Goal: Task Accomplishment & Management: Use online tool/utility

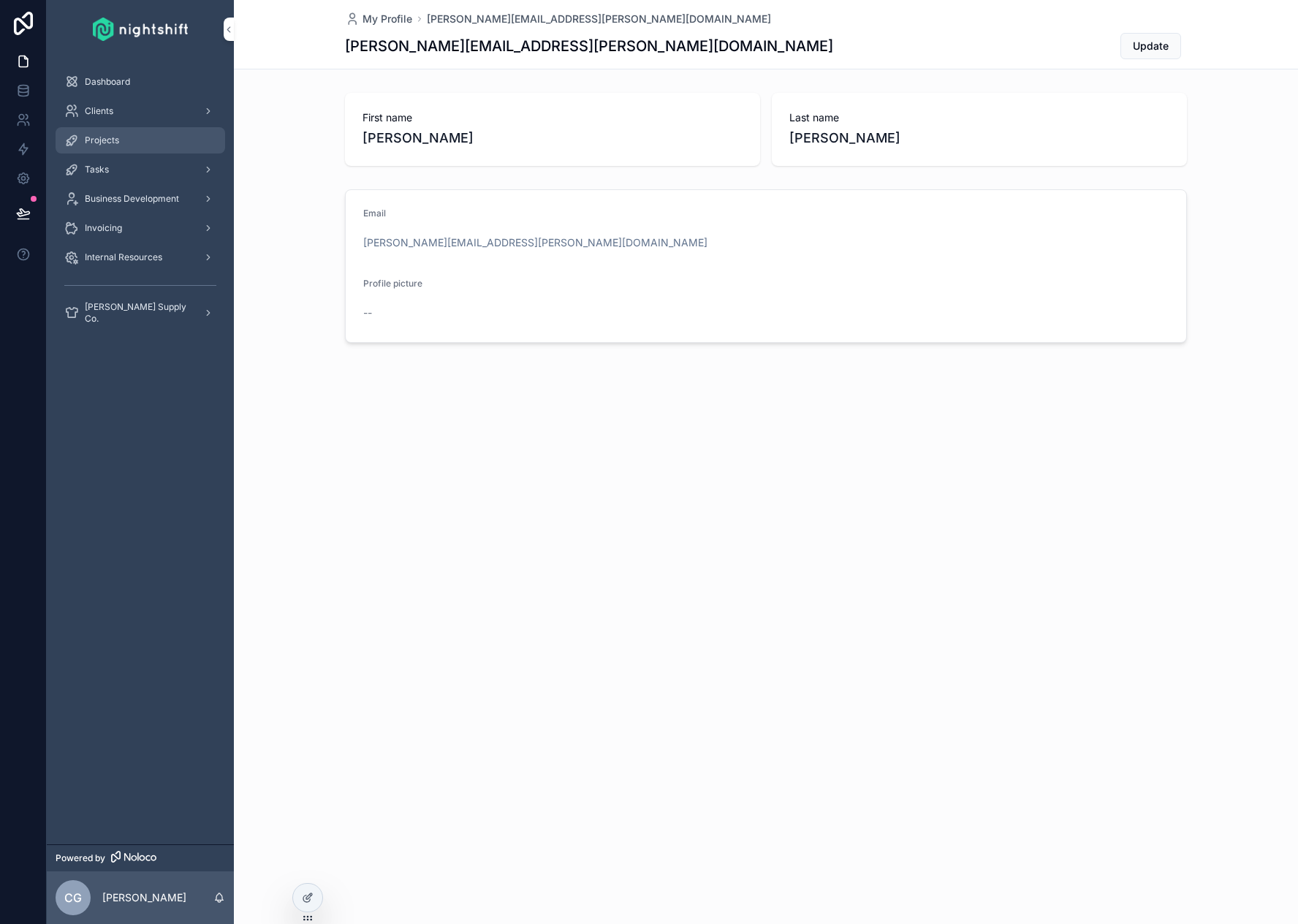
click at [125, 151] on div "Projects" at bounding box center [141, 141] width 152 height 23
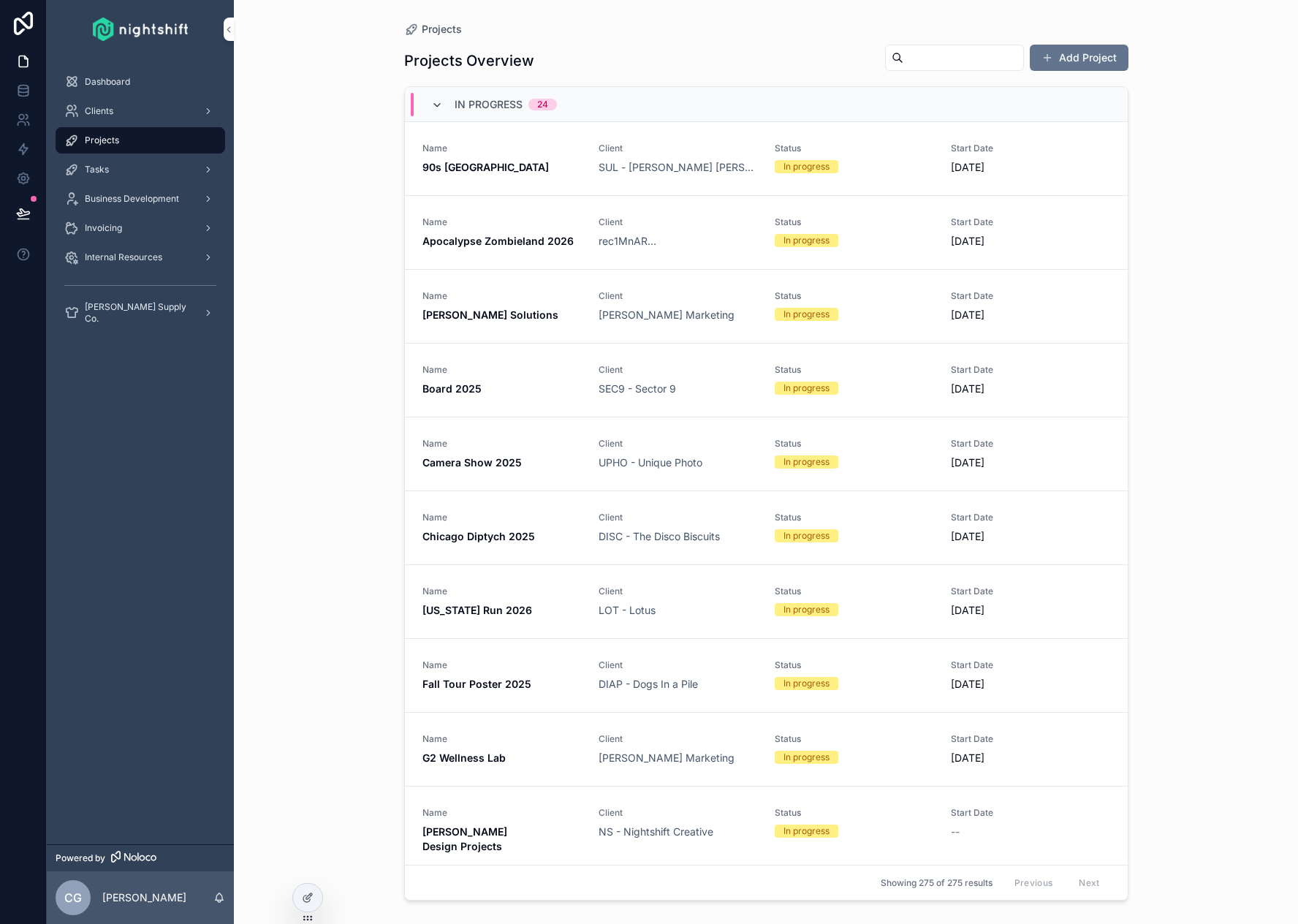
click at [437, 104] on icon "scrollable content" at bounding box center [437, 105] width 12 height 12
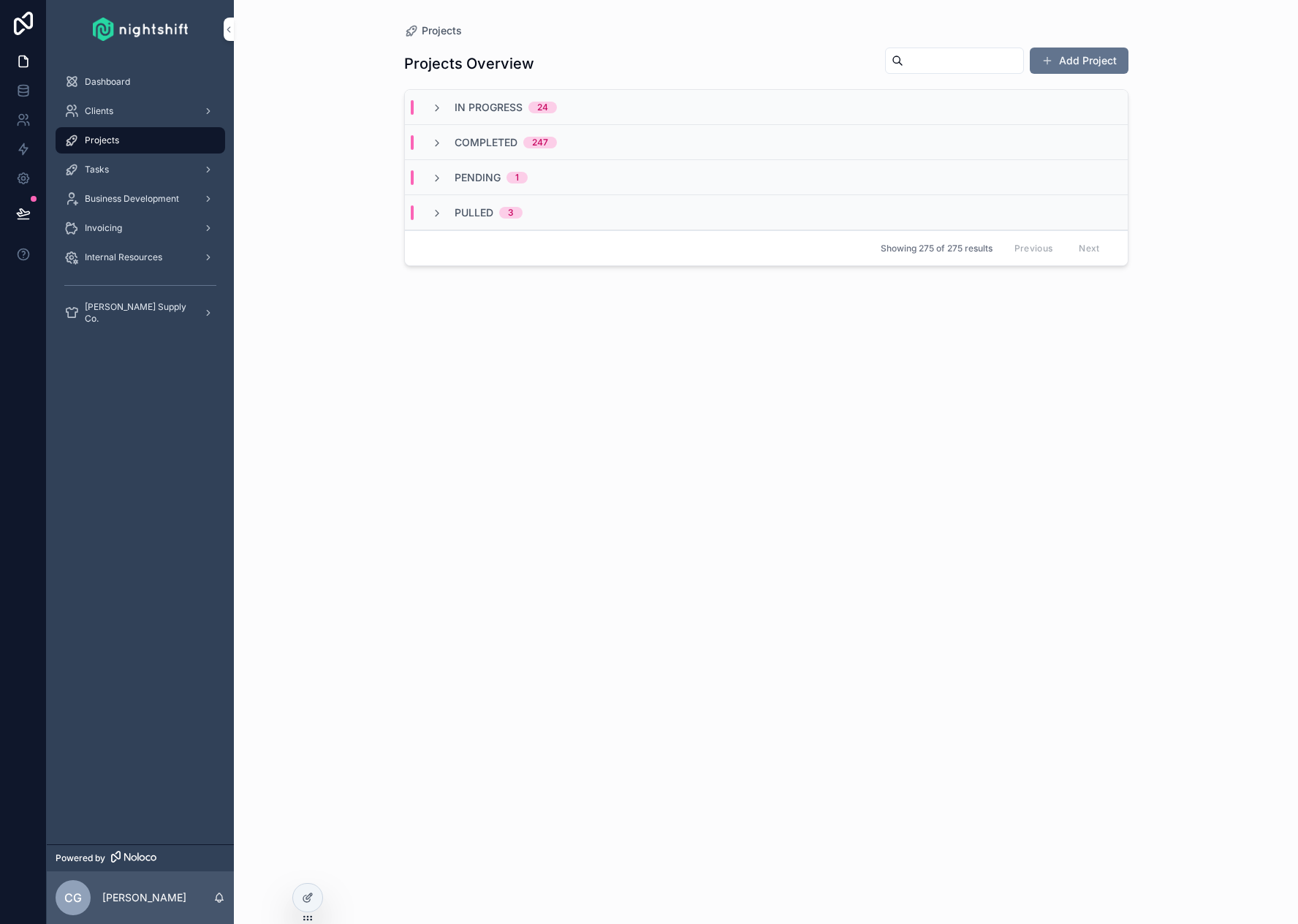
click at [437, 104] on icon "scrollable content" at bounding box center [437, 108] width 12 height 12
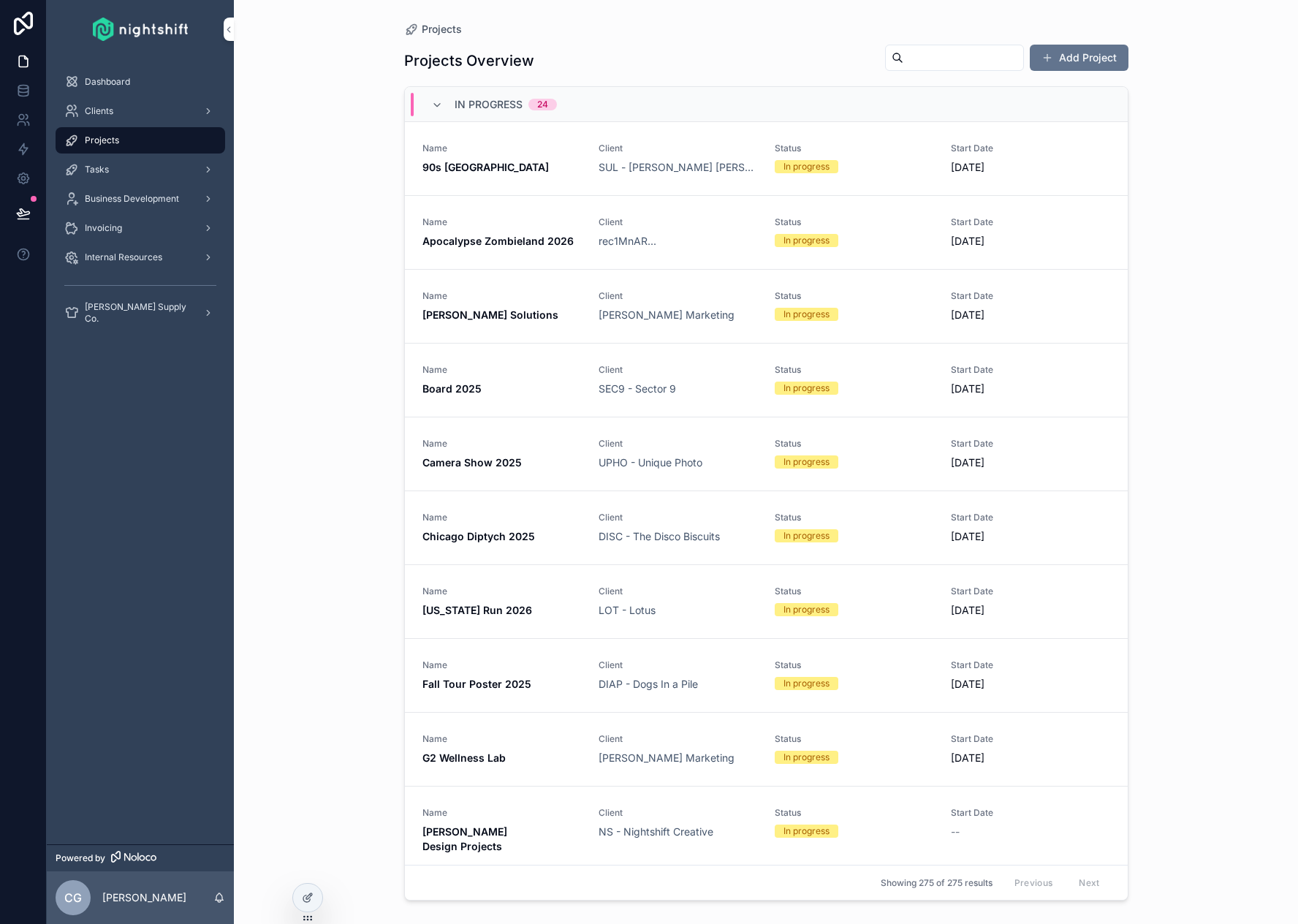
click at [465, 167] on strong "90s [GEOGRAPHIC_DATA]" at bounding box center [485, 167] width 126 height 12
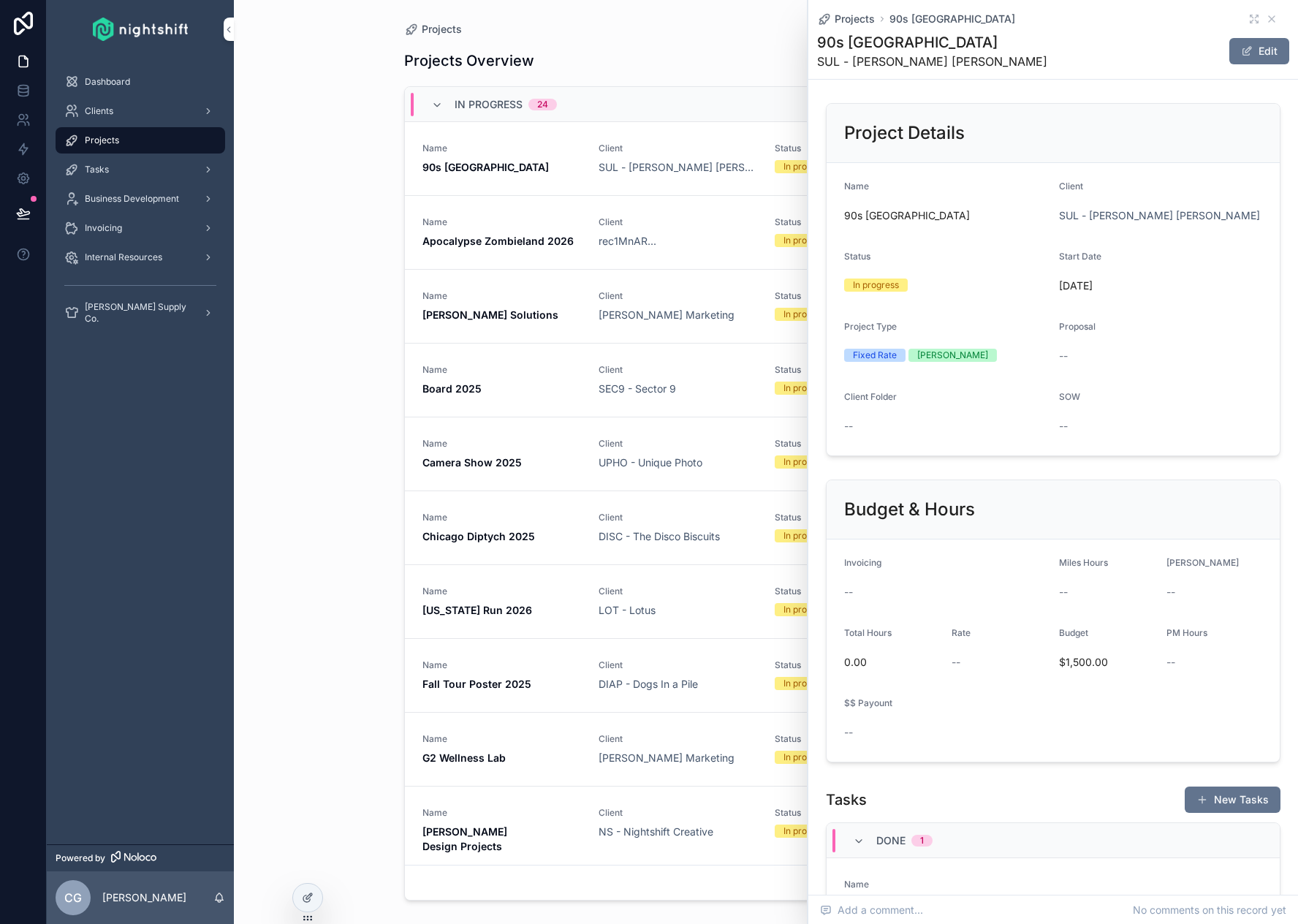
click at [303, 272] on div "Projects Projects Overview Add Project In progress 24 Name 90s Jersey Client SU…" at bounding box center [766, 462] width 1064 height 924
click at [305, 268] on div "Projects Projects Overview Add Project In progress 24 Name 90s Jersey Client SU…" at bounding box center [766, 462] width 1064 height 924
click at [1269, 19] on icon "scrollable content" at bounding box center [1272, 18] width 6 height 6
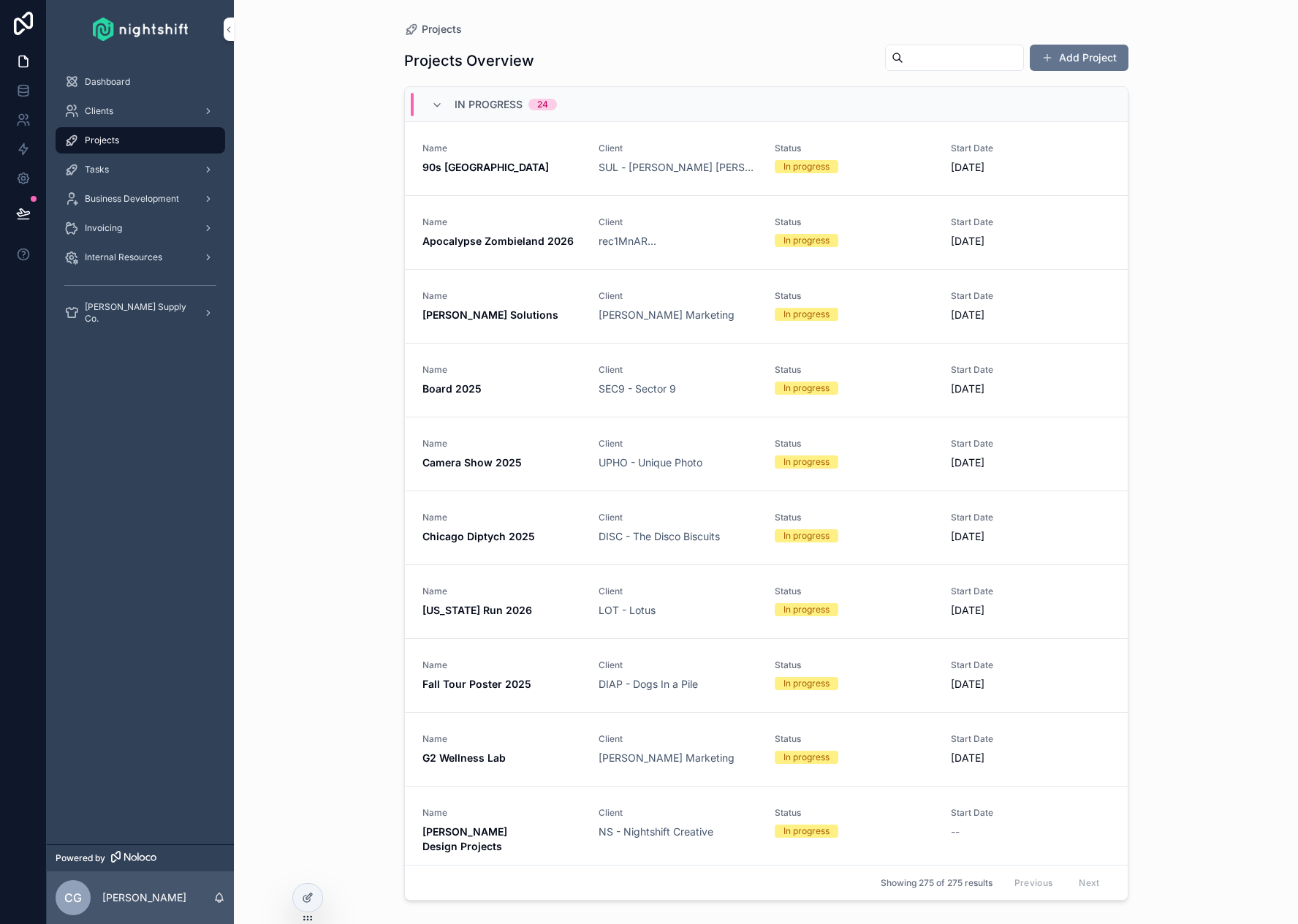
click at [462, 245] on strong "Apocalypse Zombieland 2026" at bounding box center [498, 241] width 151 height 12
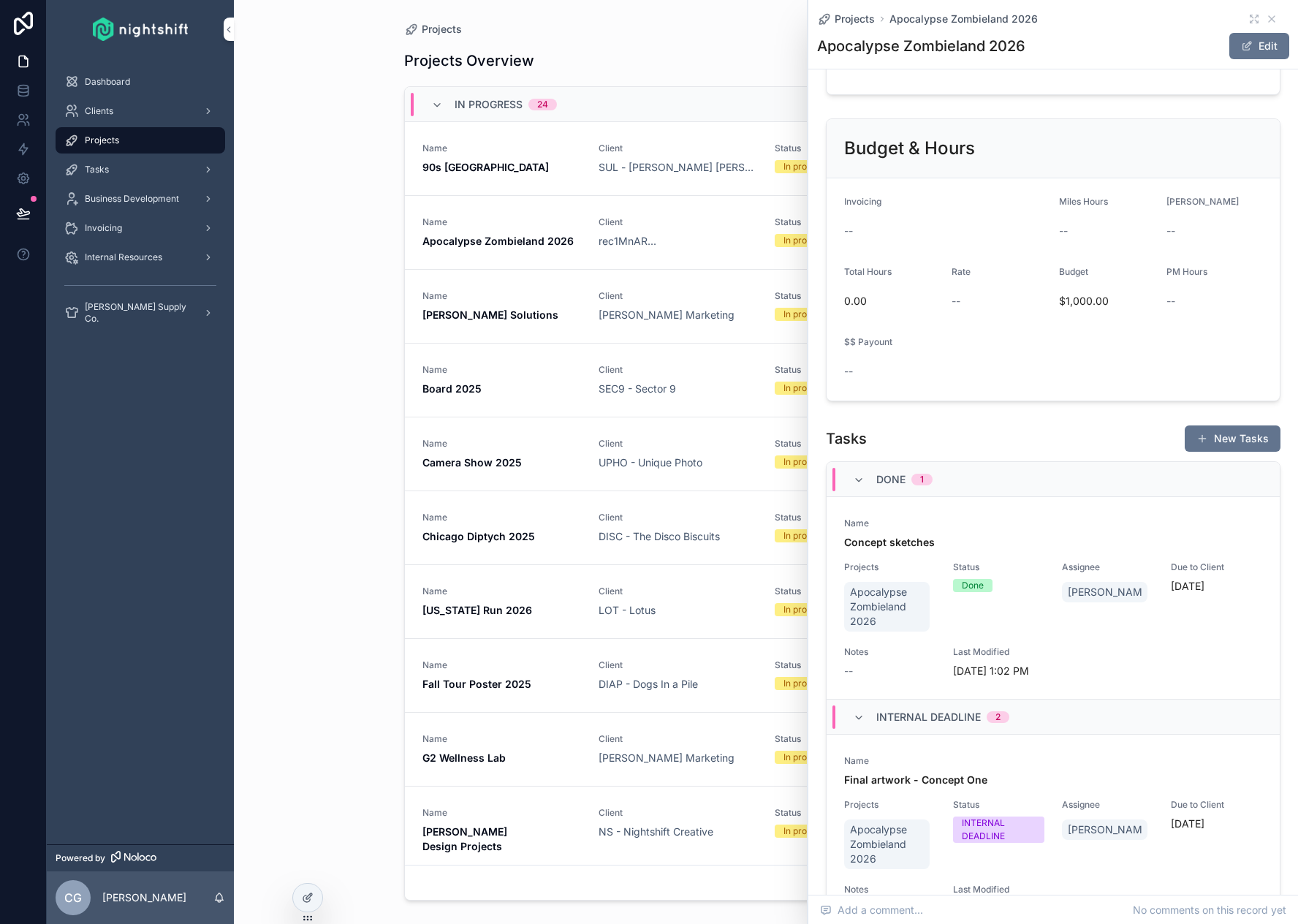
scroll to position [350, 0]
click at [861, 483] on icon "scrollable content" at bounding box center [859, 481] width 12 height 12
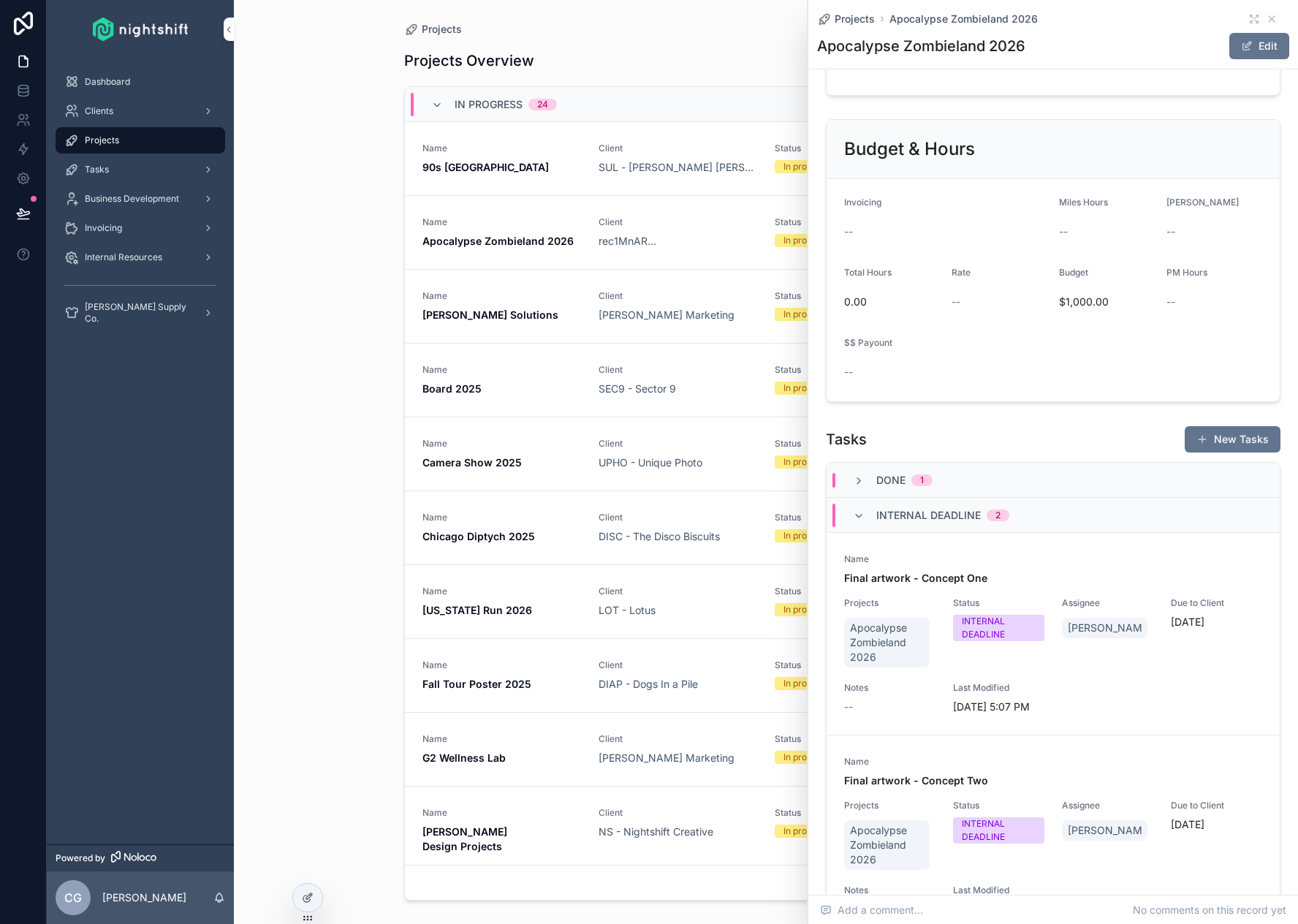
drag, startPoint x: 864, startPoint y: 520, endPoint x: 862, endPoint y: 531, distance: 11.2
click at [864, 519] on icon "scrollable content" at bounding box center [859, 516] width 12 height 12
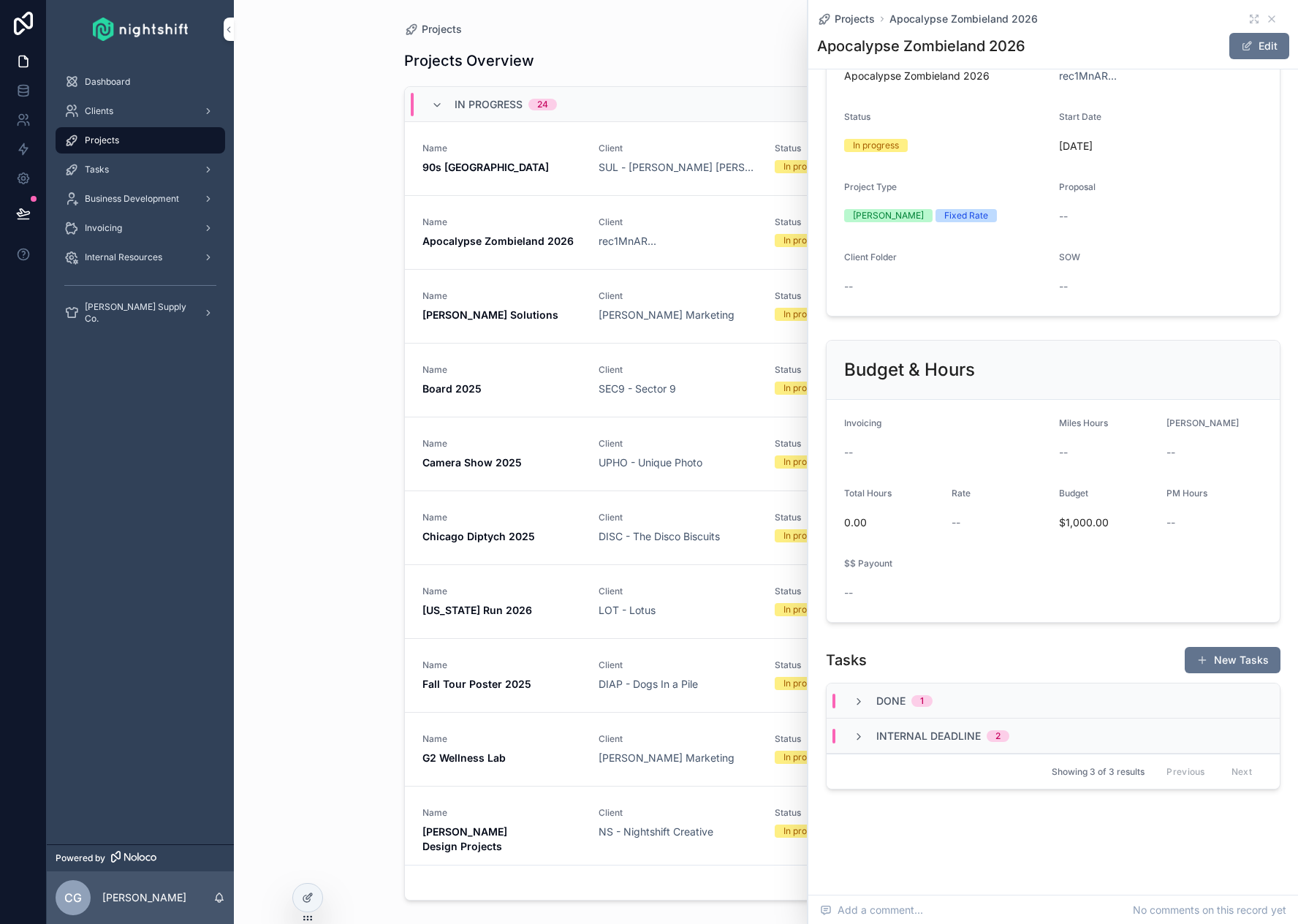
click at [404, 540] on div "In progress 24 Name 90s Jersey Client SUL - [PERSON_NAME] [PERSON_NAME] Status …" at bounding box center [766, 493] width 724 height 814
click at [405, 541] on link "Name Chicago Diptych 2025 Client DISC - The Disco Biscuits Status In progress S…" at bounding box center [766, 527] width 723 height 74
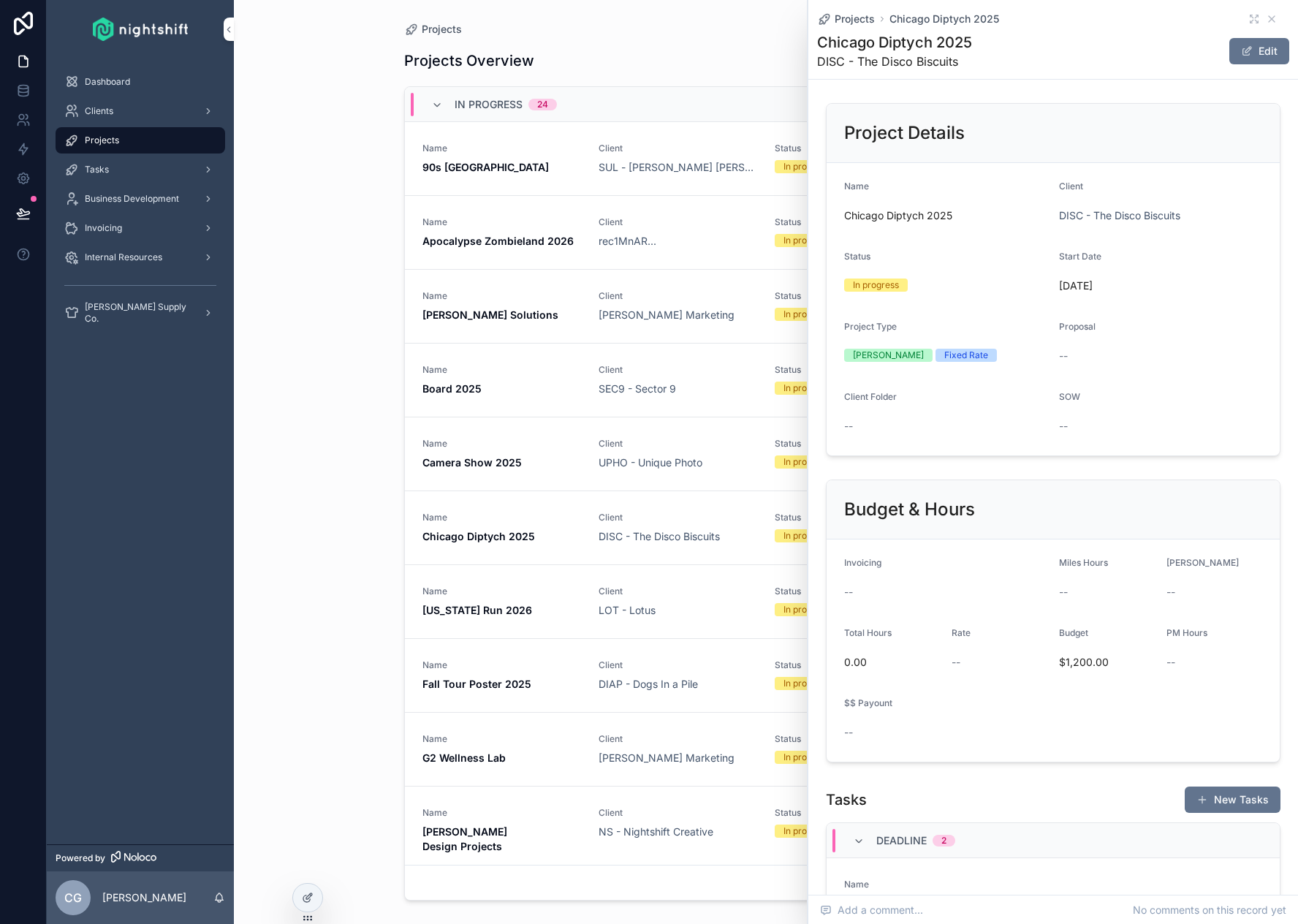
click at [361, 217] on div "Projects Projects Overview Add Project In progress 24 Name 90s Jersey Client SU…" at bounding box center [766, 462] width 1064 height 924
click at [1266, 18] on icon "scrollable content" at bounding box center [1272, 19] width 12 height 12
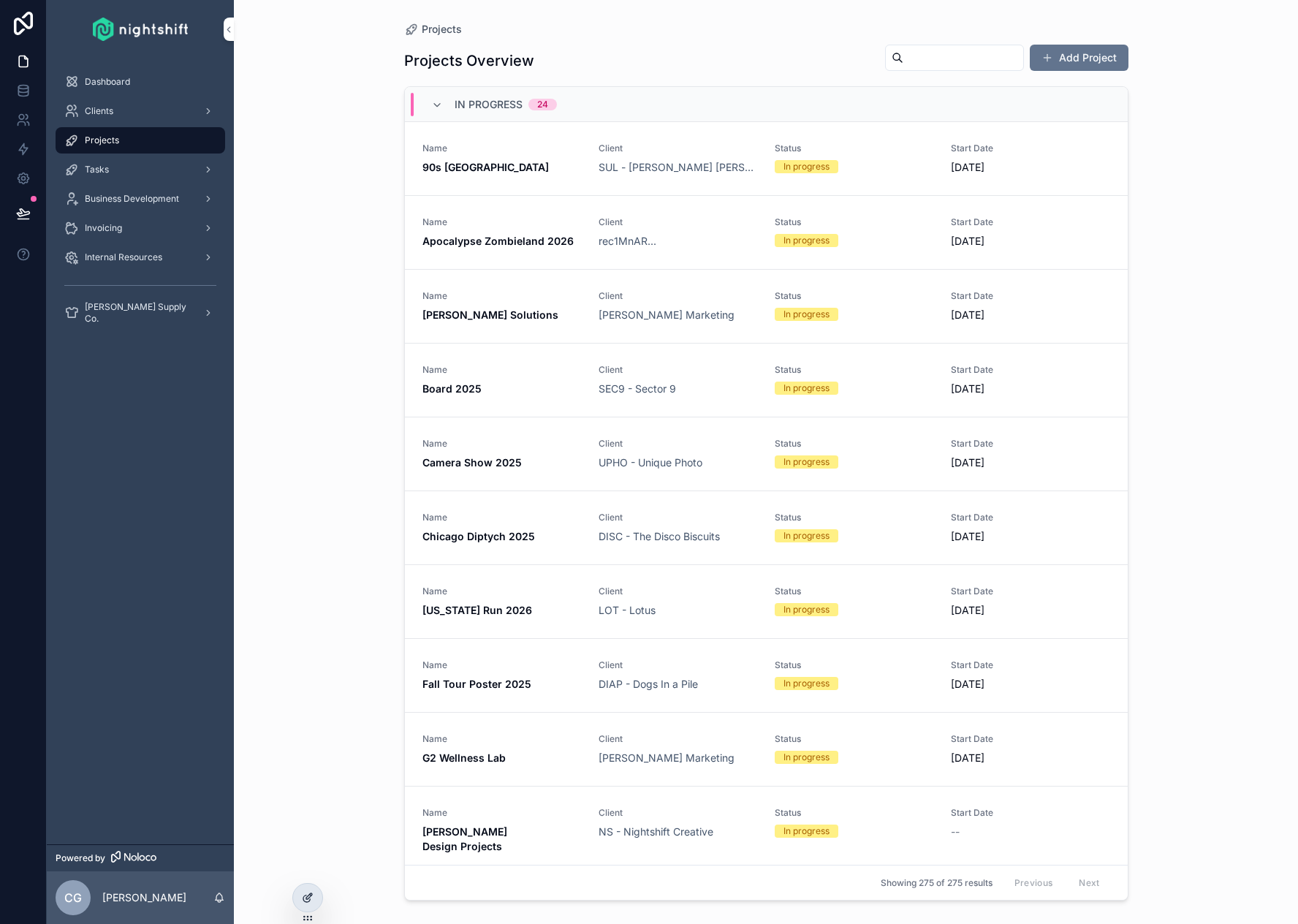
click at [305, 893] on icon at bounding box center [308, 898] width 12 height 12
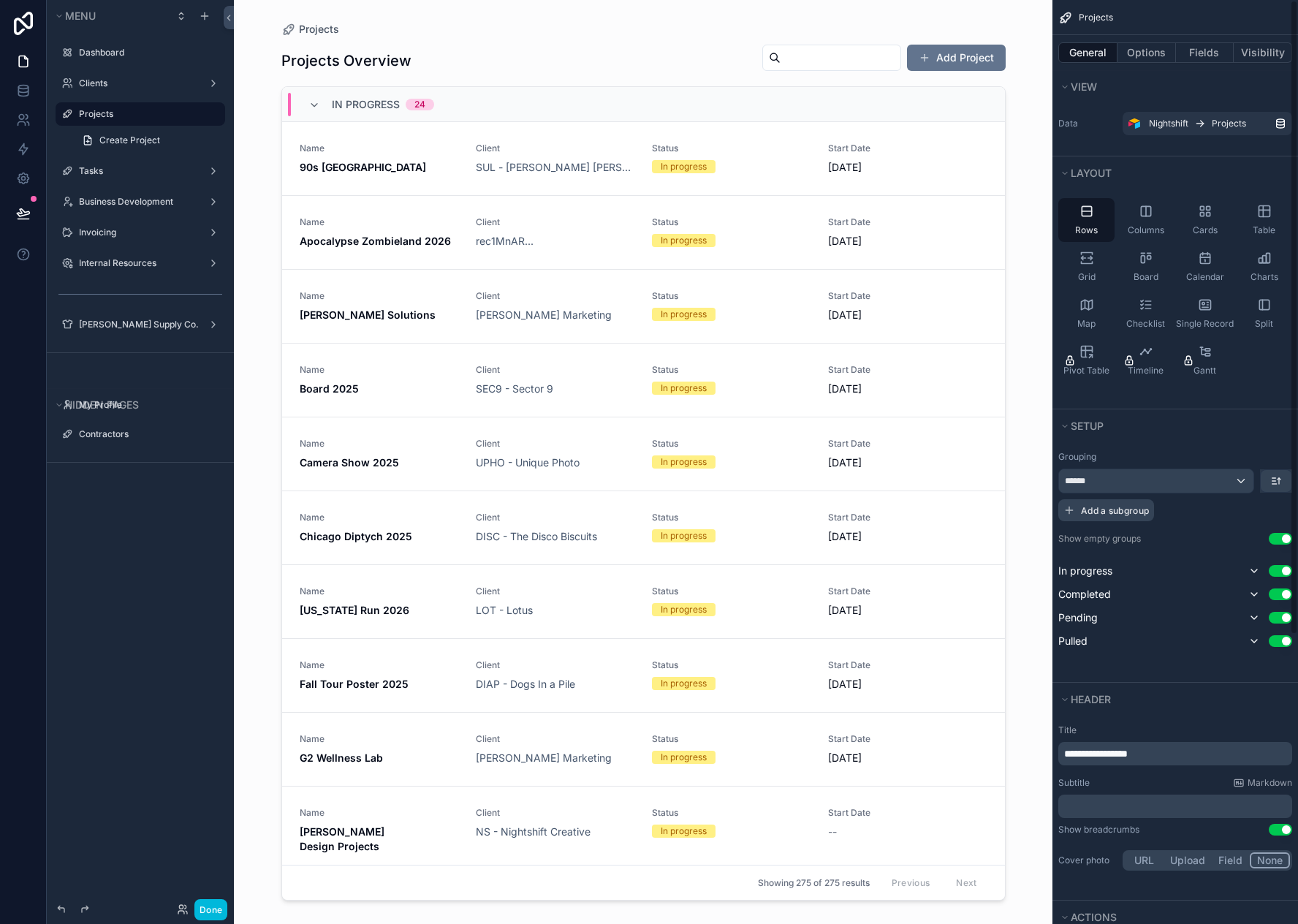
click at [1100, 515] on span "Add a subgroup" at bounding box center [1115, 510] width 68 height 11
click at [1129, 517] on span "Choose a field" at bounding box center [1099, 511] width 68 height 12
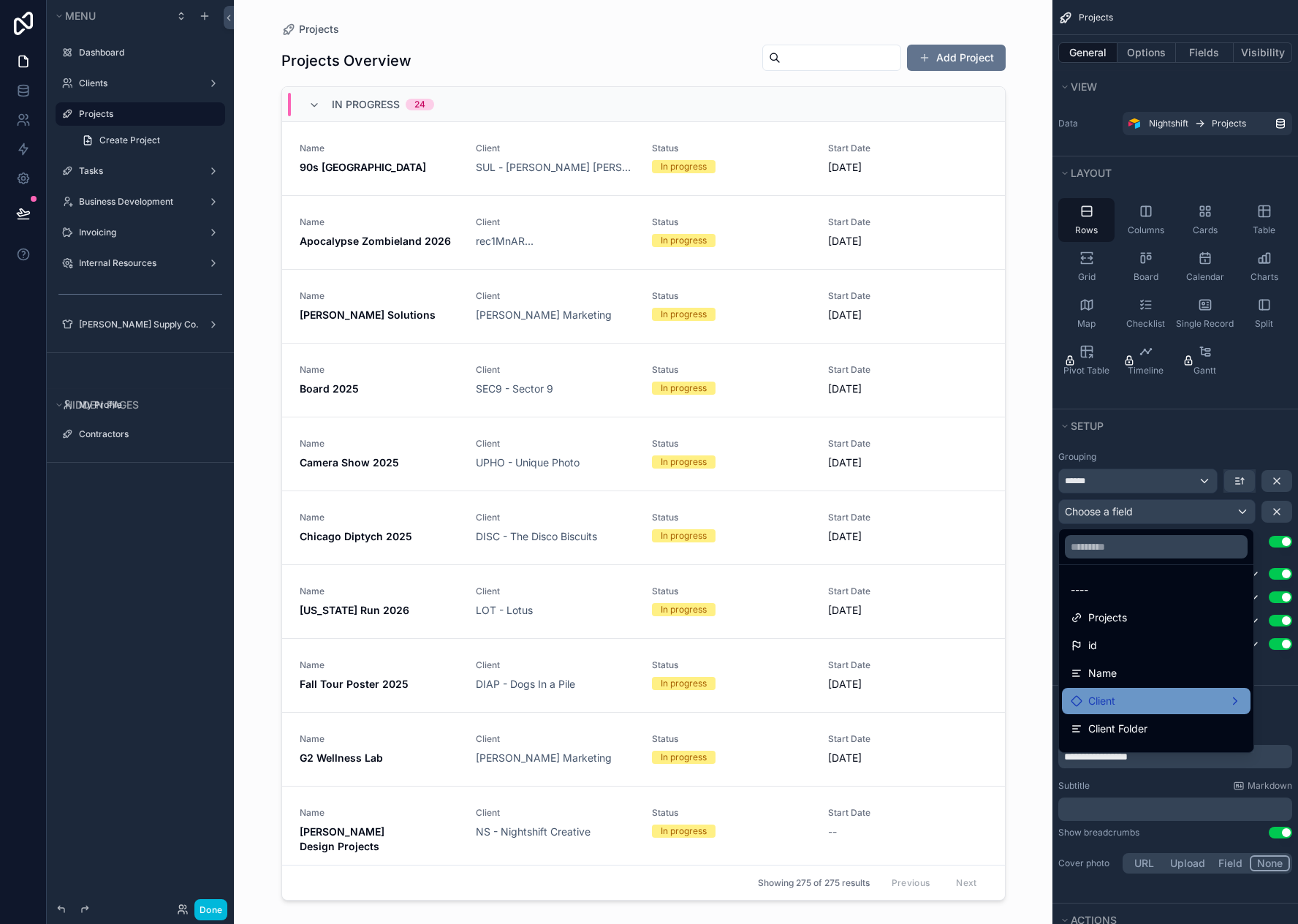
click at [1127, 700] on div "Client" at bounding box center [1156, 700] width 171 height 17
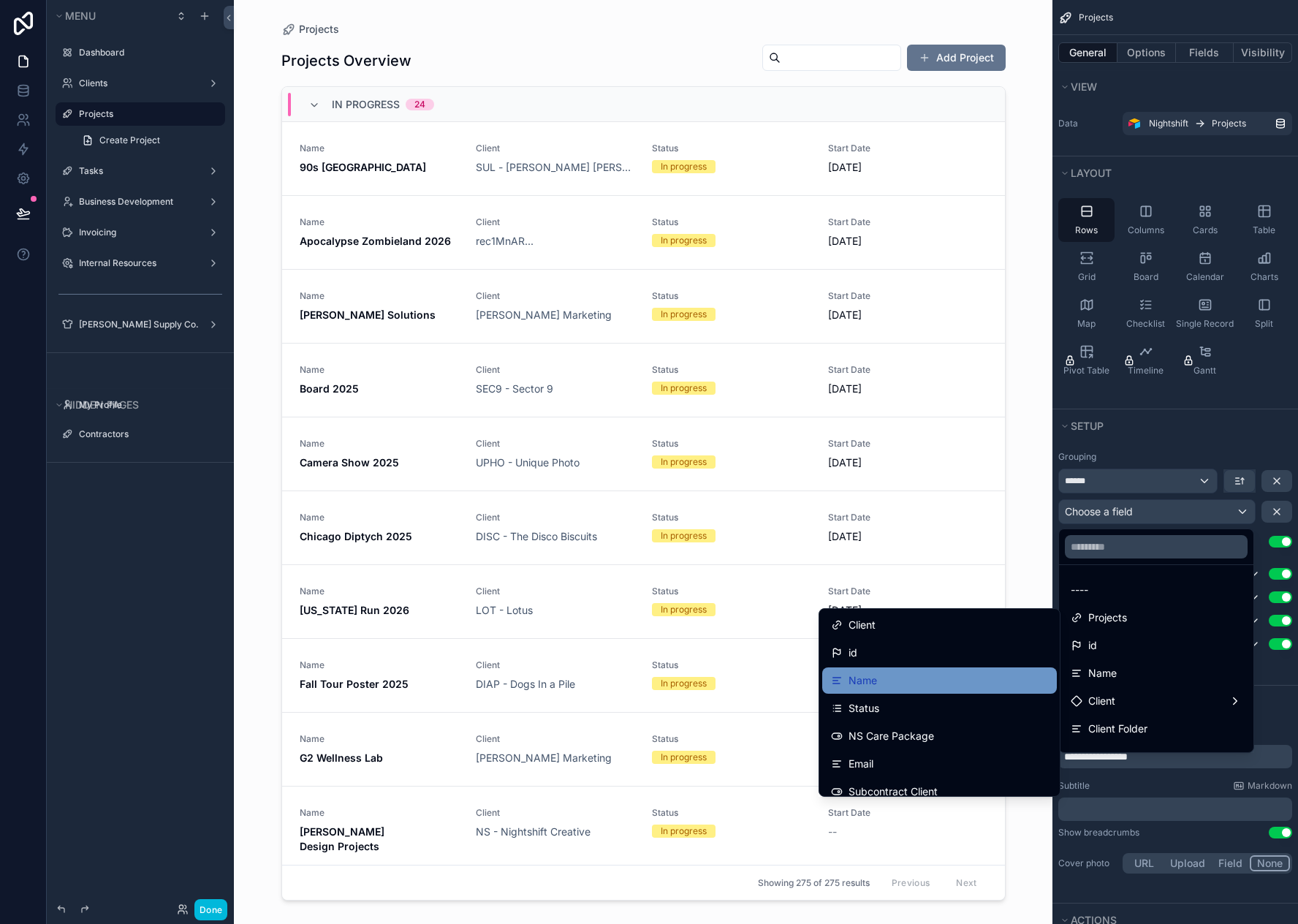
click at [881, 685] on div "Name" at bounding box center [939, 680] width 217 height 17
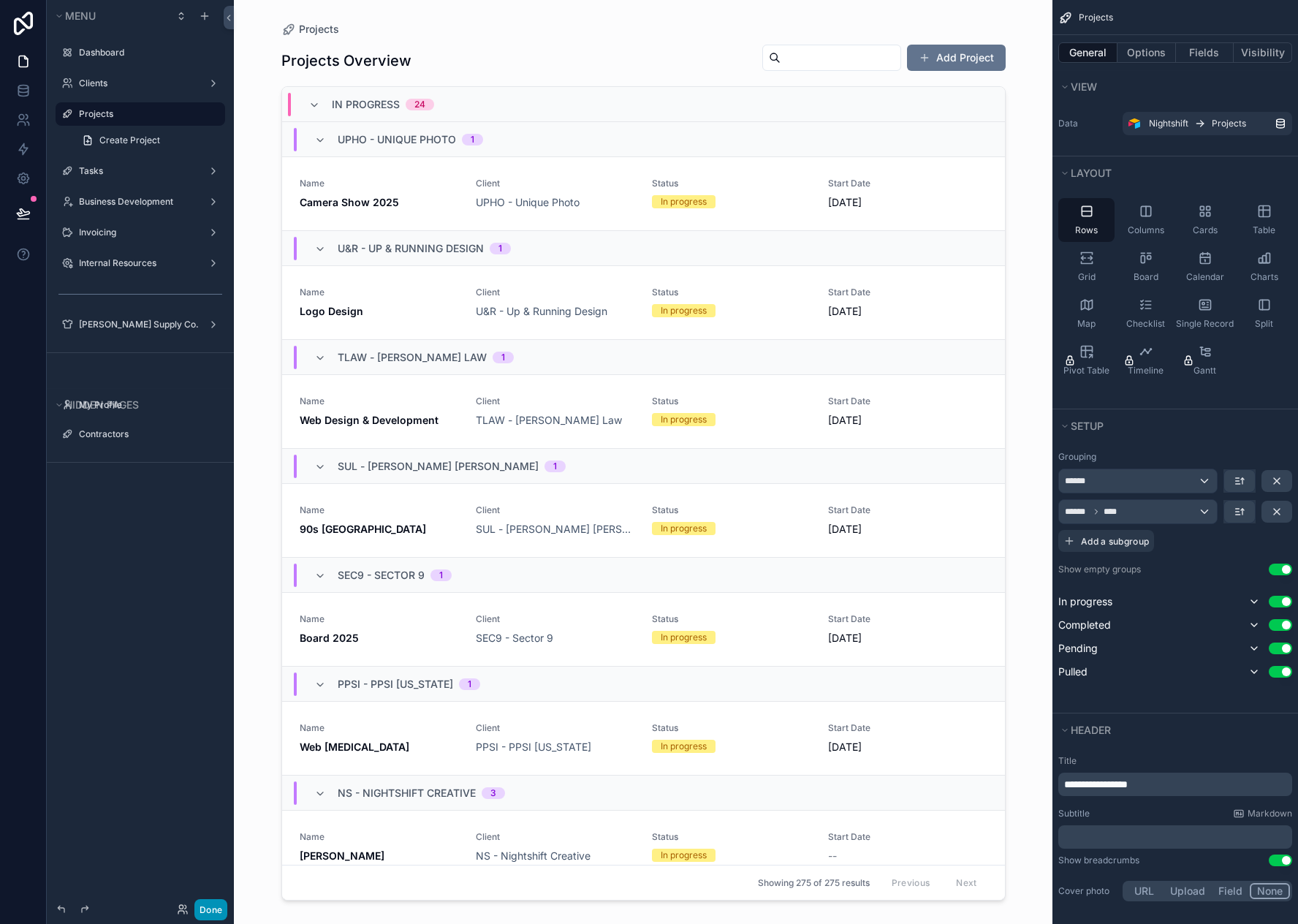
click at [212, 908] on button "Done" at bounding box center [211, 910] width 33 height 21
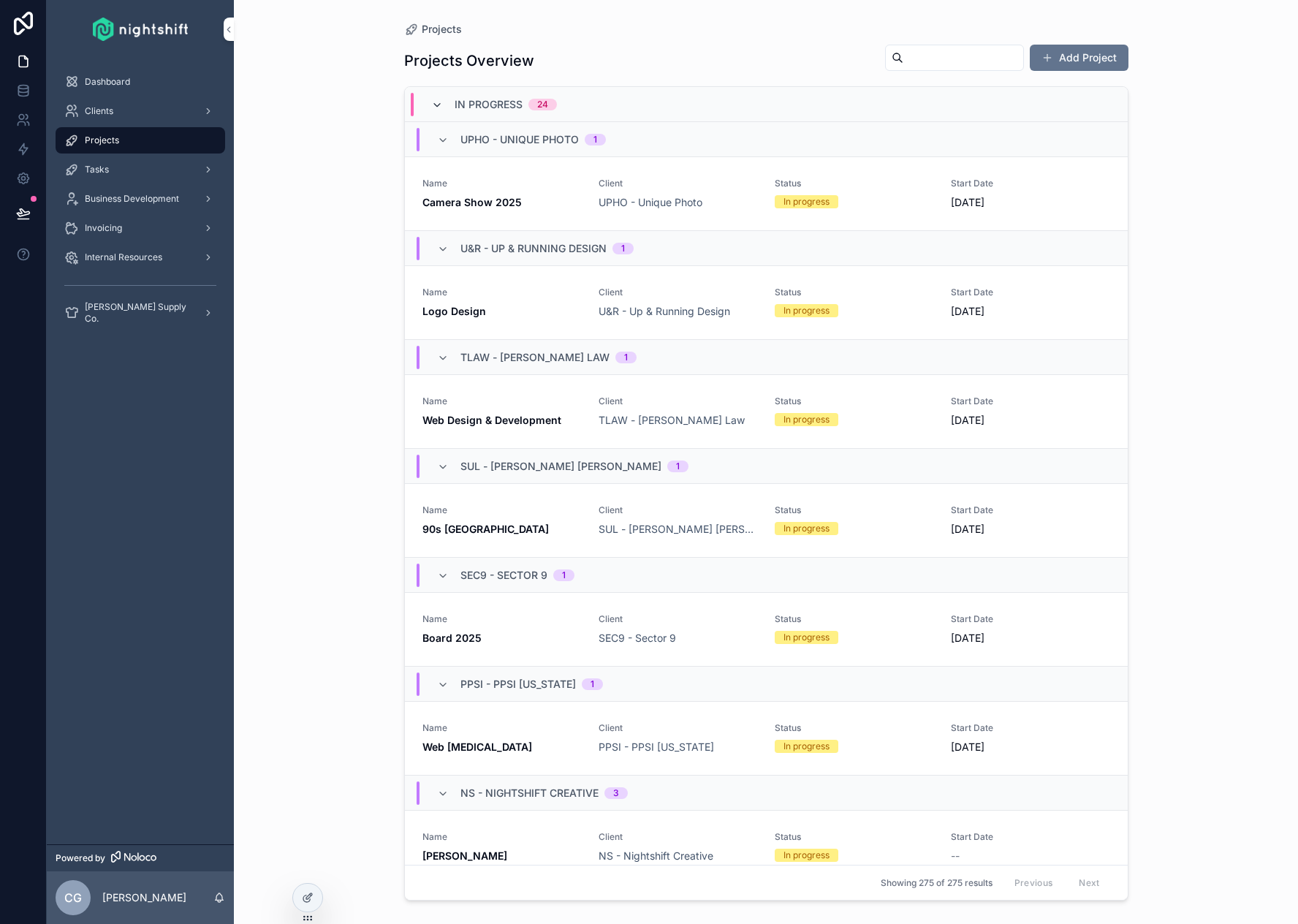
click at [433, 105] on icon "scrollable content" at bounding box center [437, 105] width 12 height 12
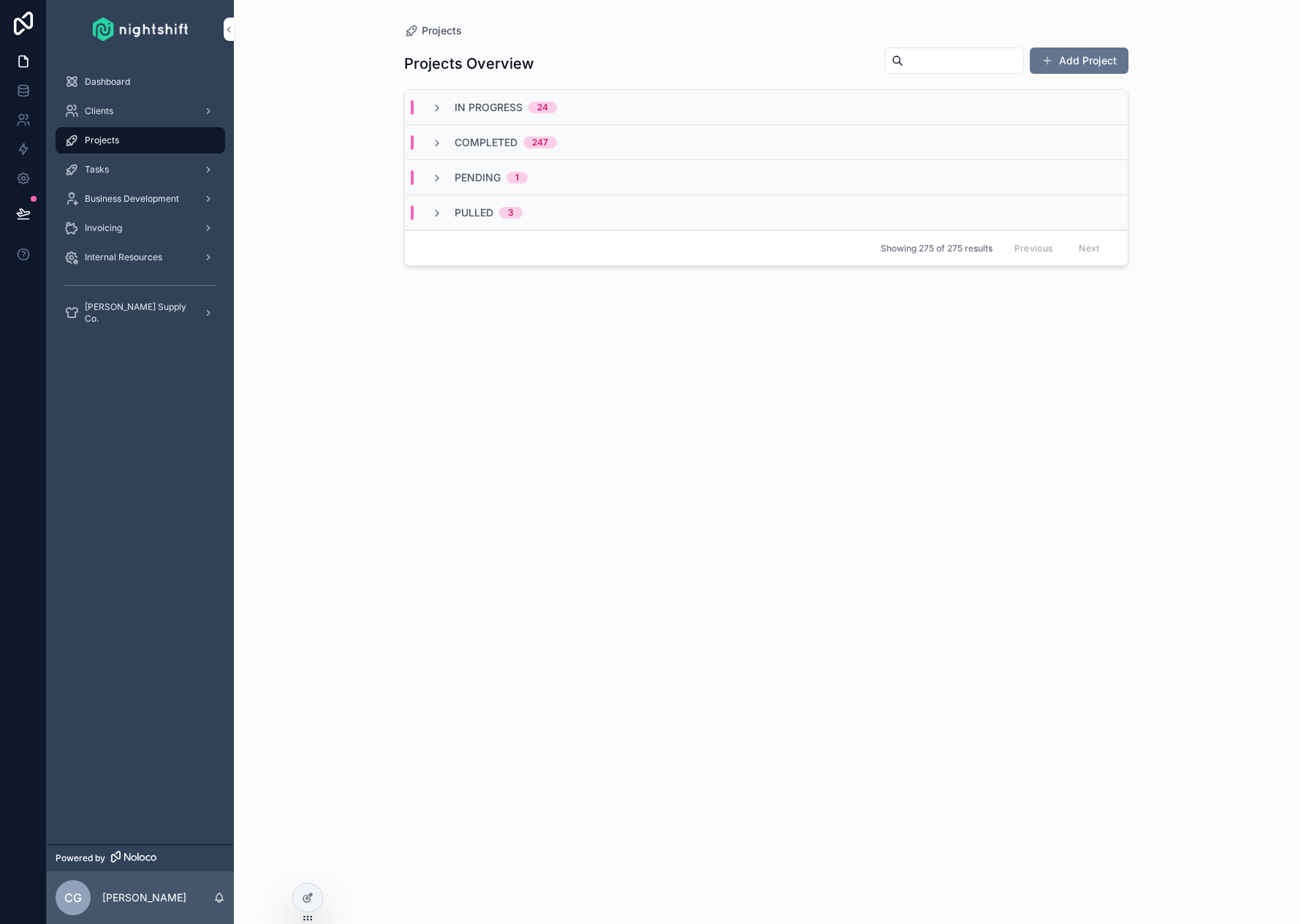
click at [434, 108] on icon "scrollable content" at bounding box center [437, 108] width 12 height 12
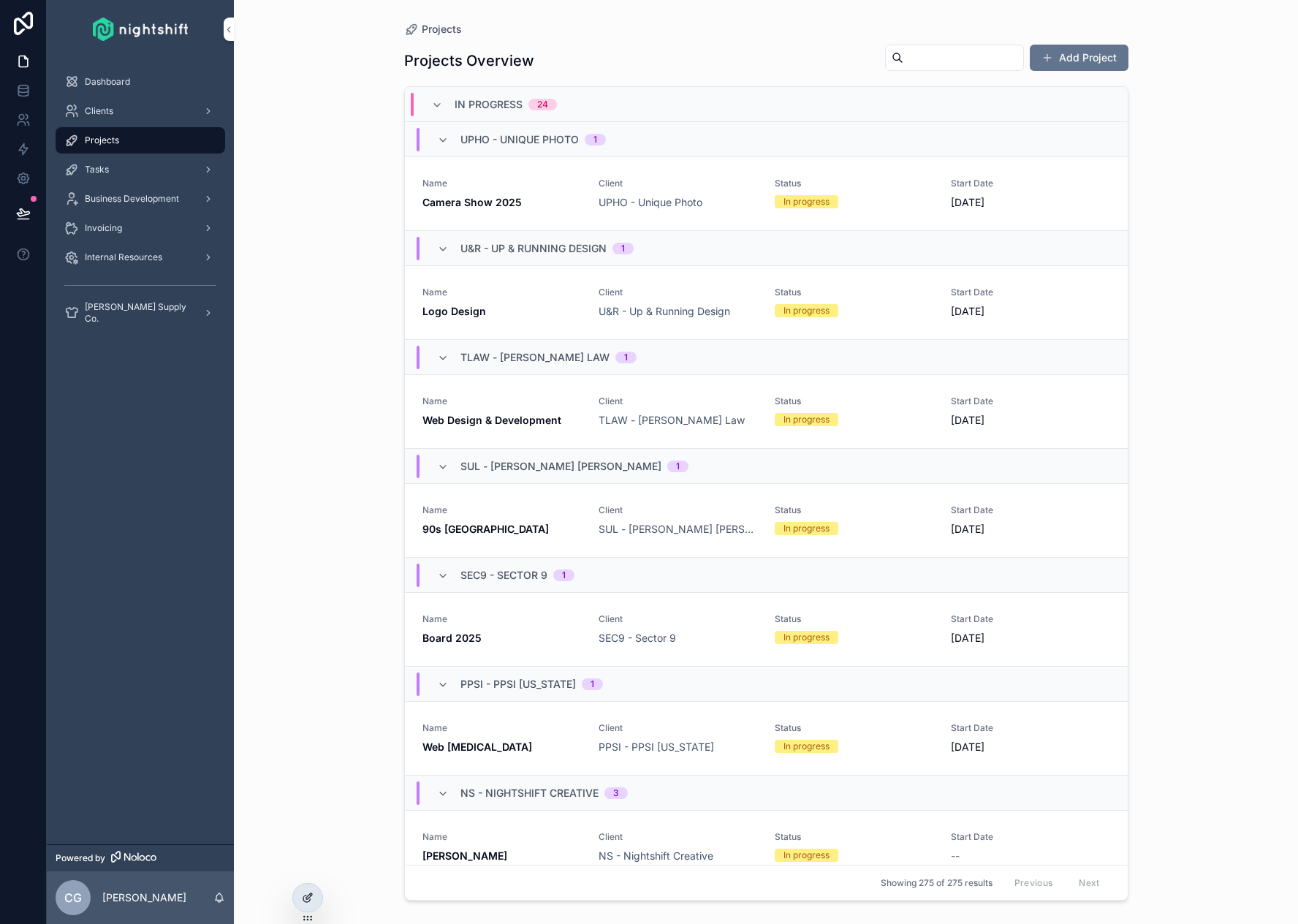
click at [311, 898] on icon at bounding box center [308, 898] width 12 height 12
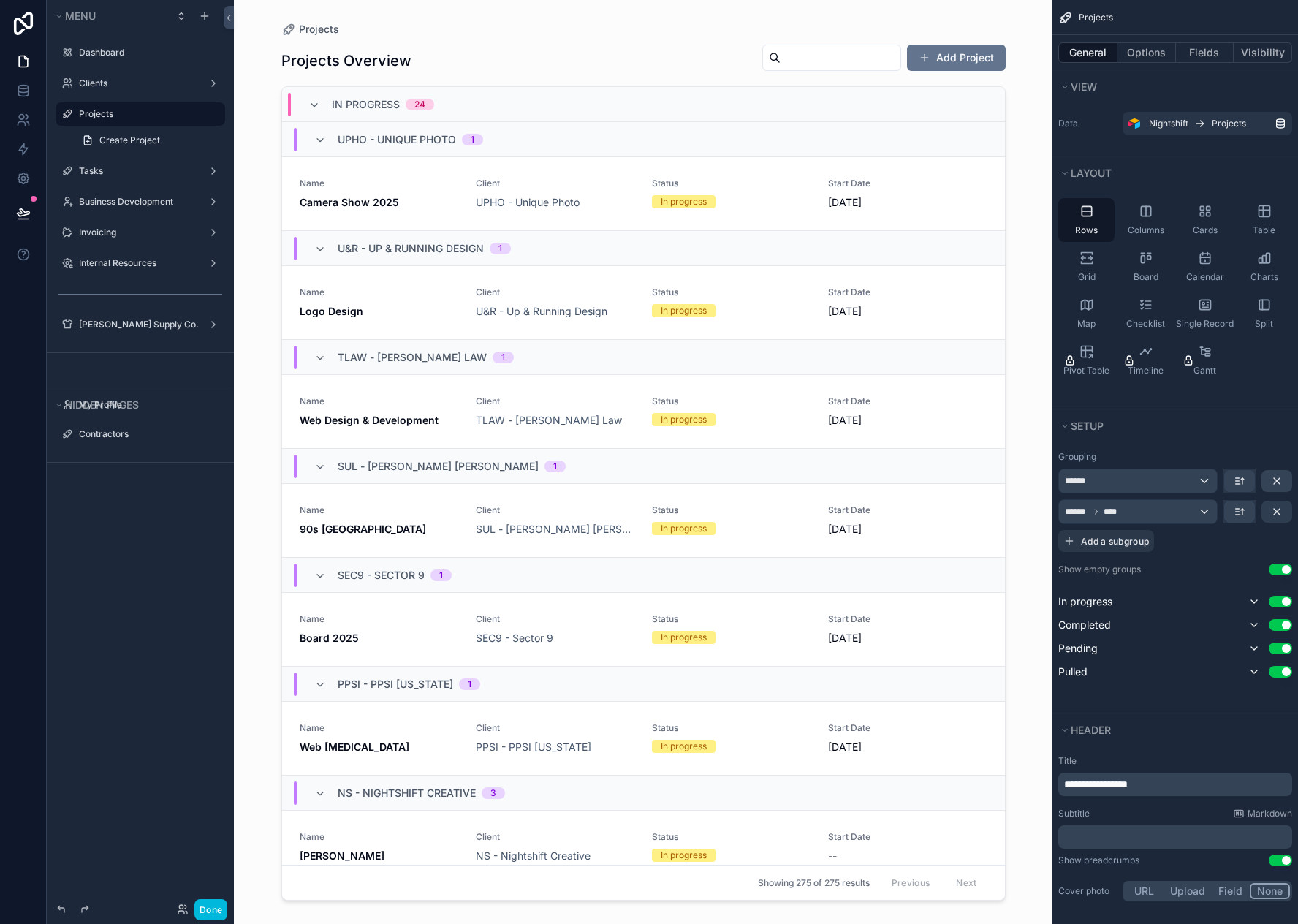
click at [1272, 514] on icon "scrollable content" at bounding box center [1277, 512] width 12 height 12
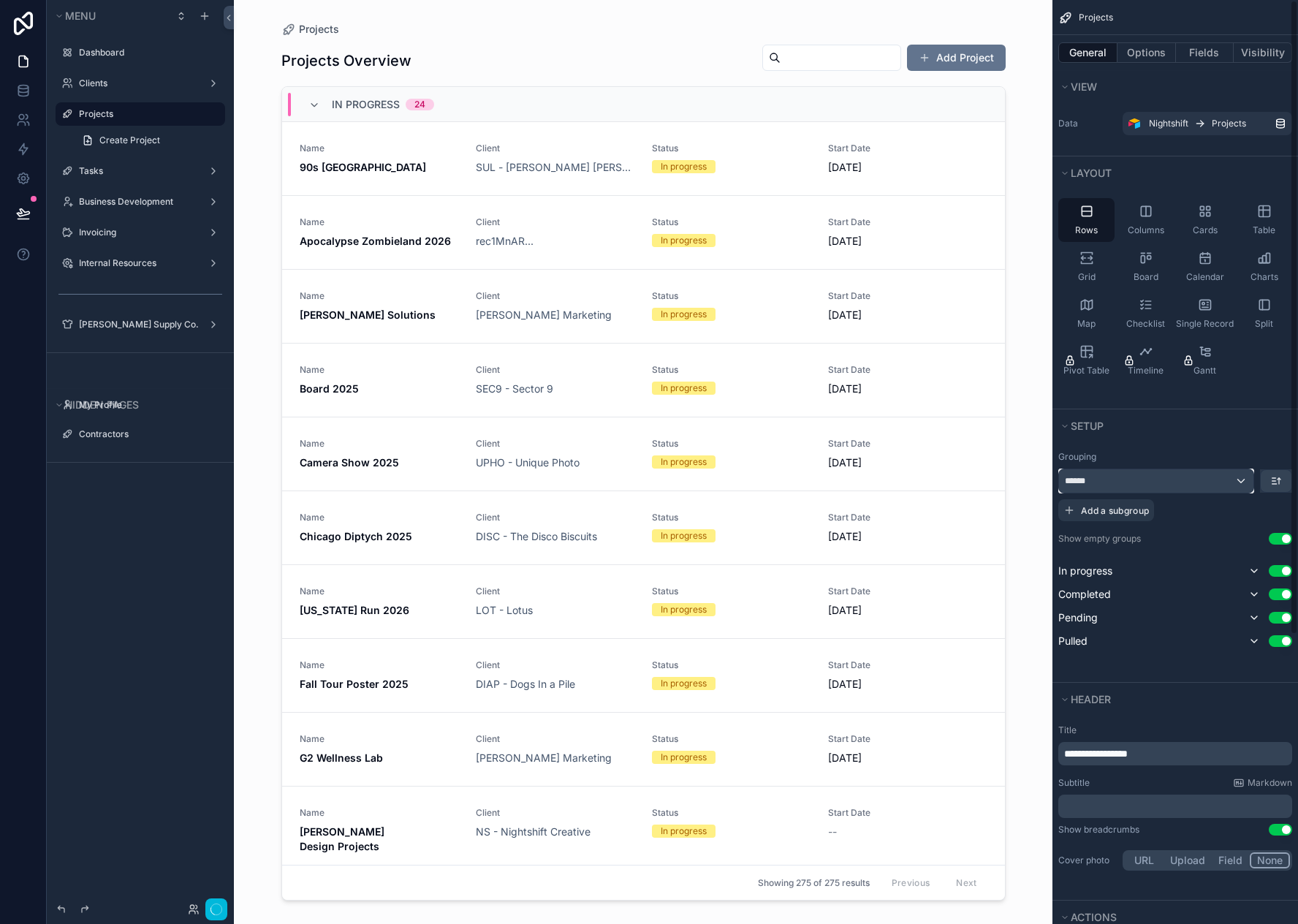
click at [1157, 488] on div "******" at bounding box center [1156, 481] width 194 height 23
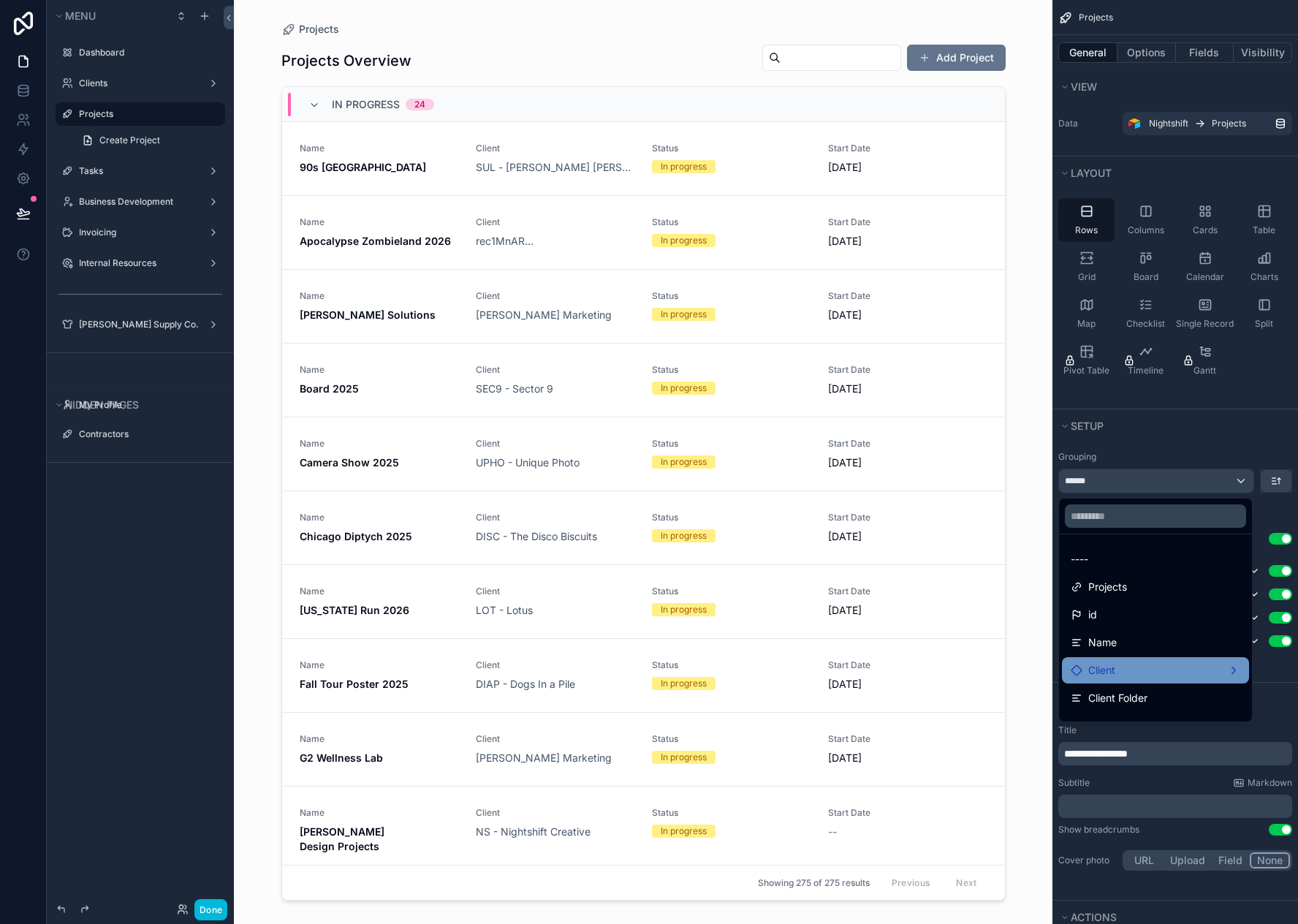
click at [1124, 667] on div "Client" at bounding box center [1155, 669] width 169 height 17
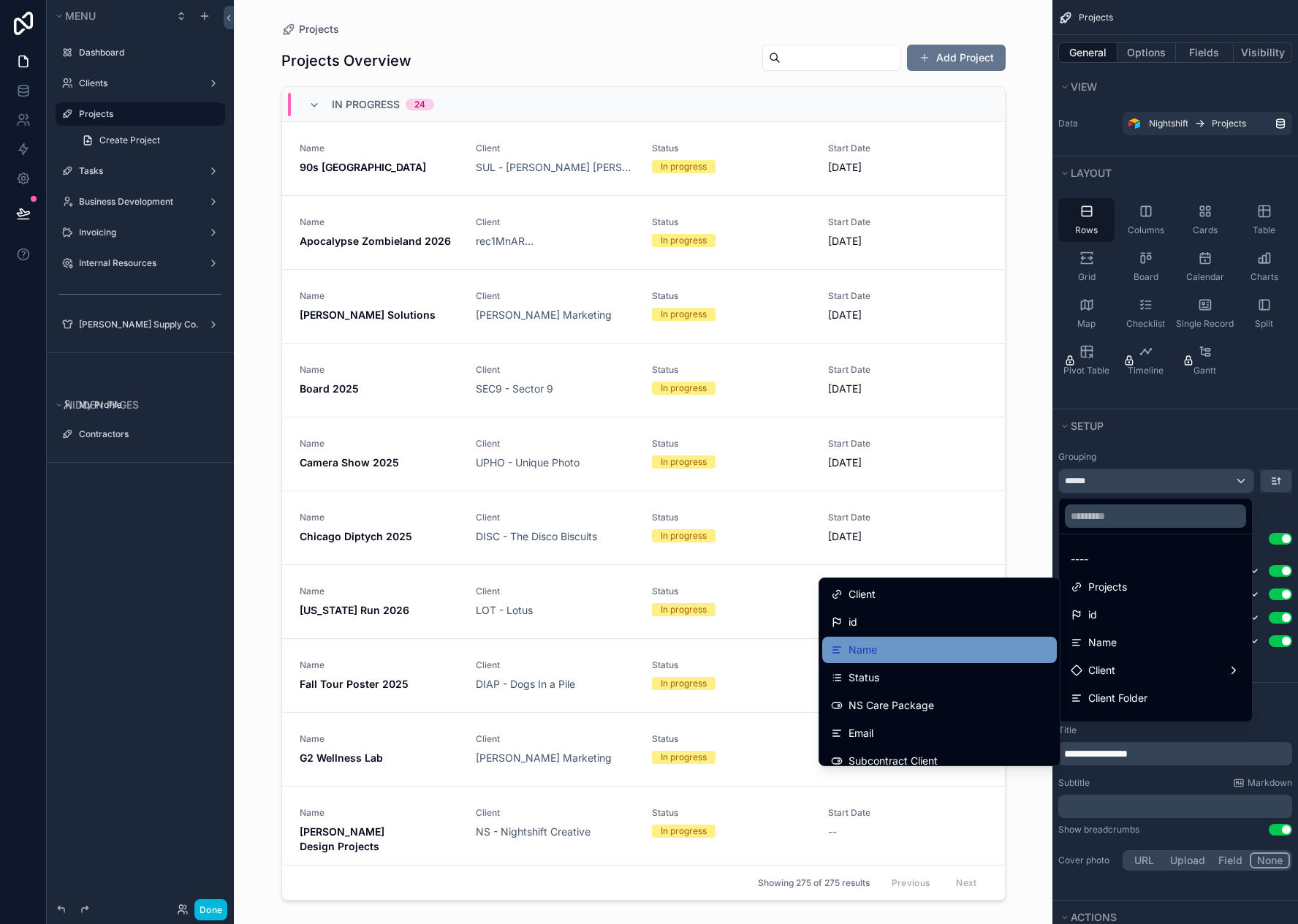
click at [902, 653] on div "Name" at bounding box center [939, 649] width 217 height 17
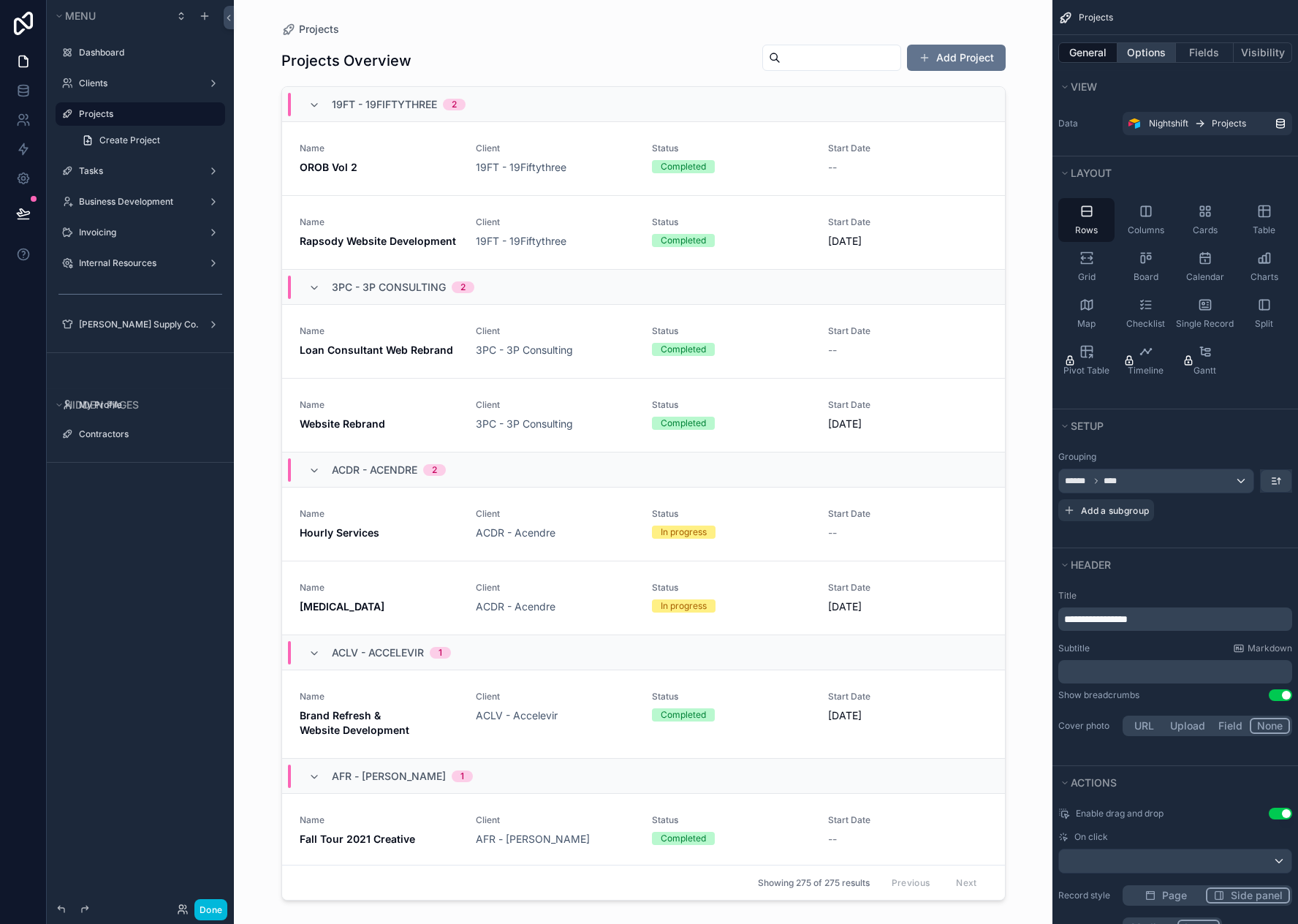
click at [1139, 56] on button "Options" at bounding box center [1147, 52] width 59 height 21
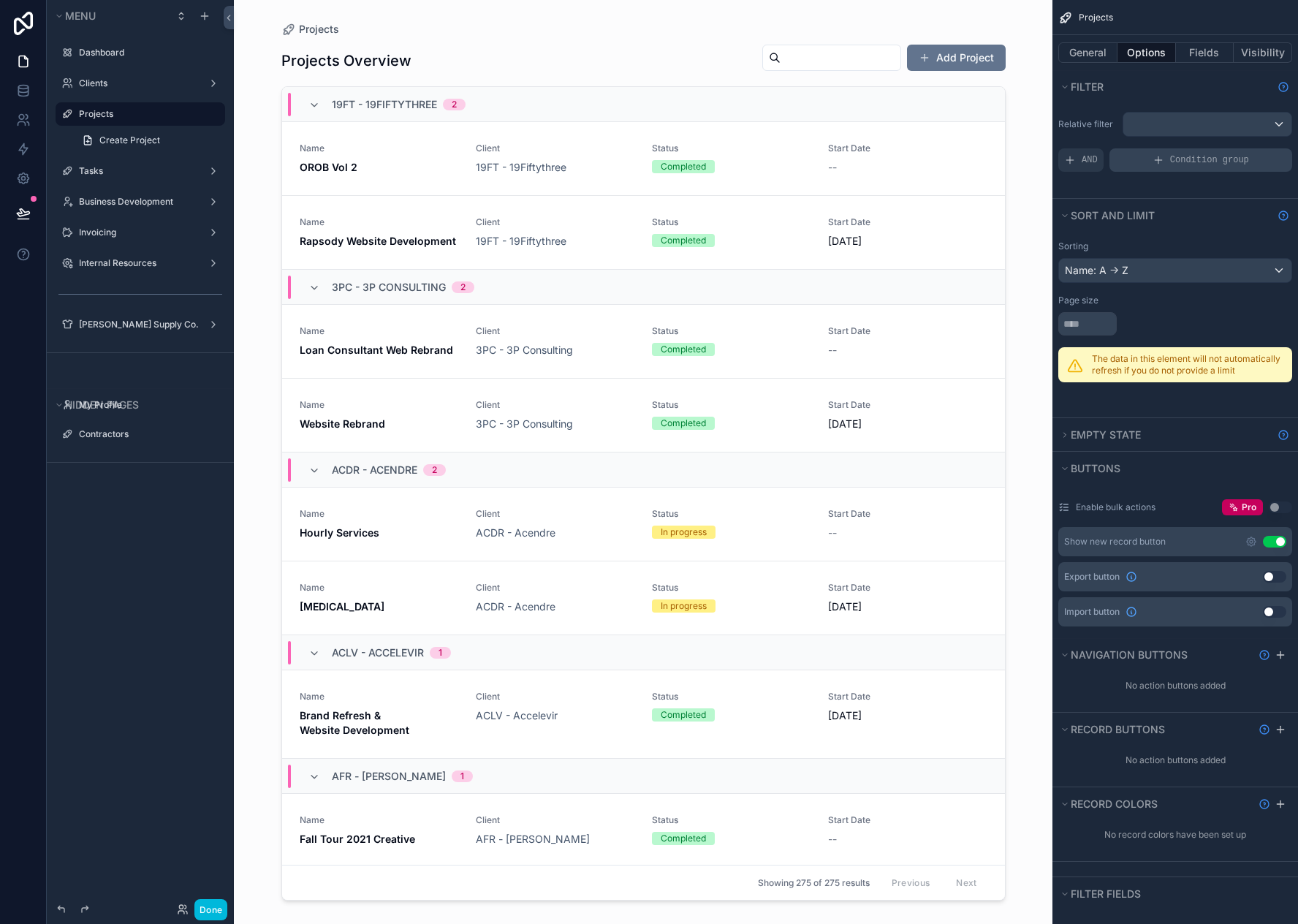
click at [1207, 166] on div "Condition group" at bounding box center [1200, 160] width 183 height 23
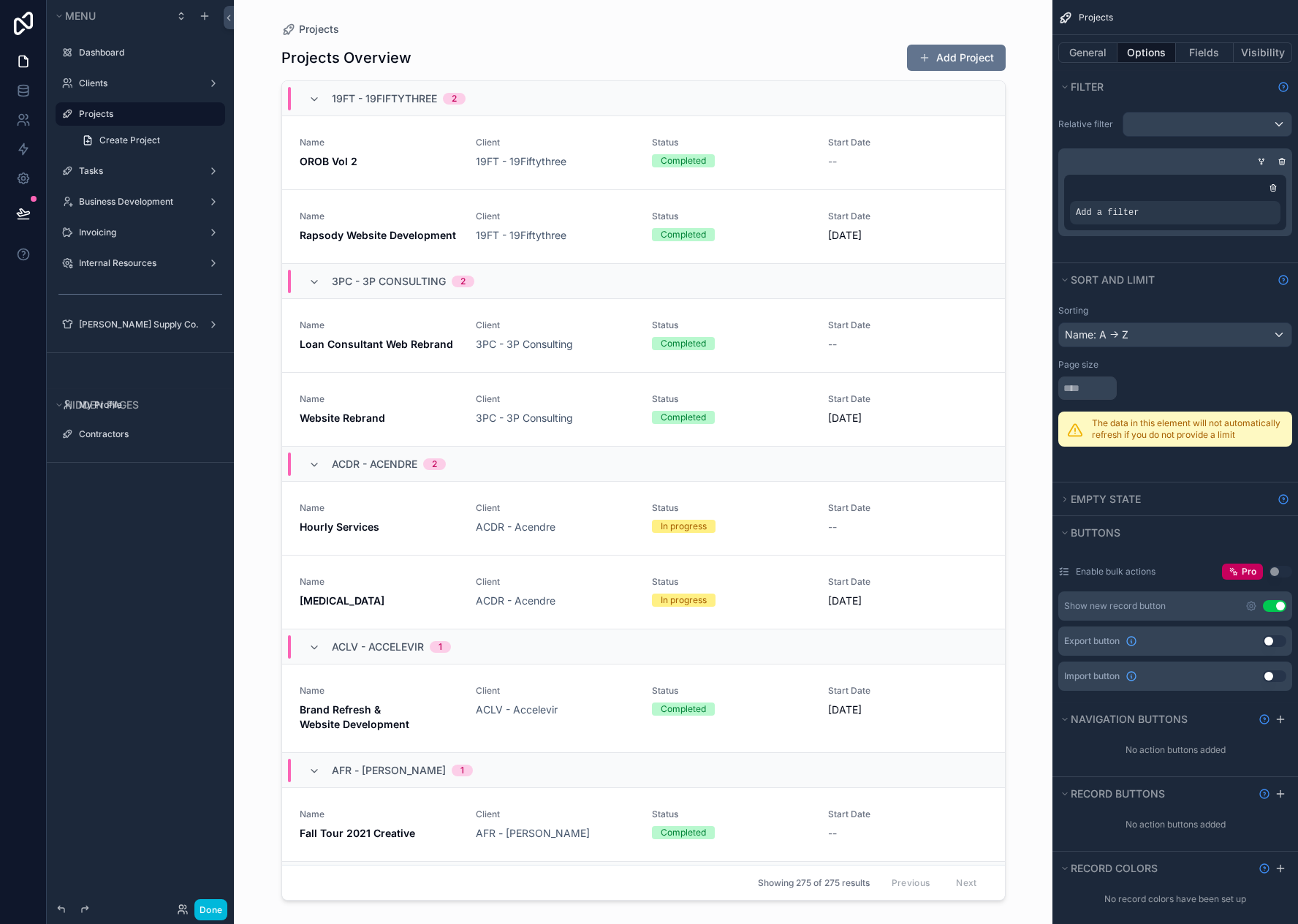
click at [0, 0] on icon "scrollable content" at bounding box center [0, 0] width 0 height 0
click at [938, 193] on span "Select a field" at bounding box center [922, 190] width 62 height 12
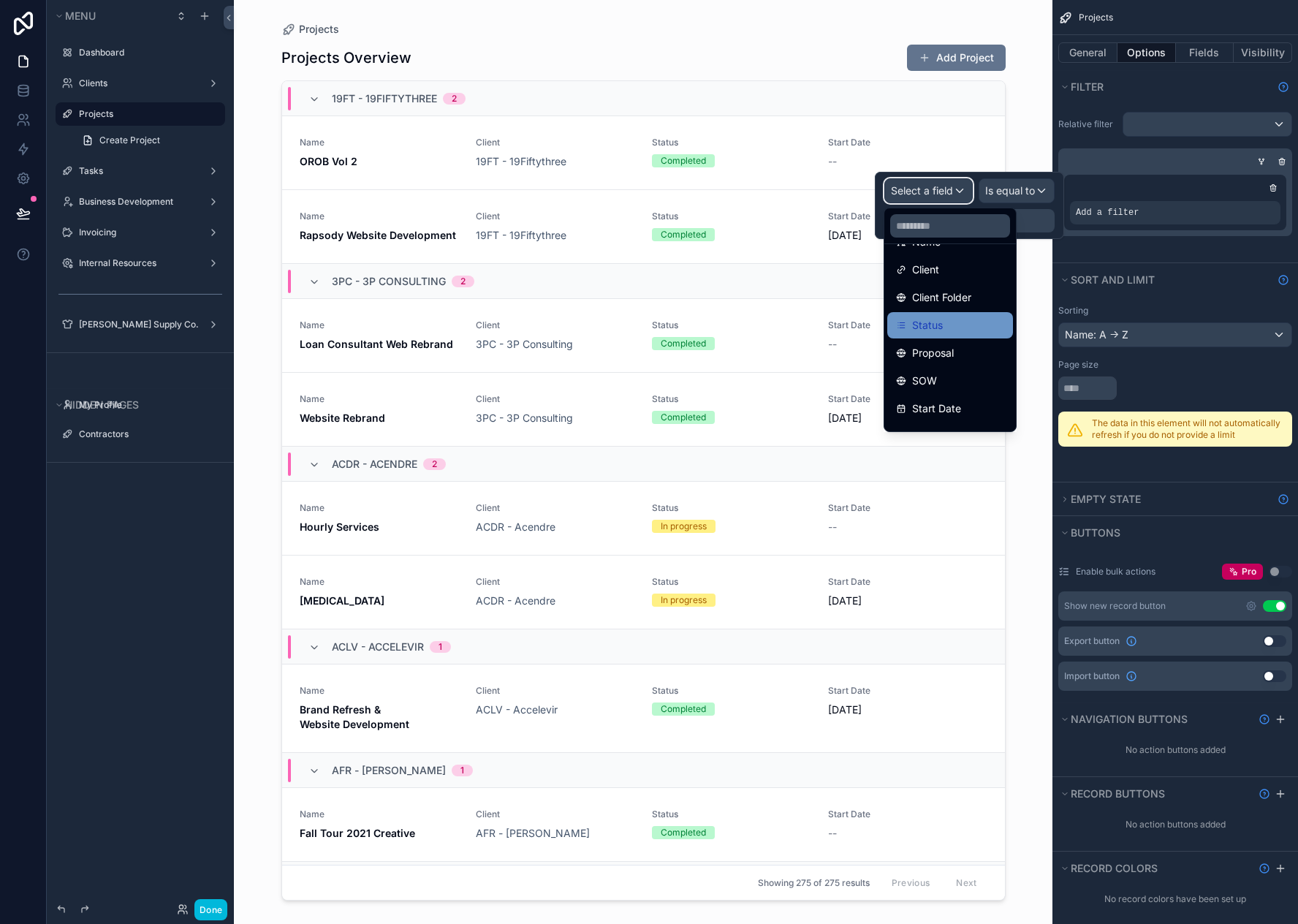
scroll to position [146, 0]
click at [944, 315] on div "Status" at bounding box center [950, 317] width 108 height 17
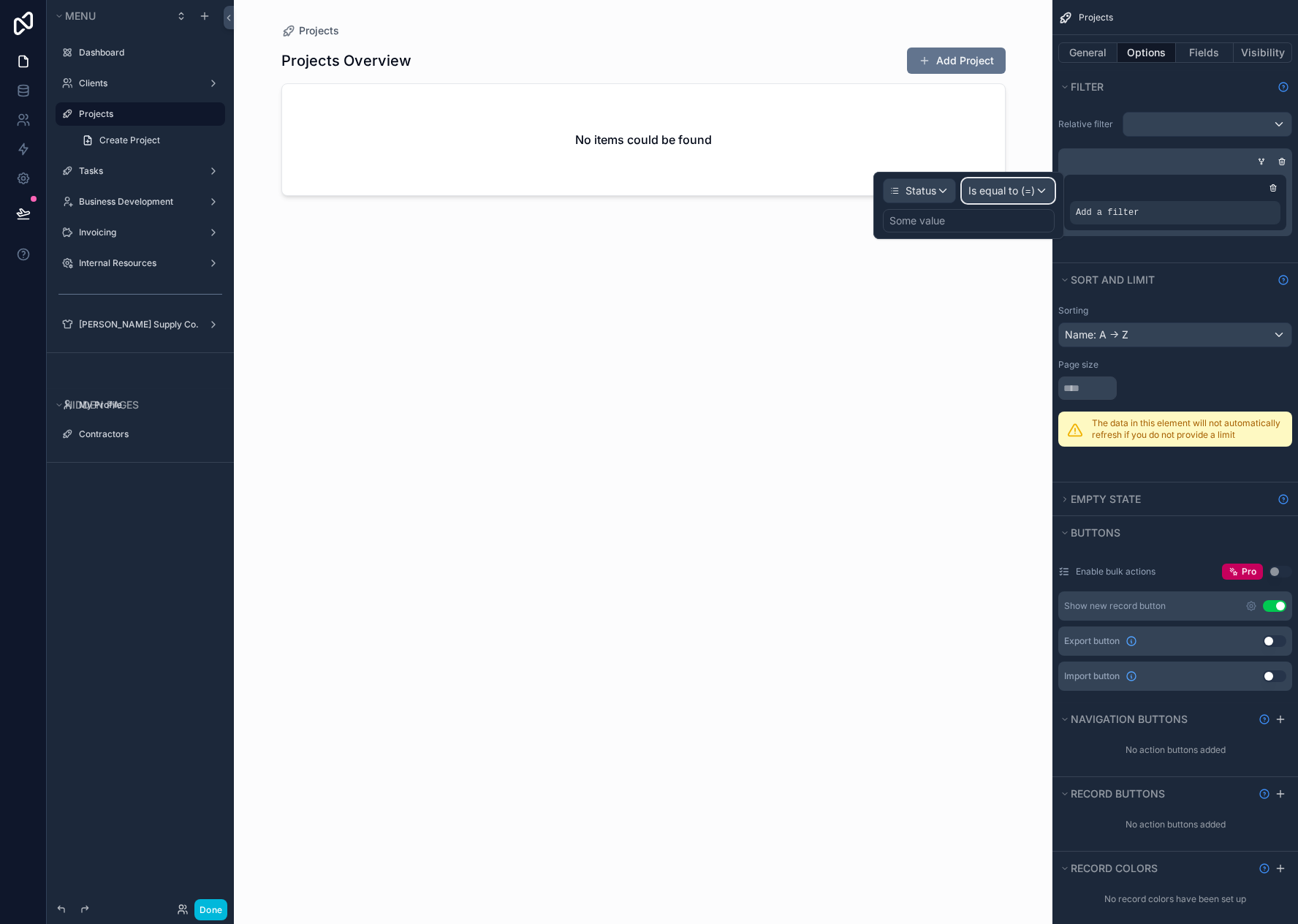
click at [1022, 190] on span "Is equal to (=)" at bounding box center [1002, 191] width 66 height 15
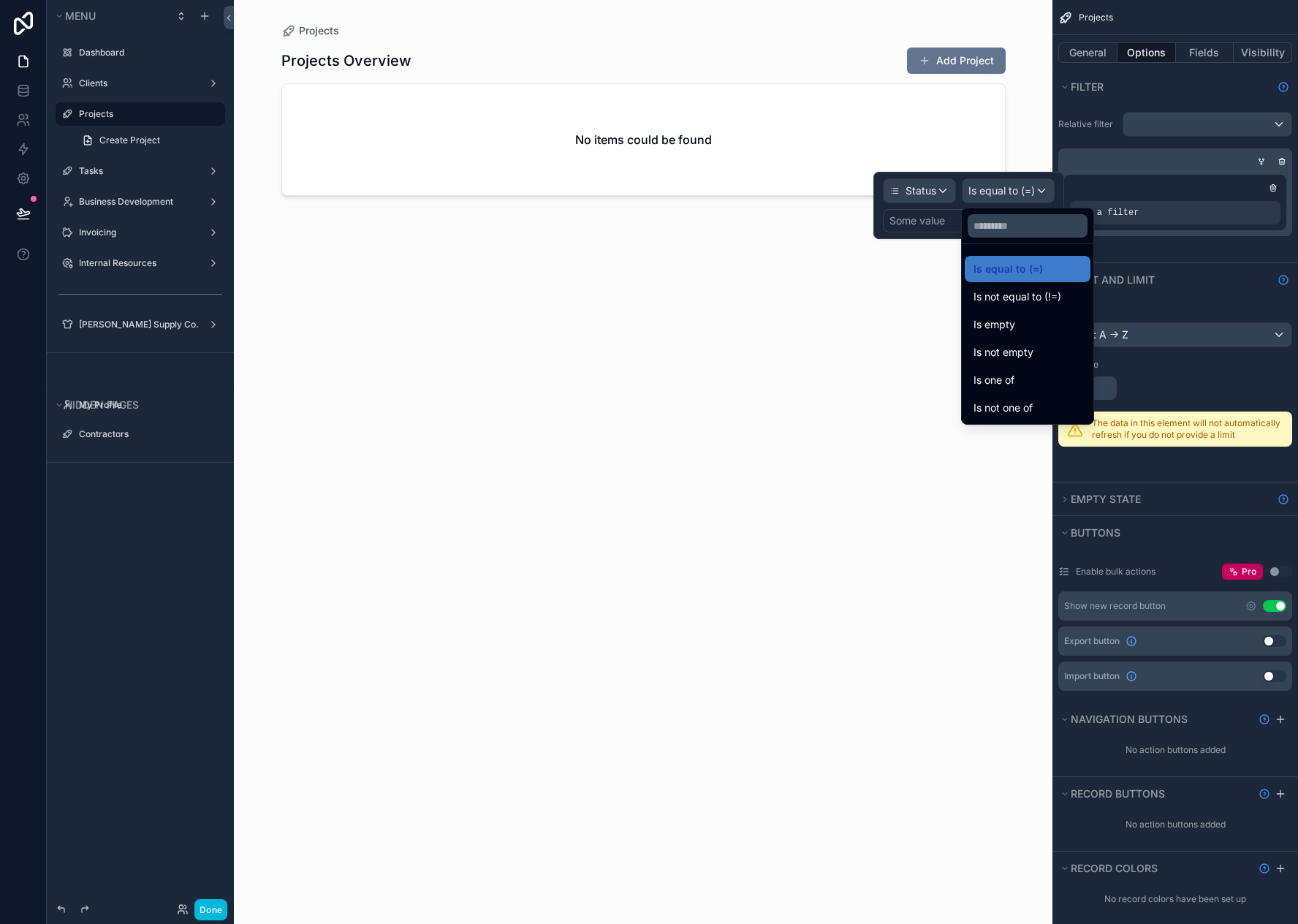
click at [932, 231] on div at bounding box center [969, 205] width 191 height 67
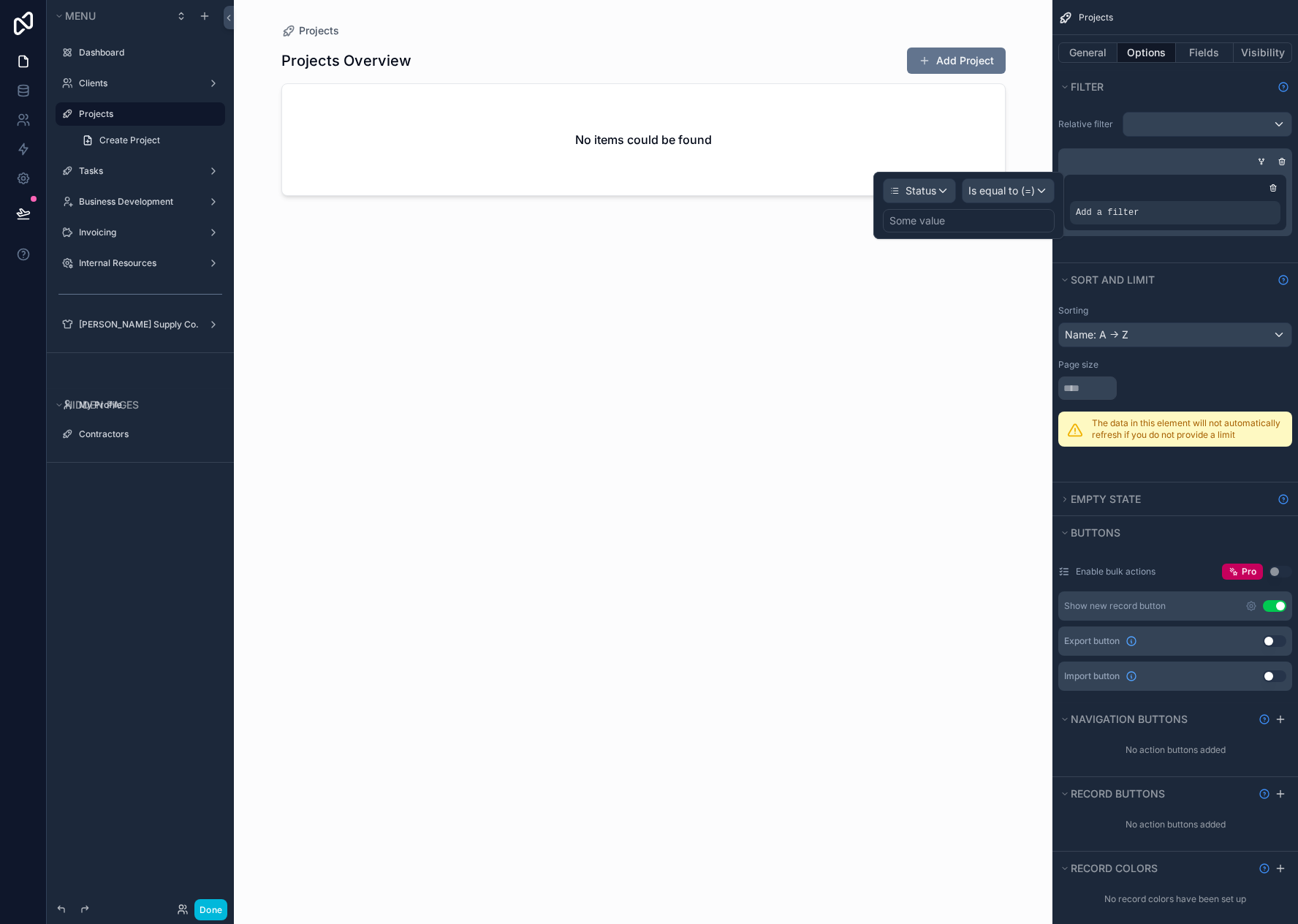
click at [943, 224] on div "Some value" at bounding box center [917, 221] width 55 height 15
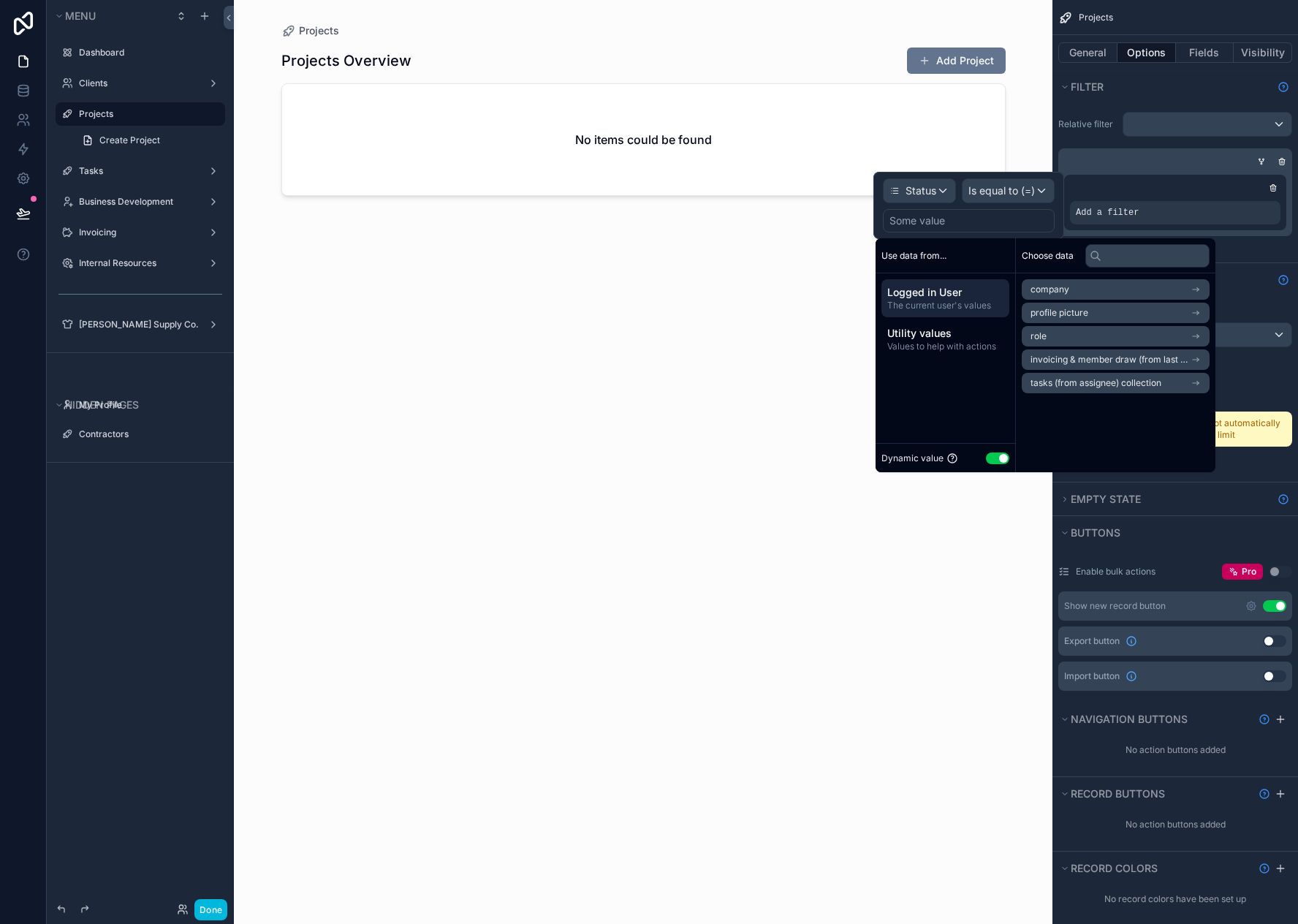
click at [1001, 458] on button "Use setting" at bounding box center [998, 458] width 23 height 12
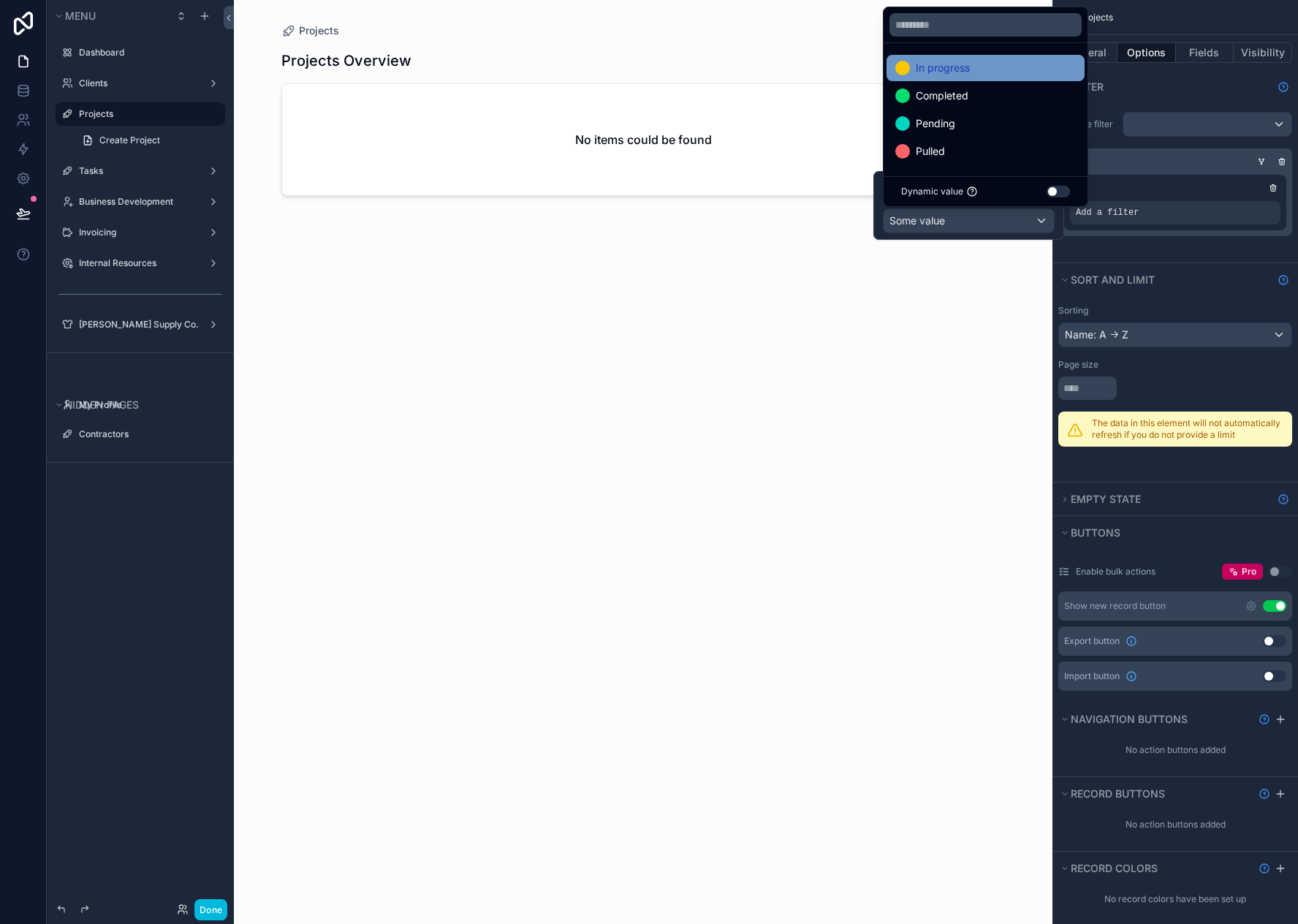
click at [1011, 66] on div "In progress" at bounding box center [985, 68] width 180 height 17
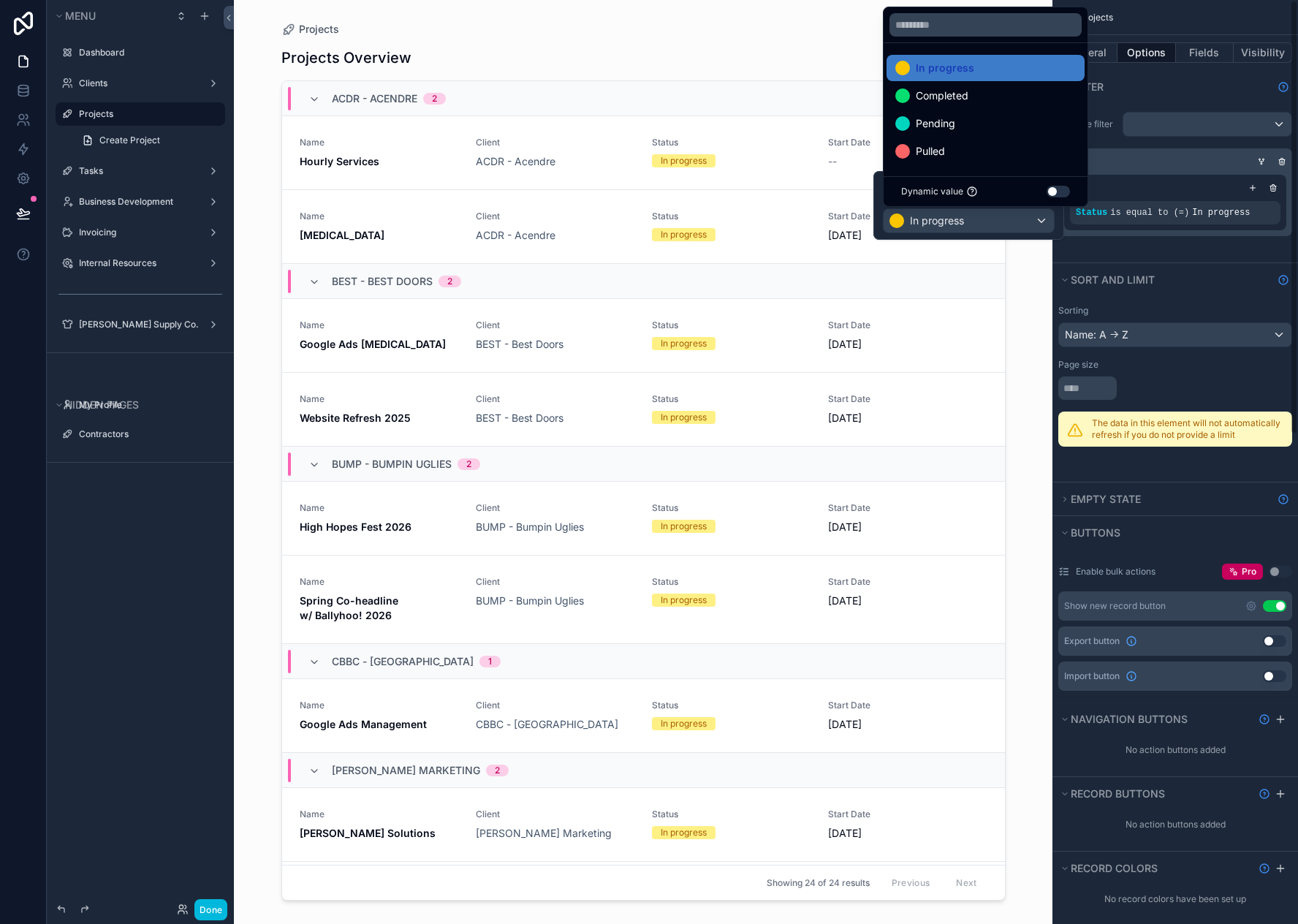
click at [1134, 250] on div "Relative filter Status is equal to (=) In progress" at bounding box center [1175, 183] width 246 height 160
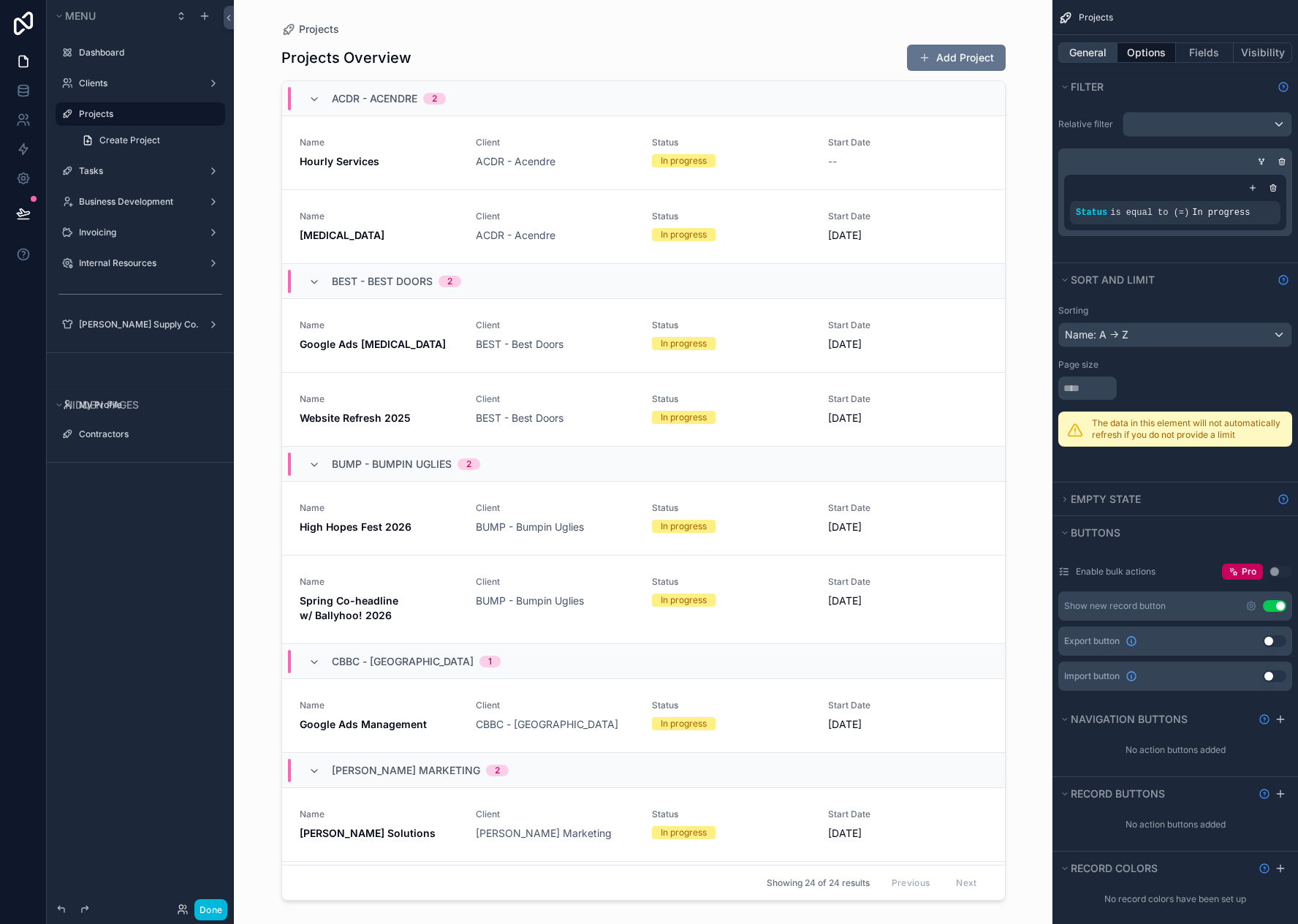
click at [1083, 52] on button "General" at bounding box center [1088, 52] width 60 height 21
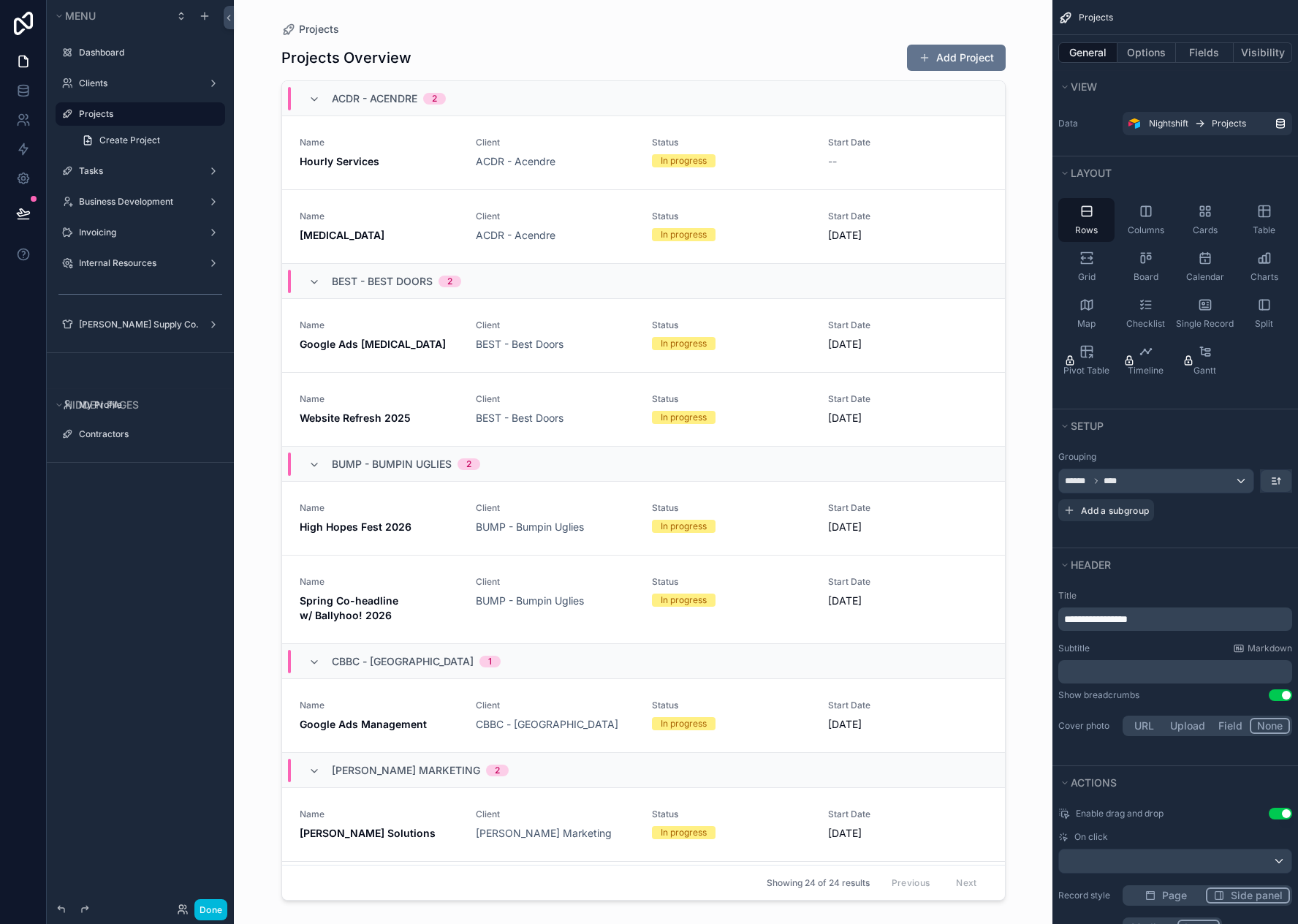
click at [1128, 622] on span "**********" at bounding box center [1095, 619] width 64 height 10
drag, startPoint x: 1157, startPoint y: 621, endPoint x: 1108, endPoint y: 622, distance: 49.0
click at [1108, 622] on p "**********" at bounding box center [1176, 619] width 225 height 15
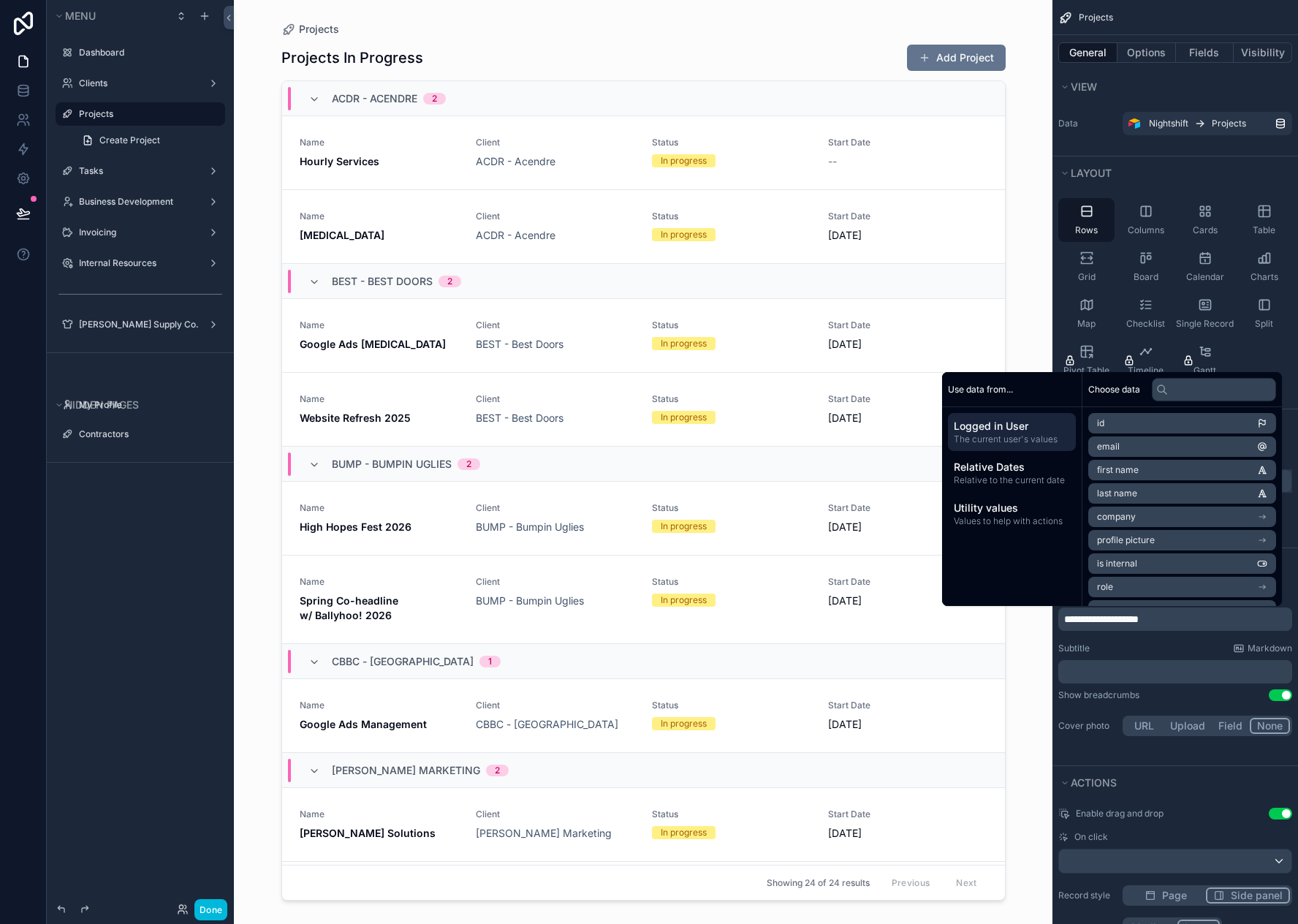
click at [1137, 647] on div "Subtitle Markdown" at bounding box center [1175, 648] width 234 height 12
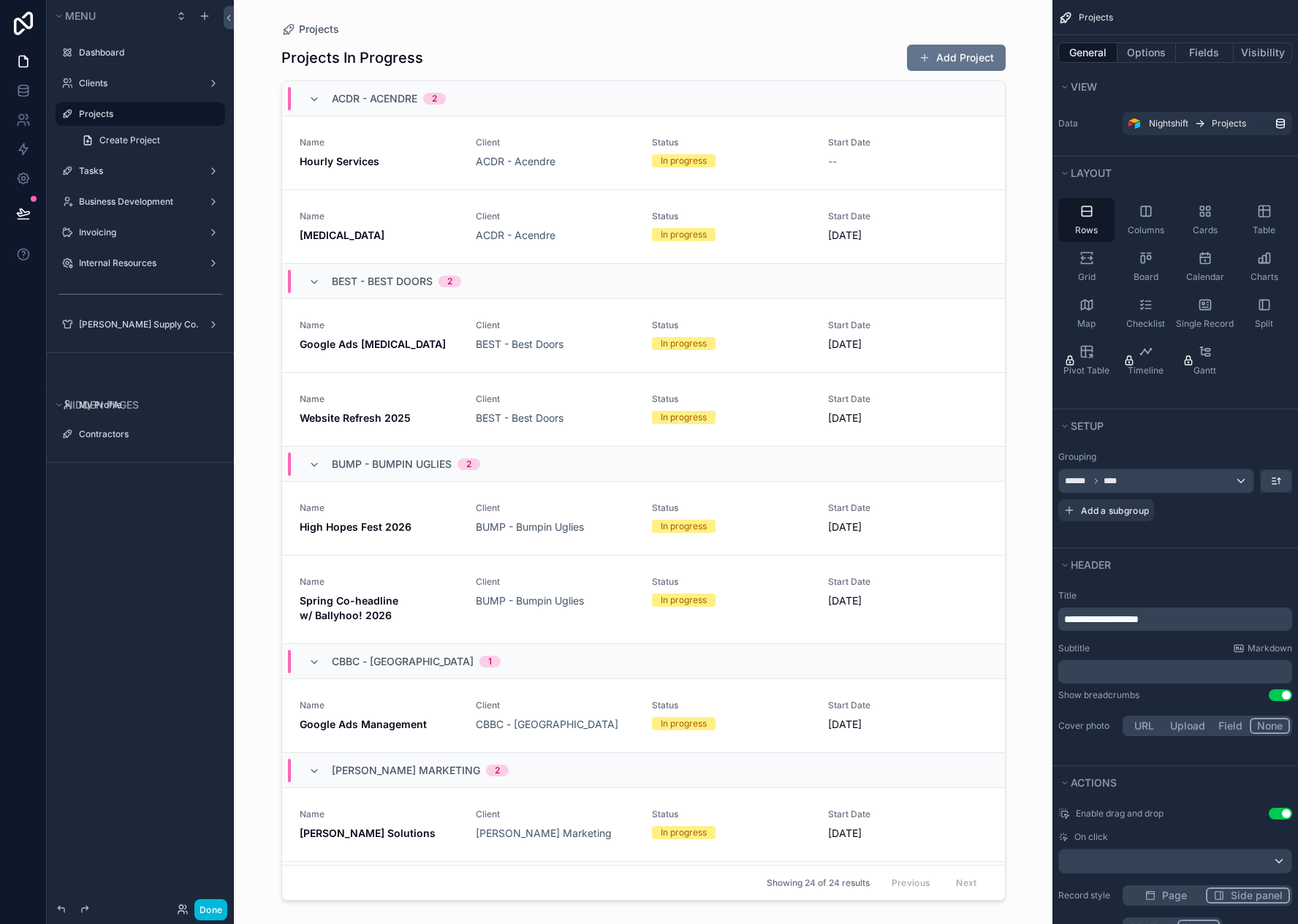
click at [218, 906] on button "Done" at bounding box center [211, 910] width 33 height 21
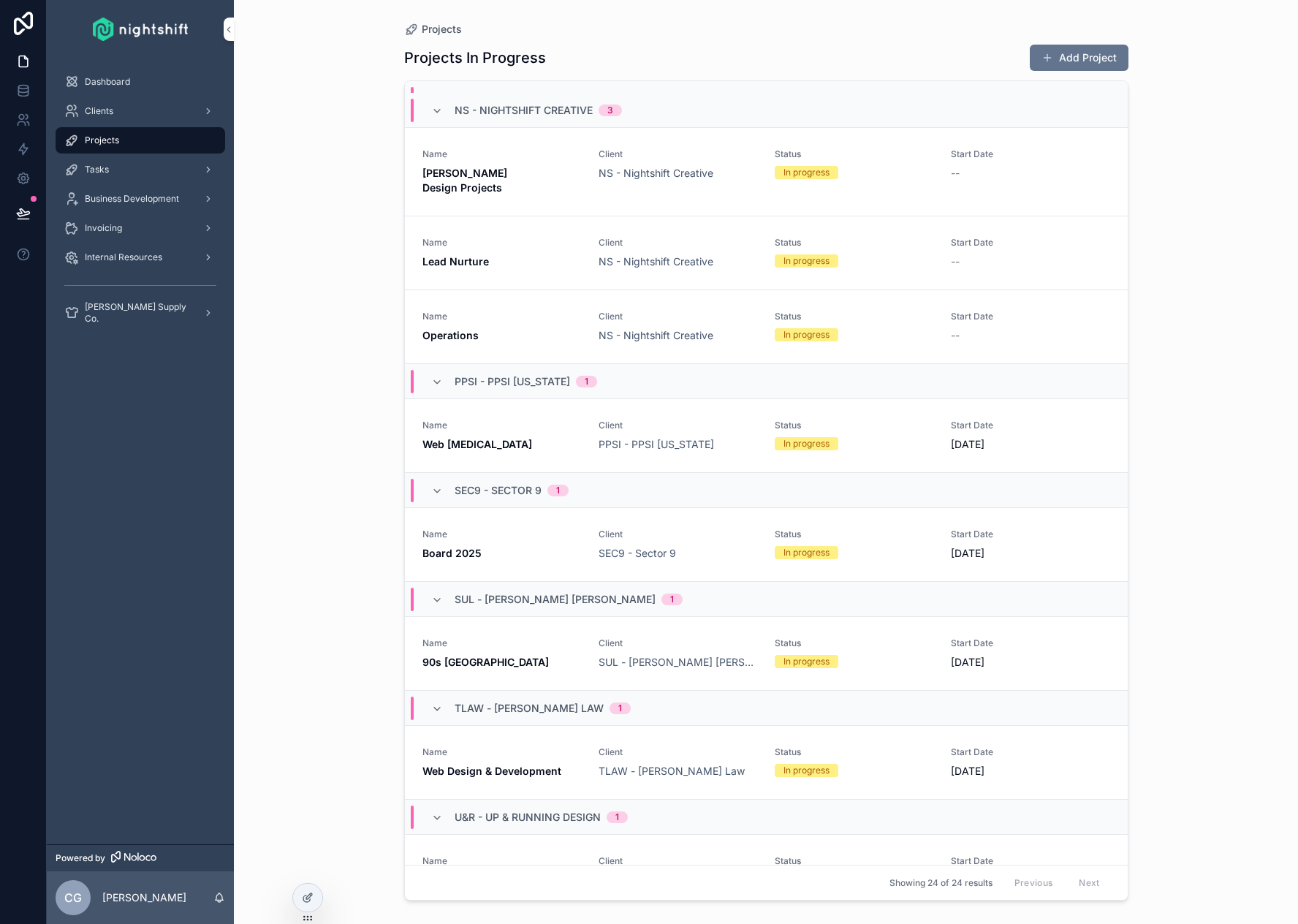
scroll to position [1669, 0]
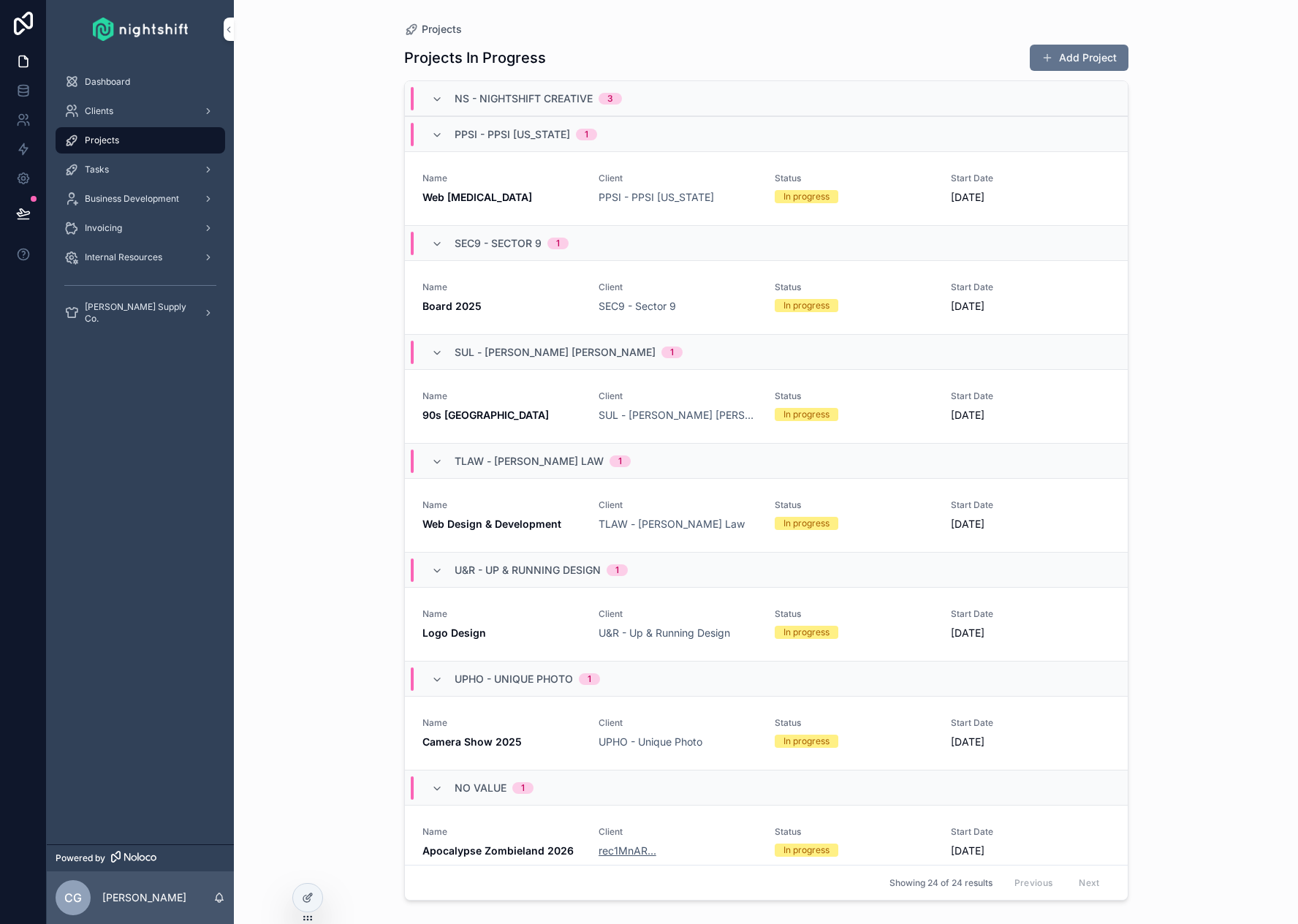
click at [599, 843] on span "rec1MnAR..." at bounding box center [628, 850] width 58 height 15
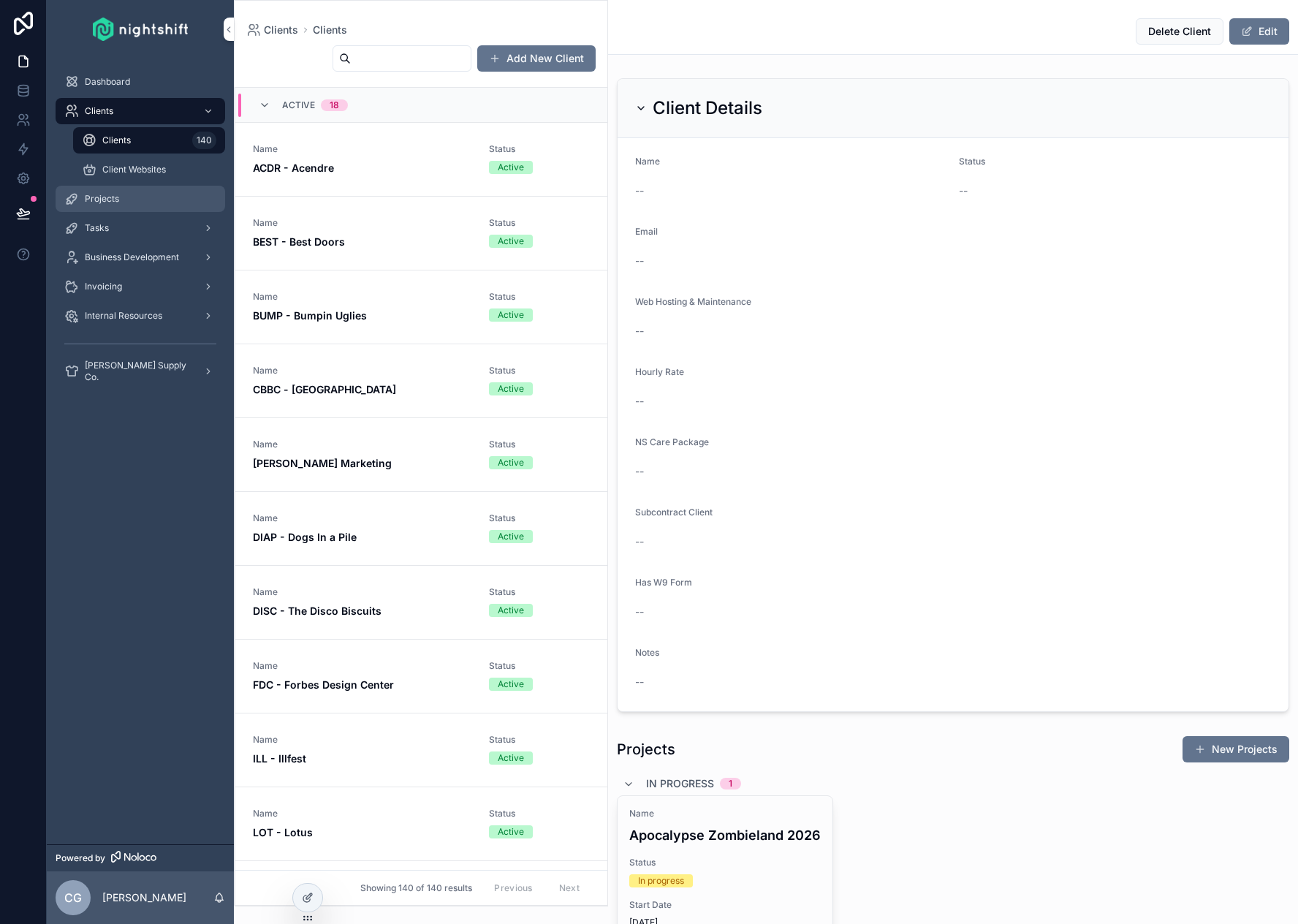
click at [116, 198] on span "Projects" at bounding box center [103, 198] width 35 height 12
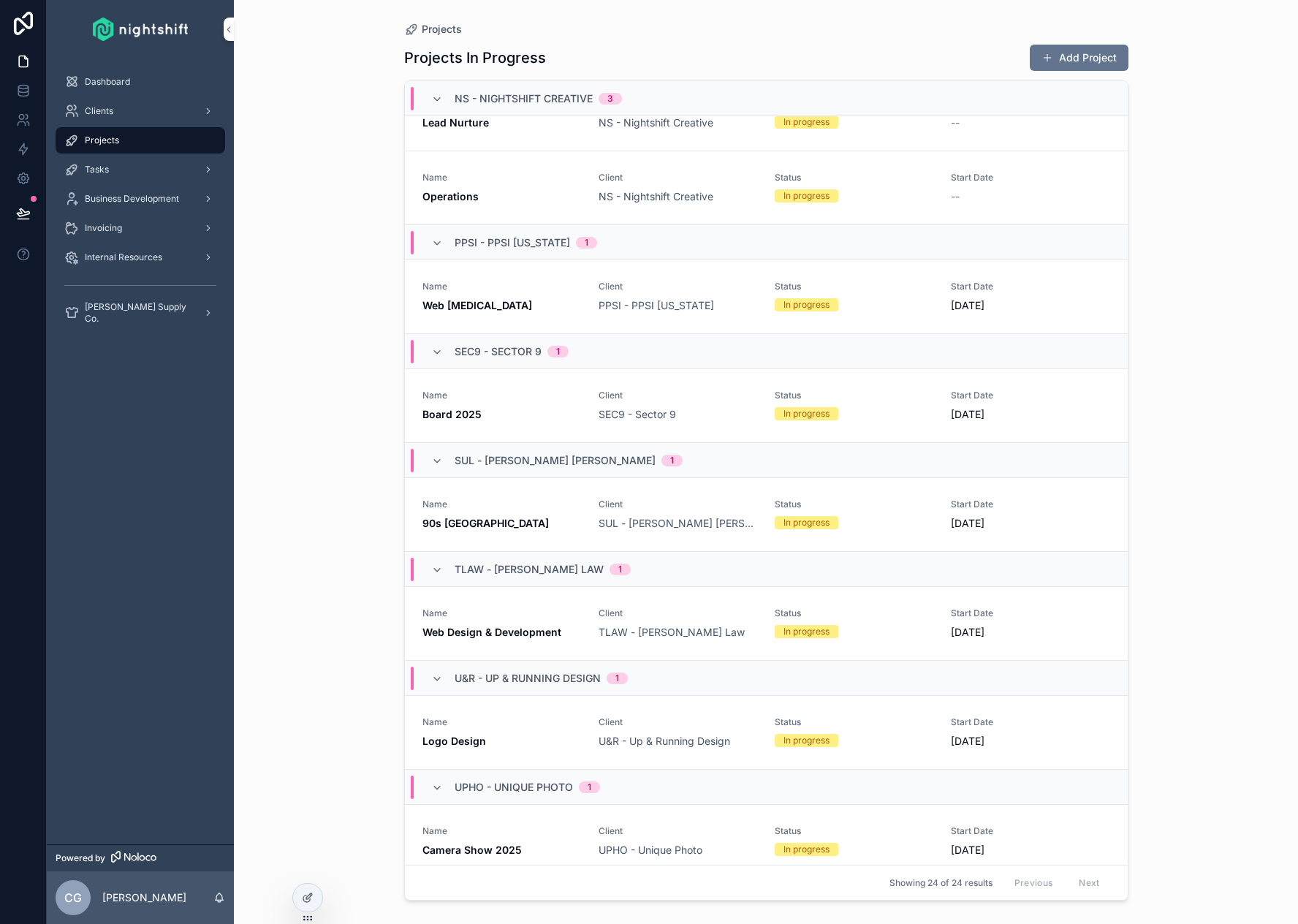
scroll to position [1669, 0]
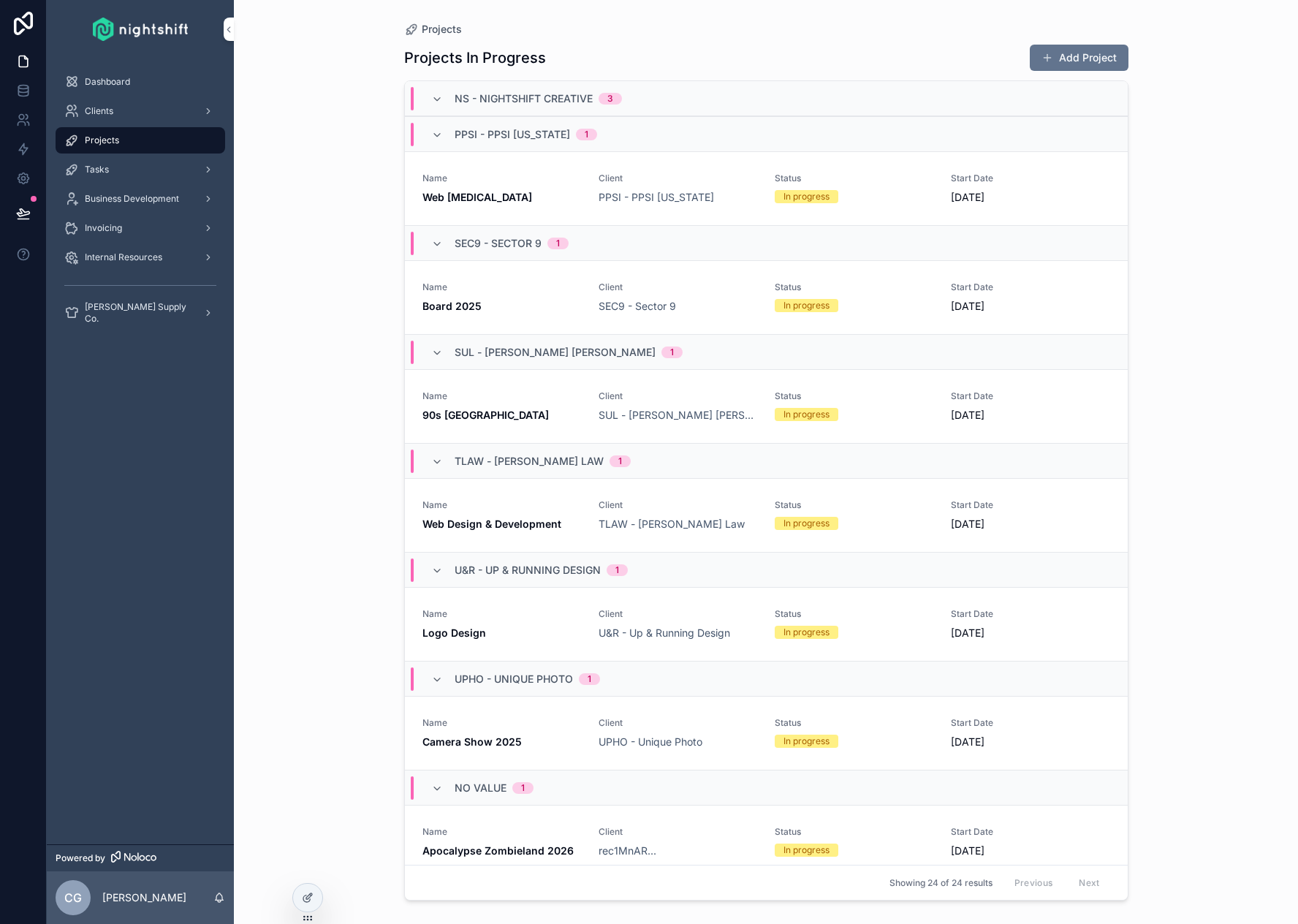
click at [503, 844] on strong "Apocalypse Zombieland 2026" at bounding box center [498, 850] width 151 height 12
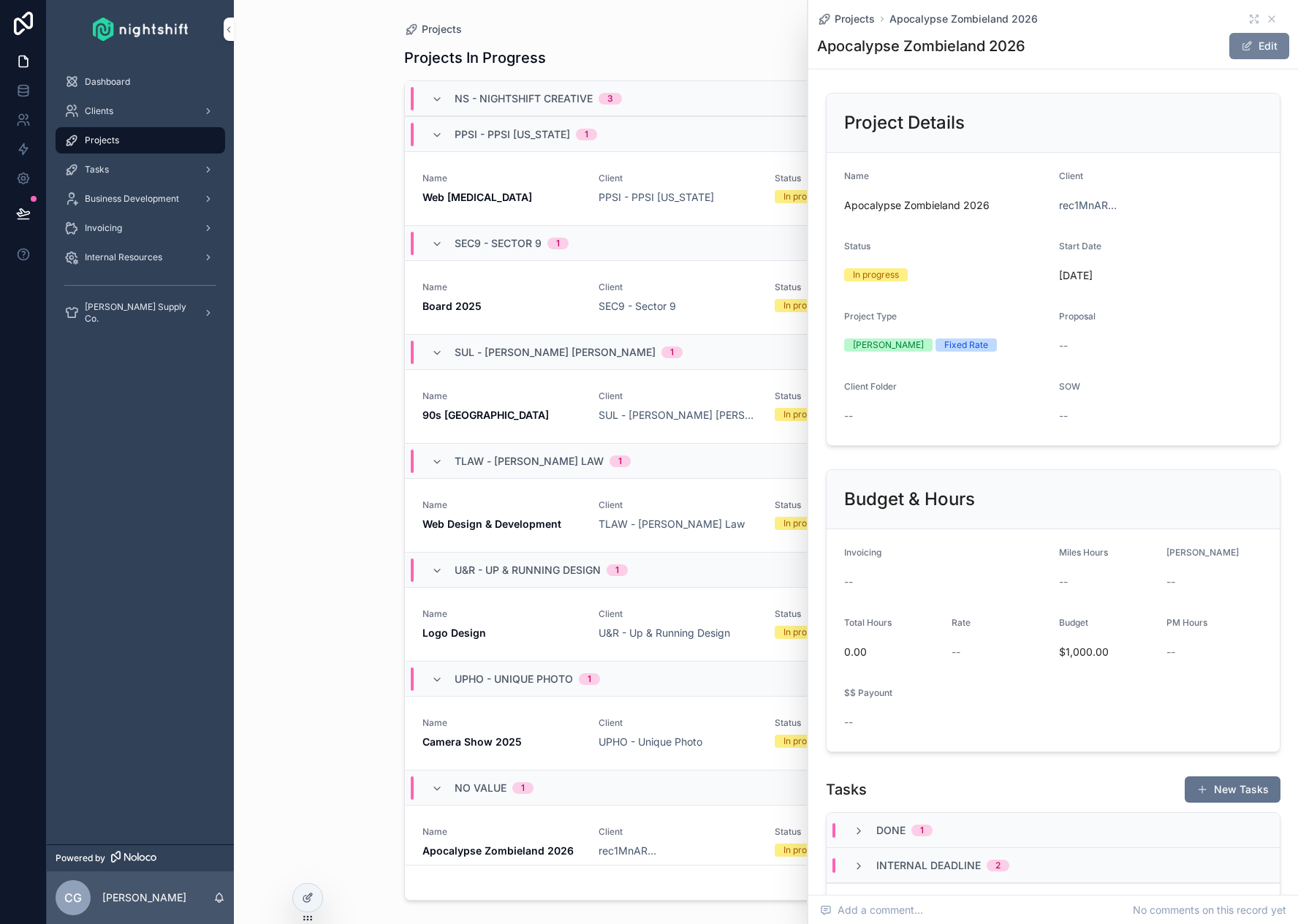
click at [1241, 50] on span "scrollable content" at bounding box center [1247, 46] width 12 height 12
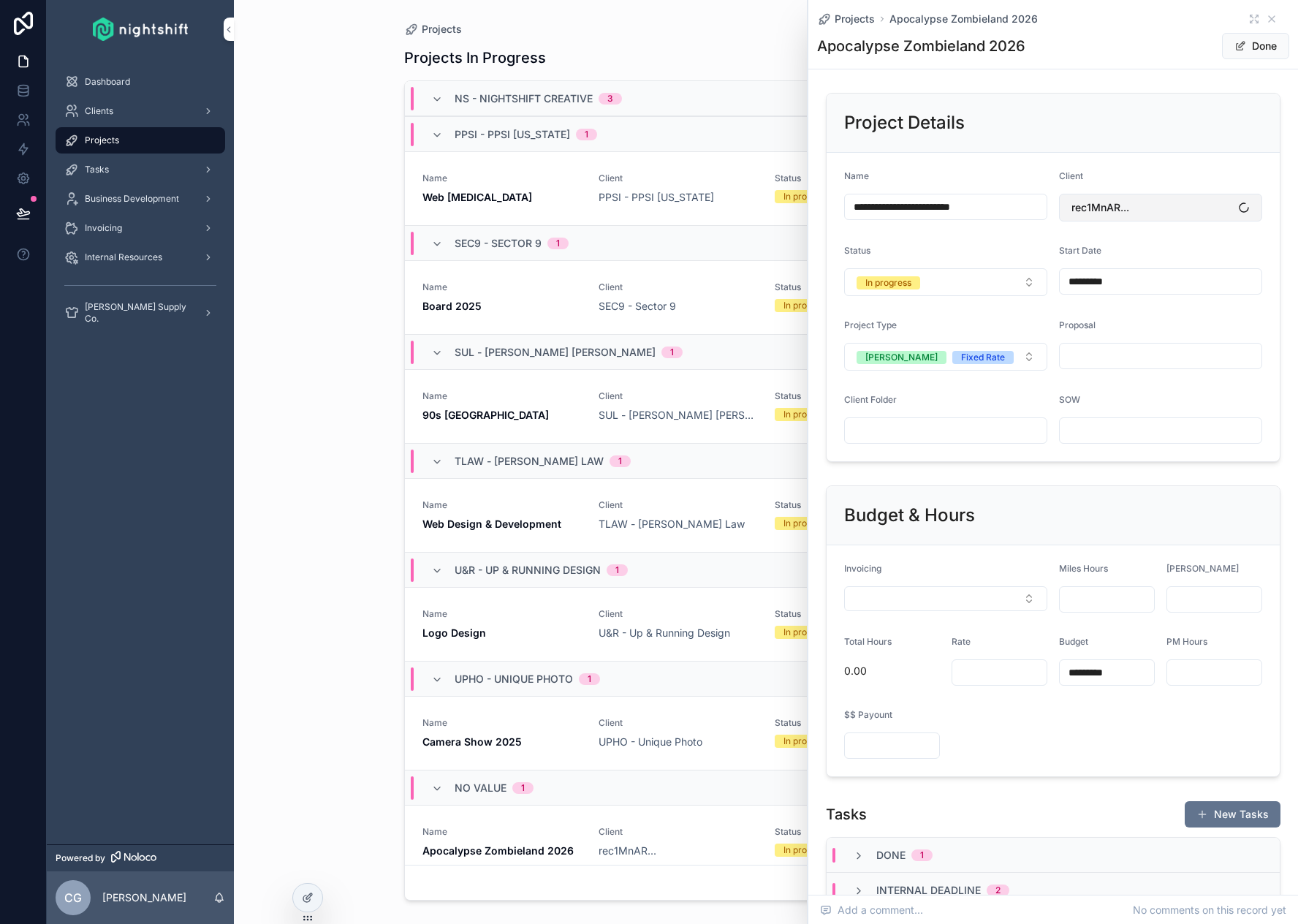
click at [1141, 205] on button "rec1MnAR..." at bounding box center [1161, 207] width 203 height 28
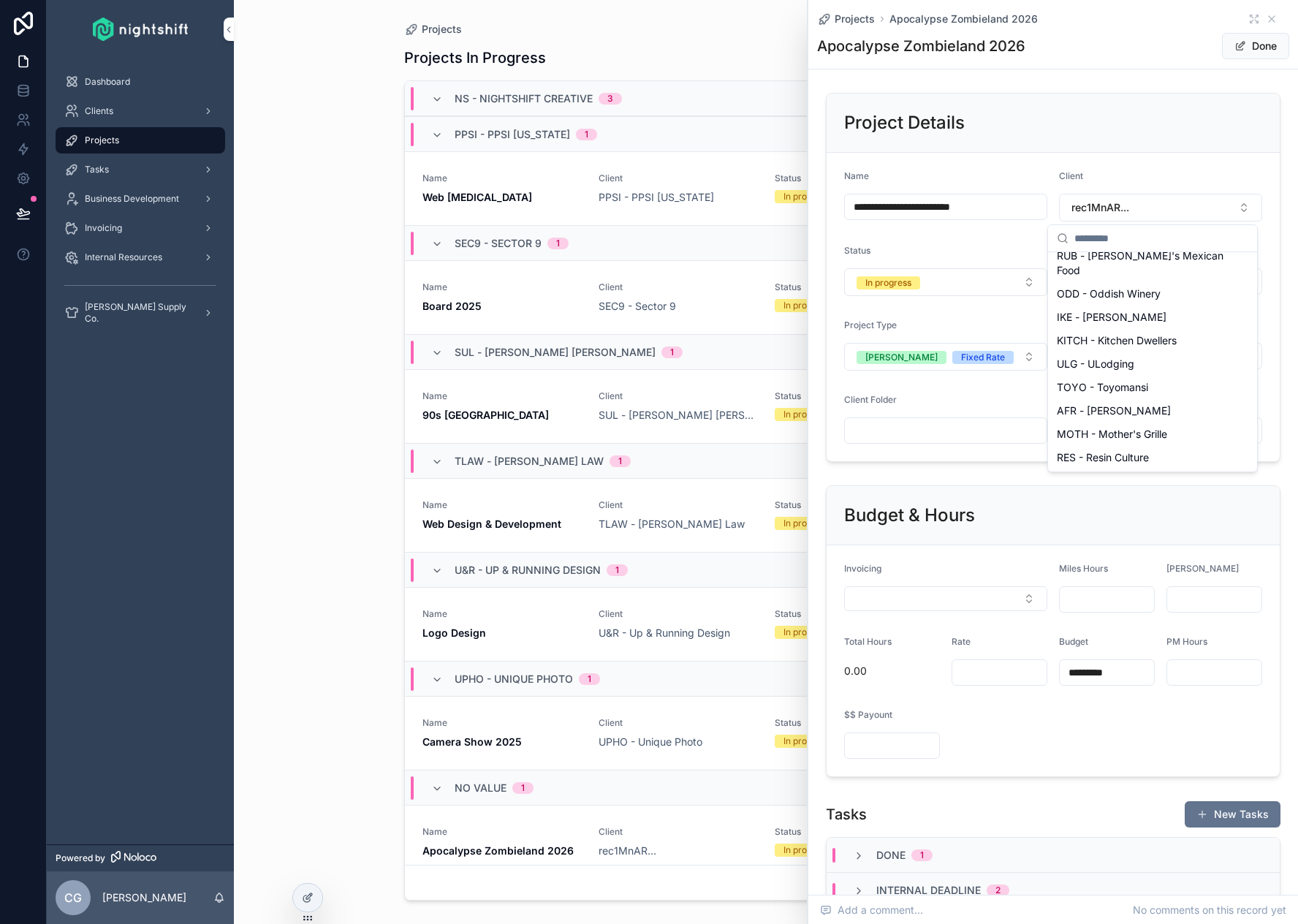
scroll to position [1029, 0]
click at [1118, 245] on input "scrollable content" at bounding box center [1162, 238] width 174 height 26
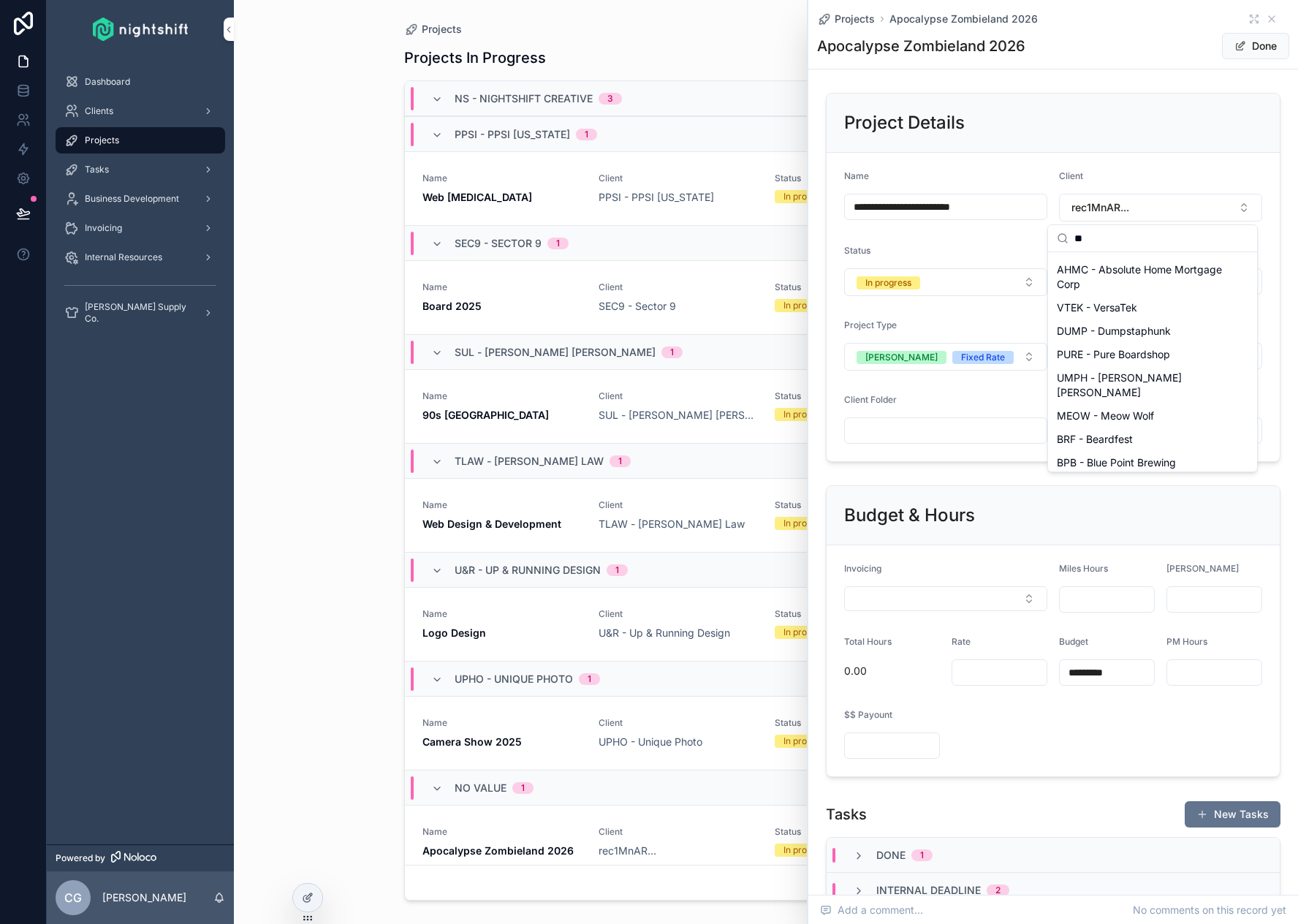
scroll to position [0, 0]
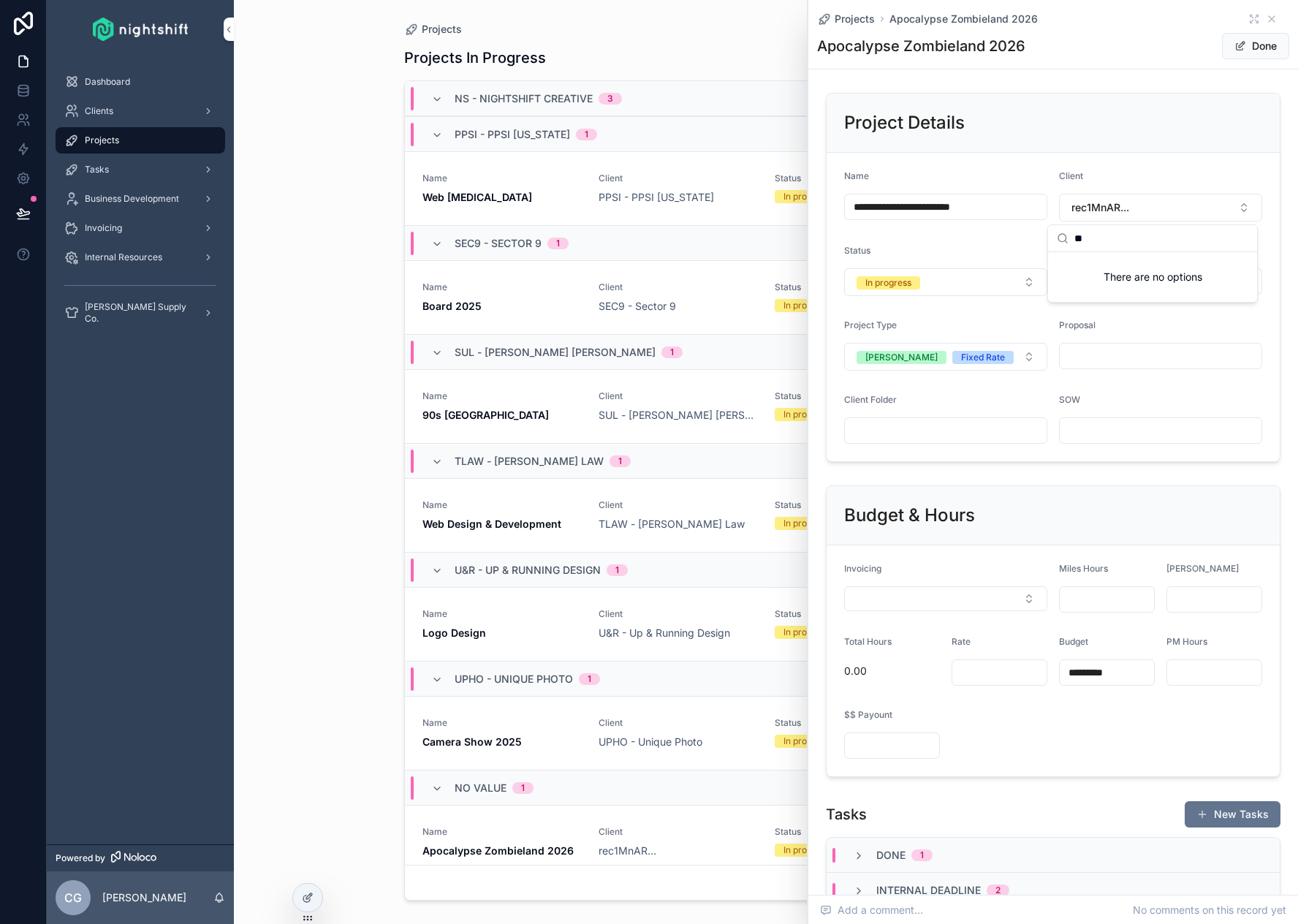
type input "*"
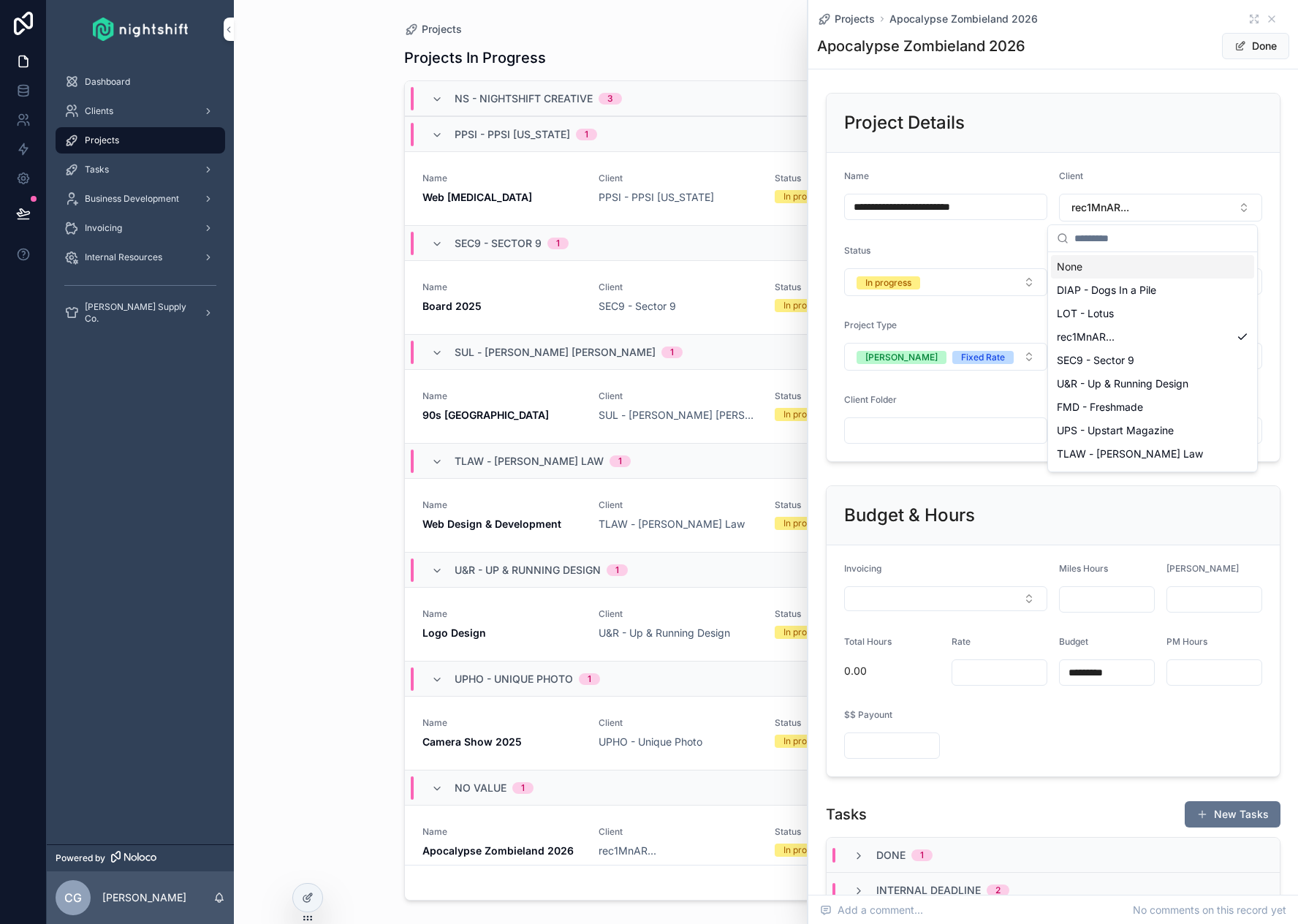
click at [1266, 201] on form "**********" at bounding box center [1053, 307] width 453 height 308
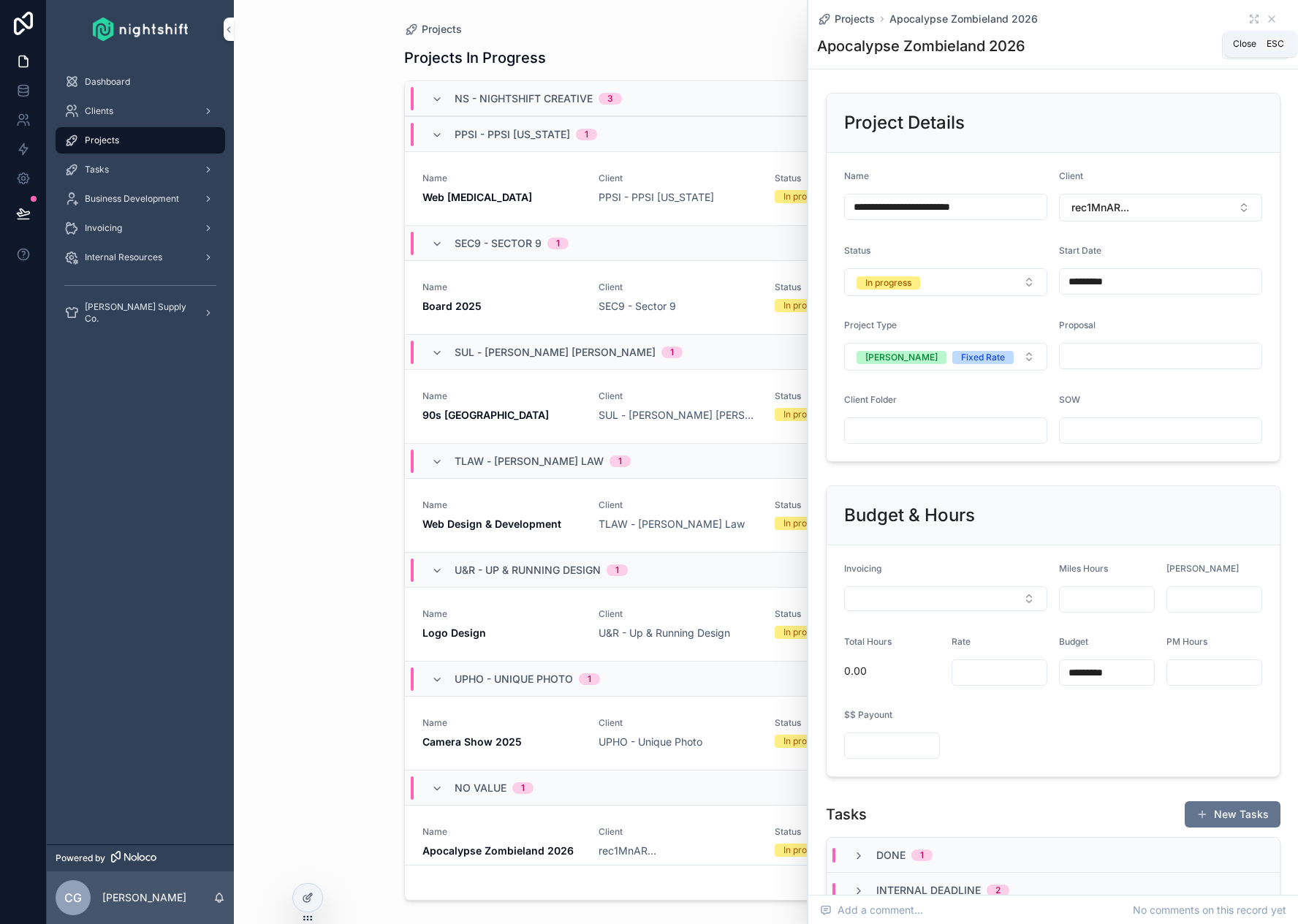
click at [1266, 23] on icon "scrollable content" at bounding box center [1272, 19] width 12 height 12
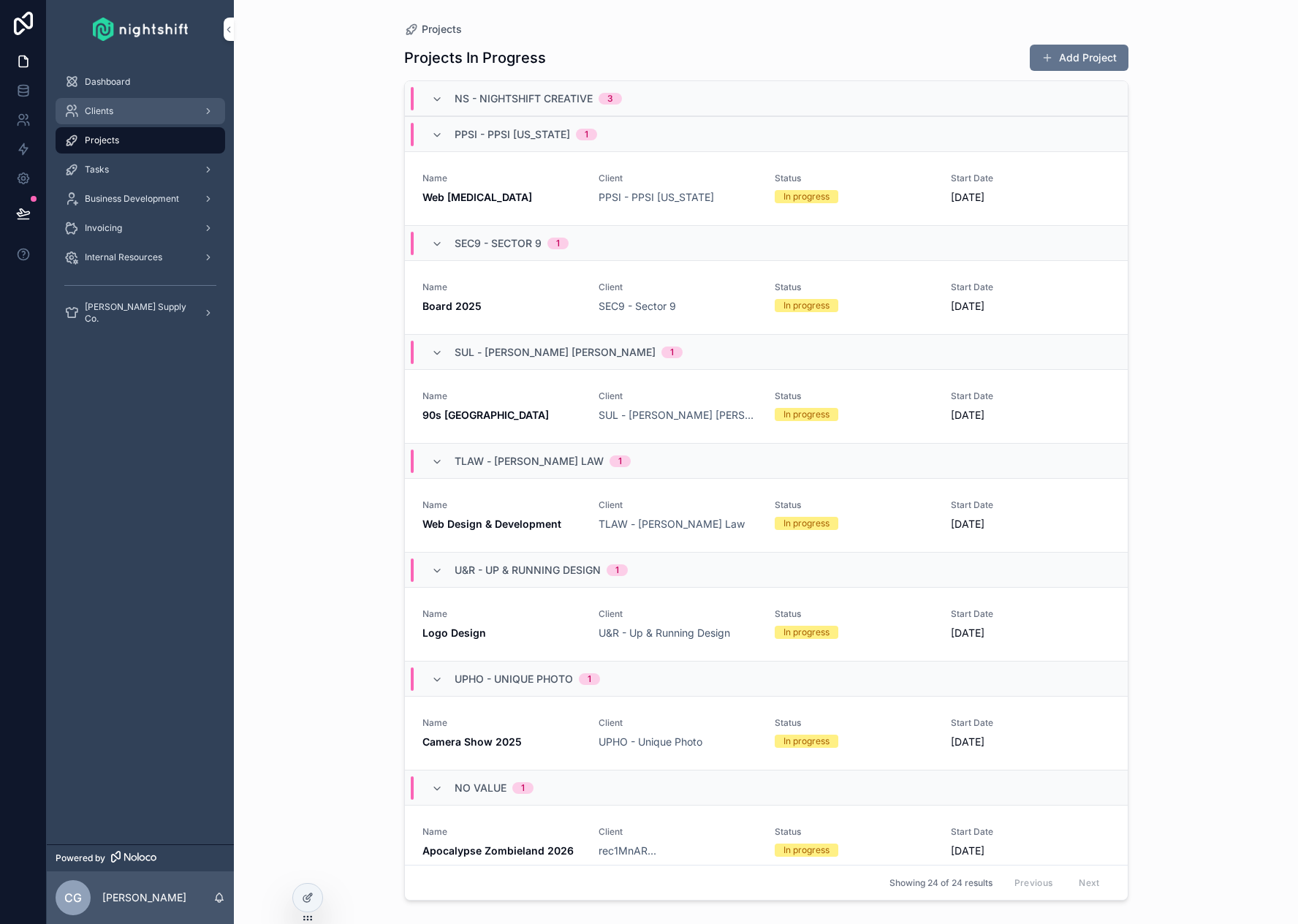
drag, startPoint x: 102, startPoint y: 115, endPoint x: 103, endPoint y: 123, distance: 8.1
click at [102, 114] on span "Clients" at bounding box center [99, 111] width 28 height 12
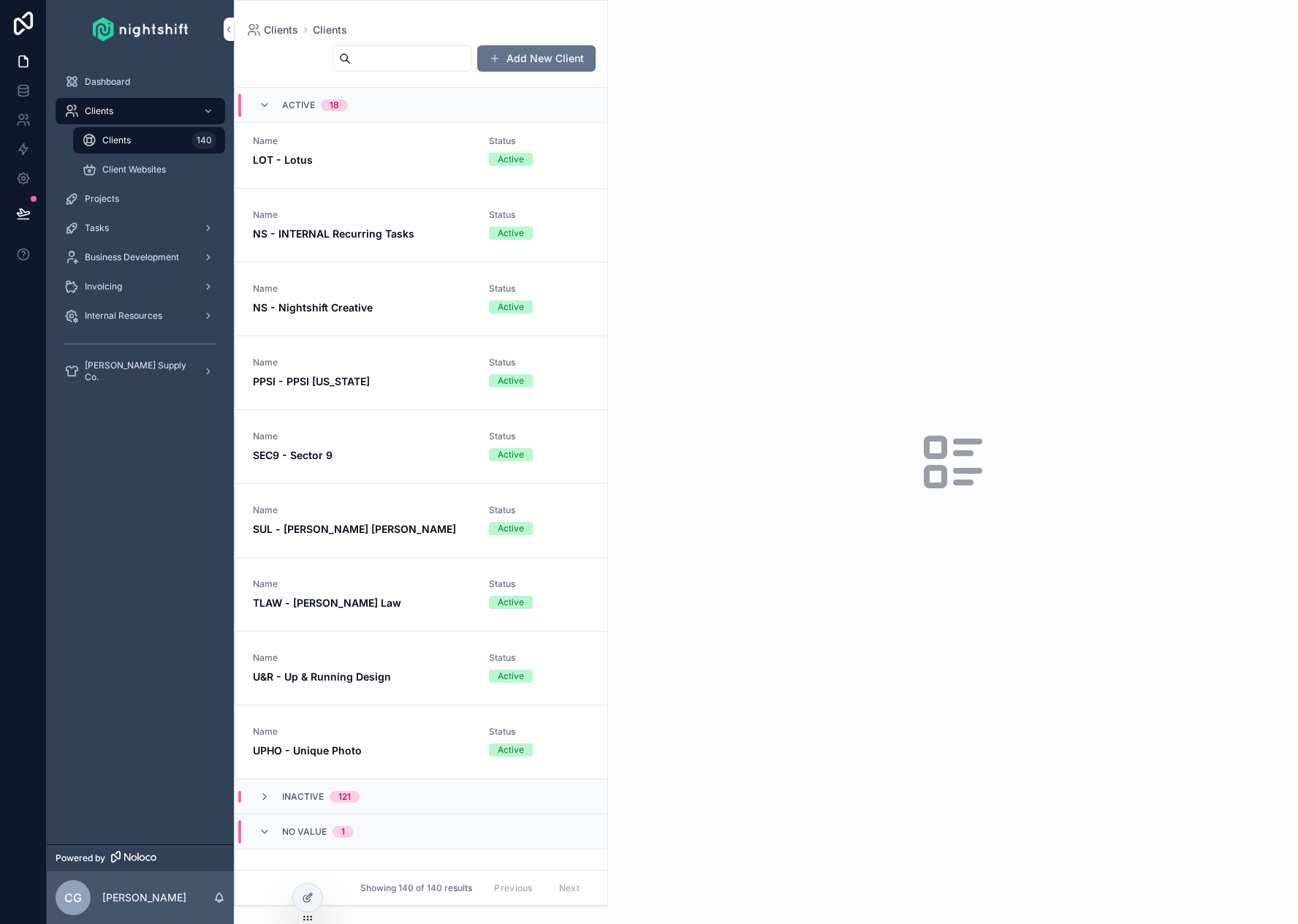
scroll to position [726, 0]
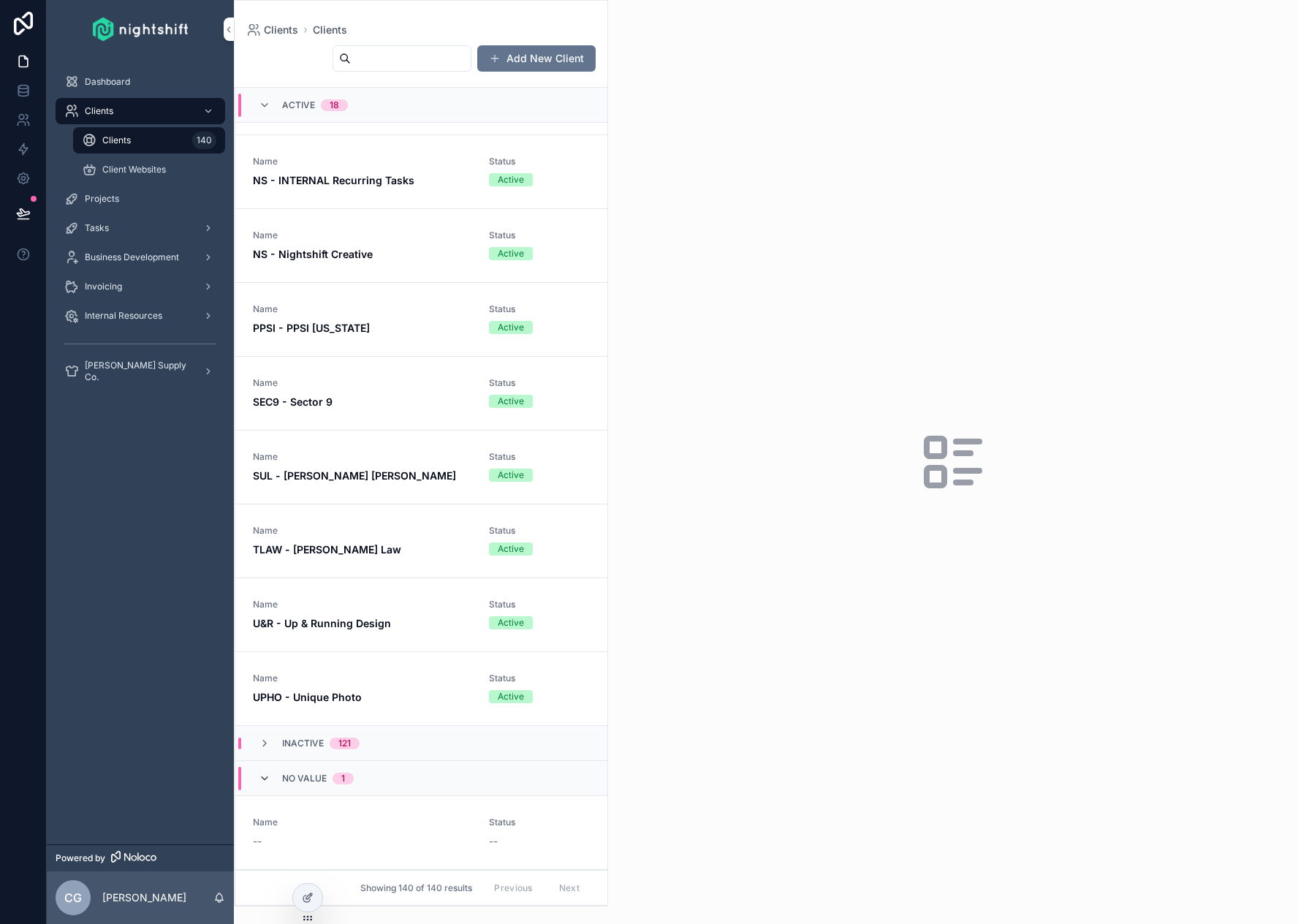
click at [267, 778] on icon "scrollable content" at bounding box center [265, 779] width 12 height 12
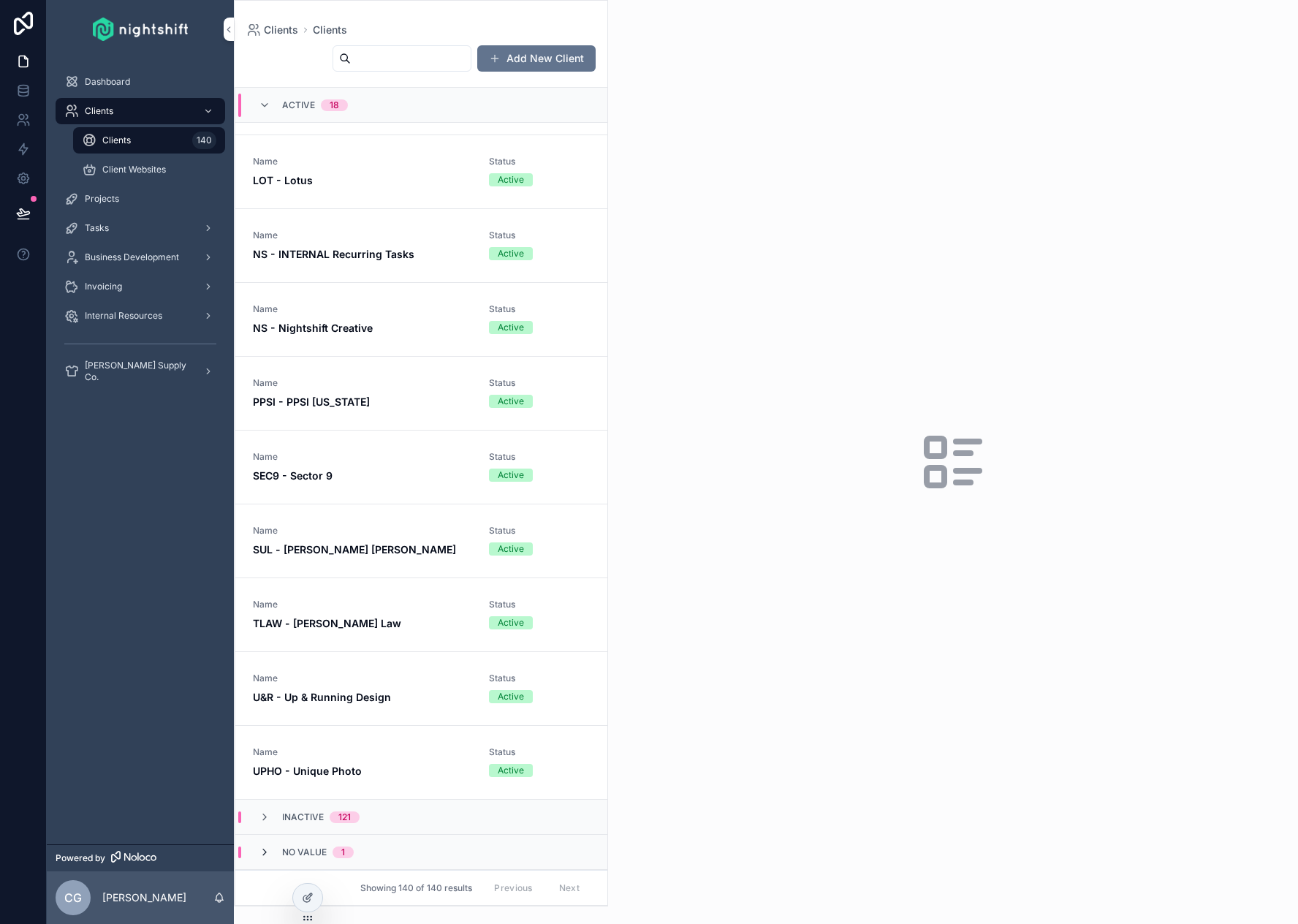
click at [263, 855] on icon "scrollable content" at bounding box center [265, 852] width 12 height 12
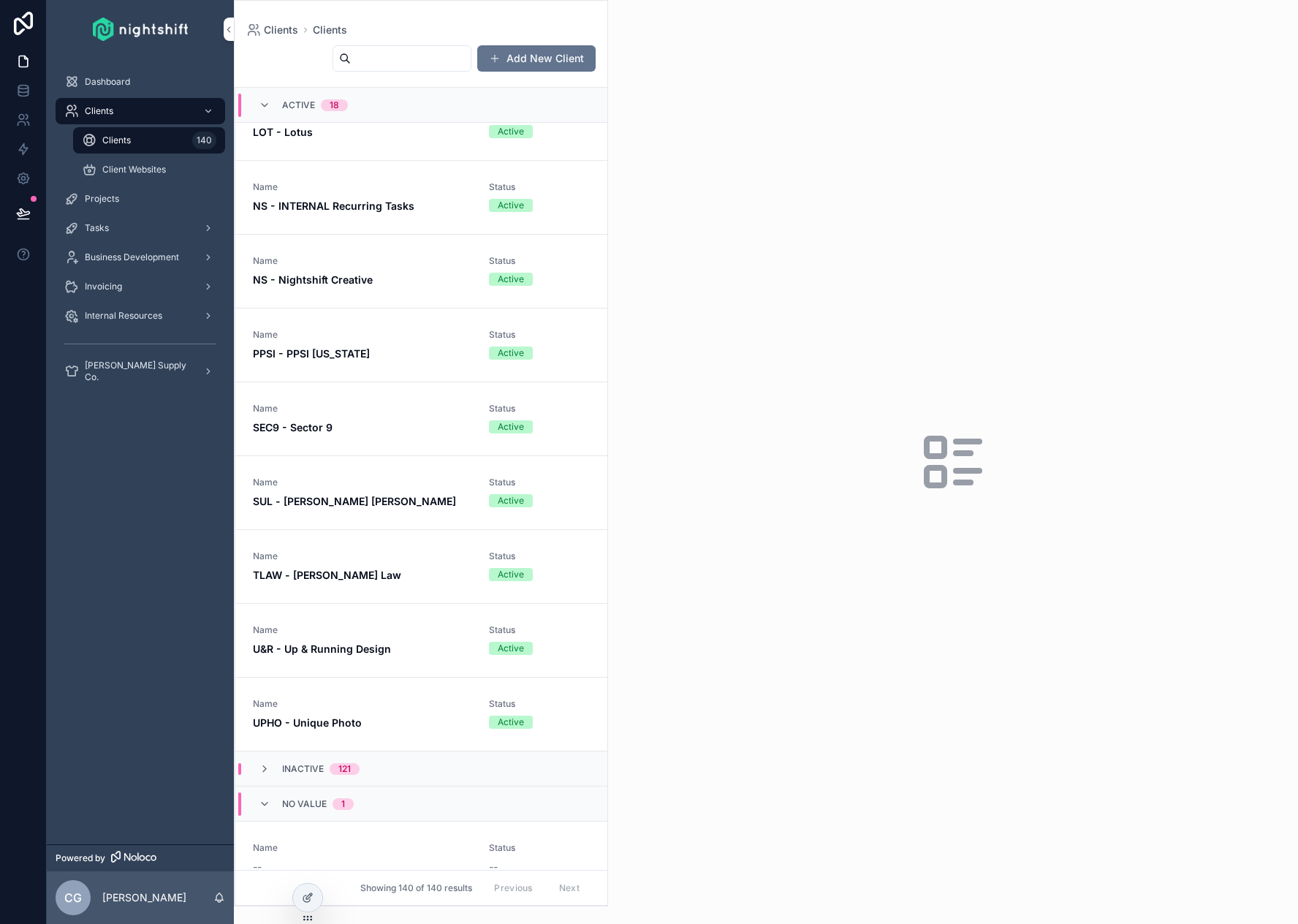
scroll to position [726, 0]
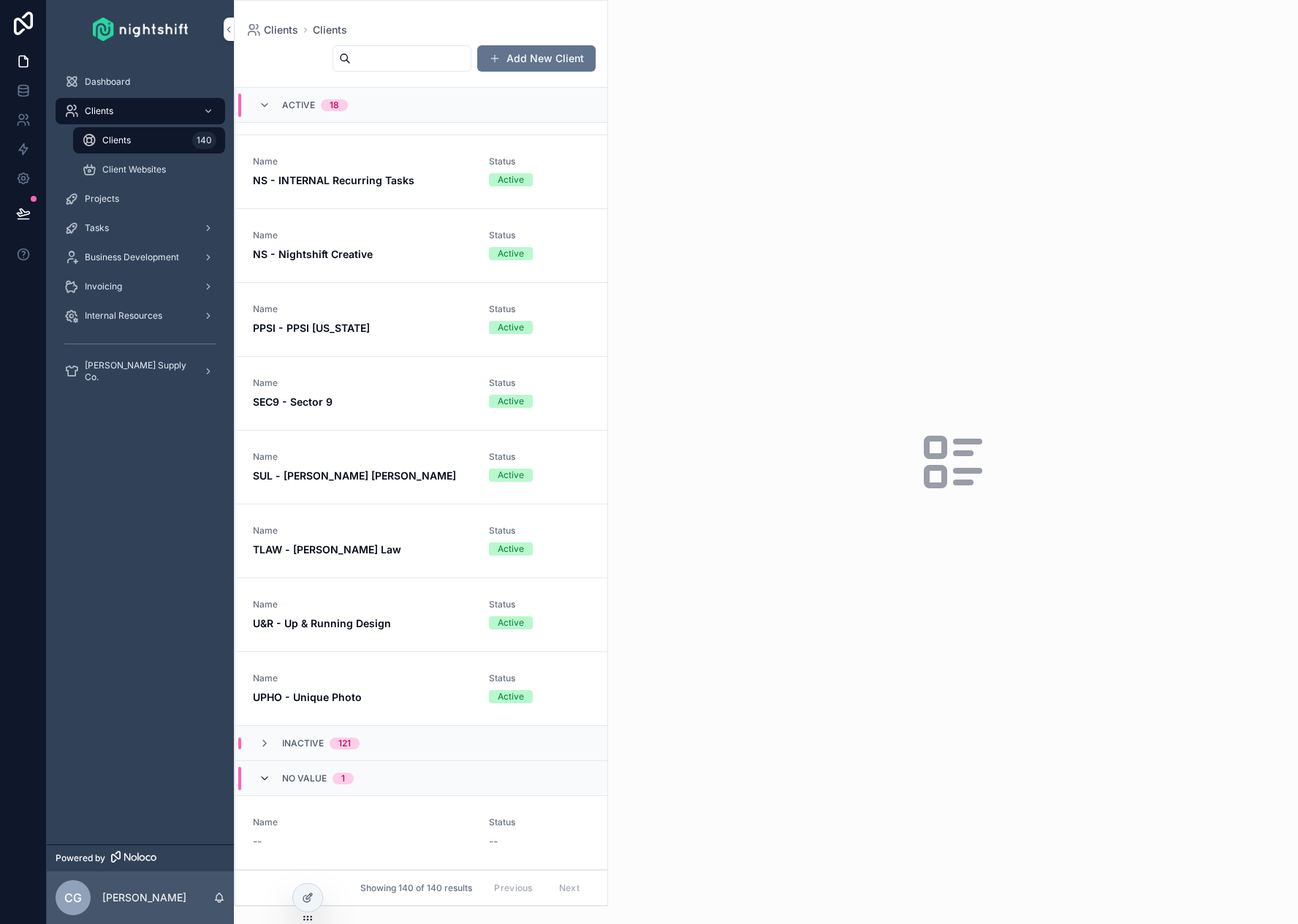
click at [265, 778] on icon "scrollable content" at bounding box center [265, 779] width 12 height 12
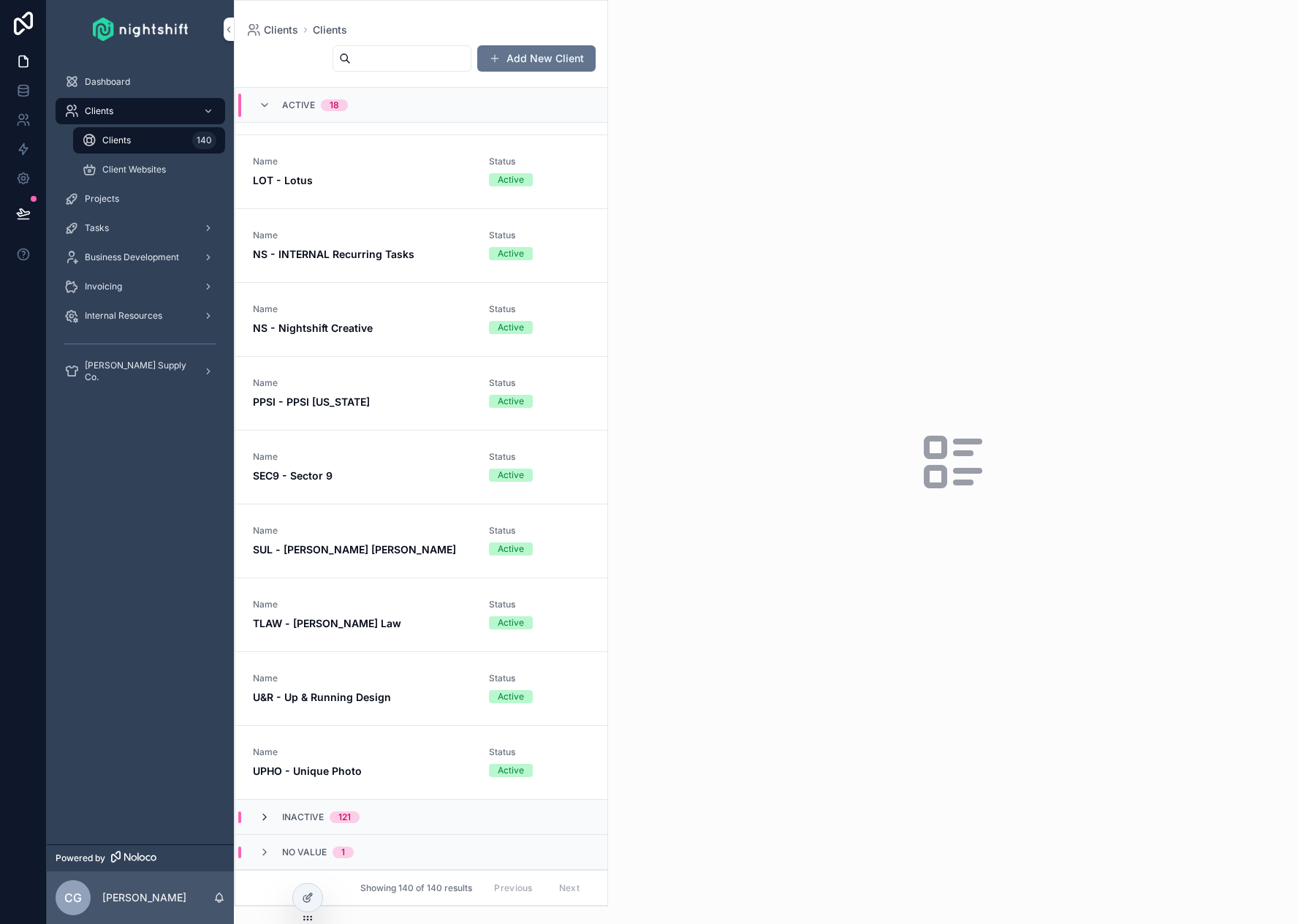
click at [266, 817] on icon "scrollable content" at bounding box center [265, 817] width 12 height 12
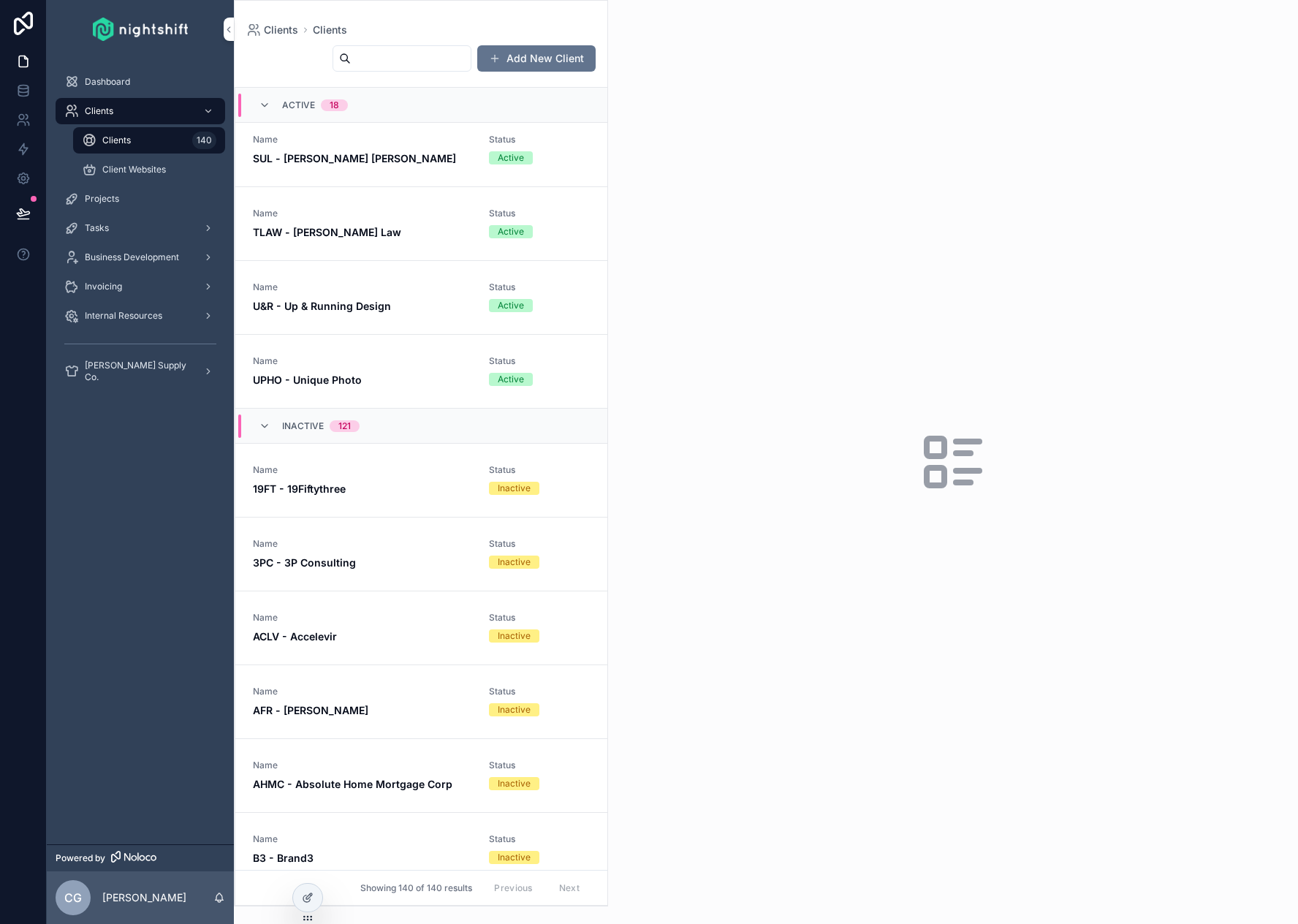
scroll to position [1017, 0]
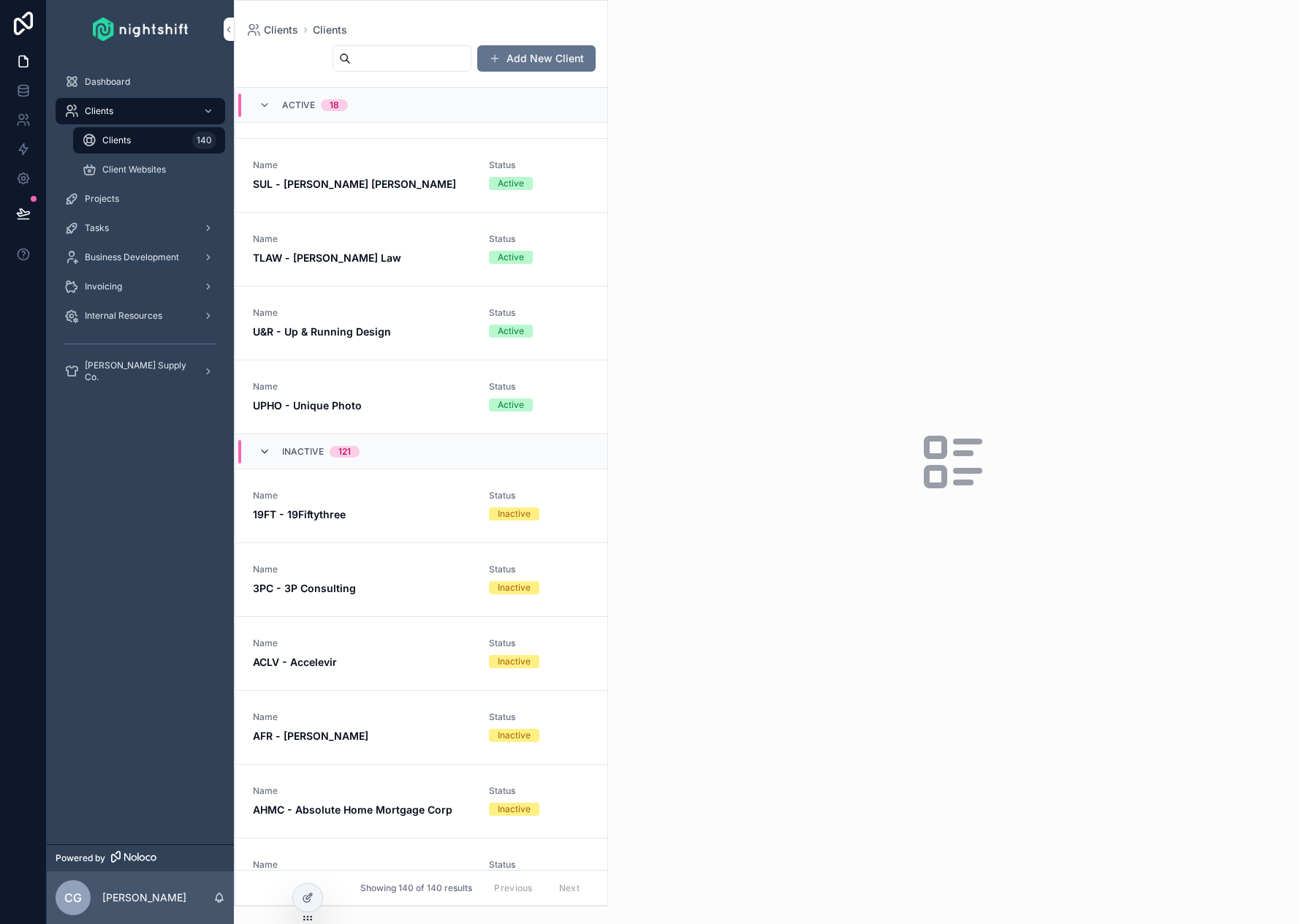
click at [265, 451] on icon "scrollable content" at bounding box center [265, 451] width 12 height 12
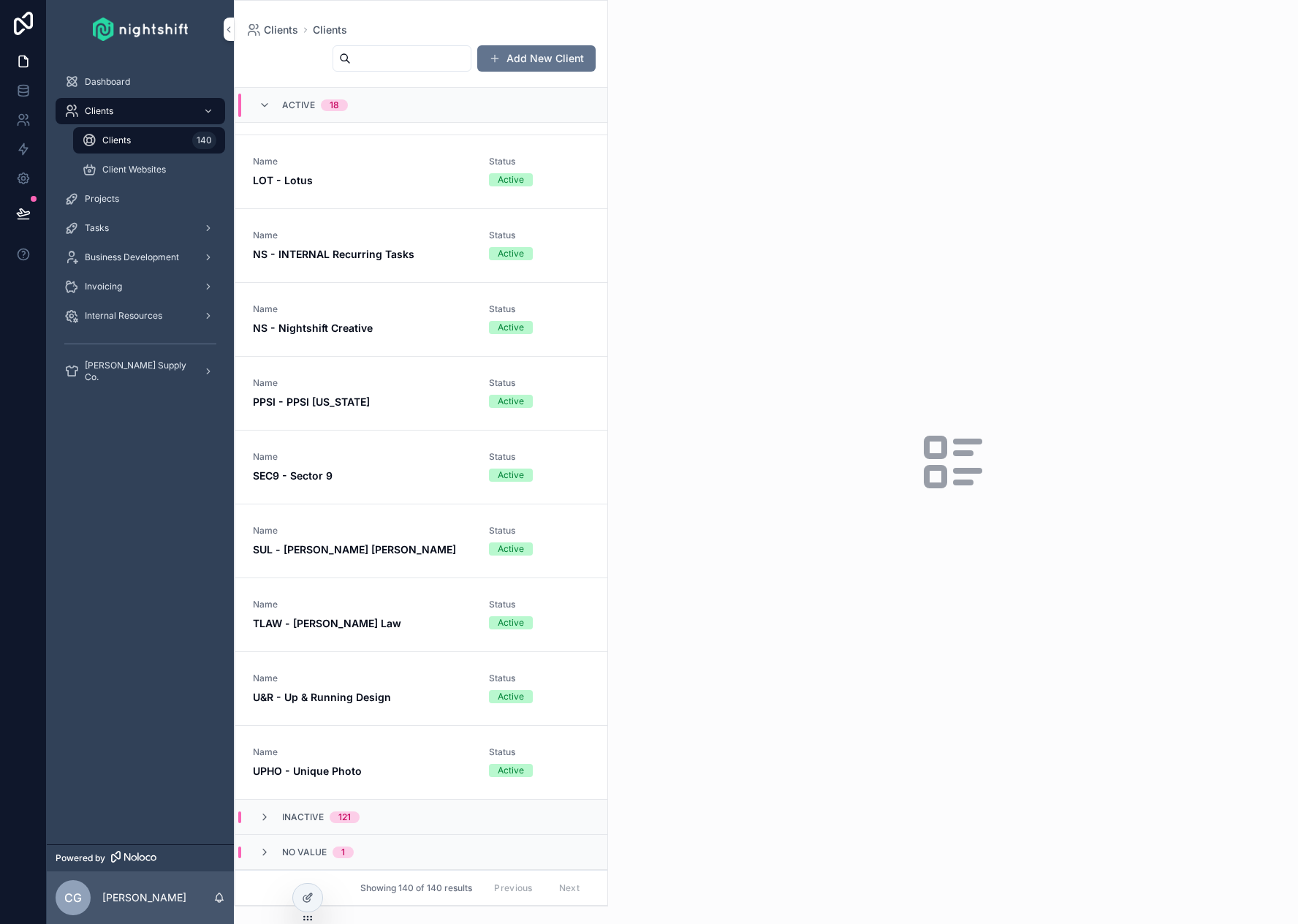
scroll to position [652, 0]
click at [137, 192] on div "Projects" at bounding box center [141, 198] width 152 height 23
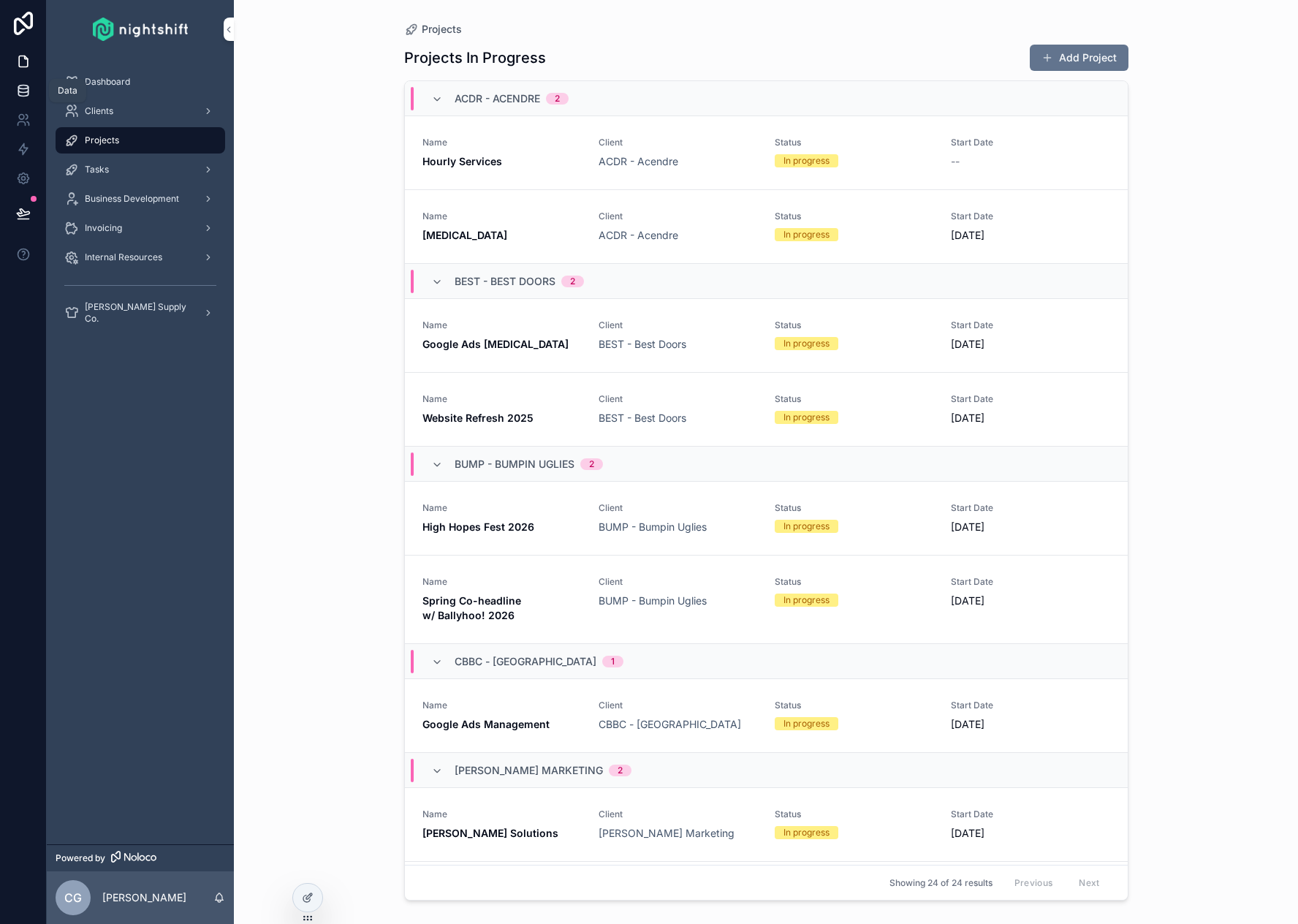
click at [24, 93] on icon at bounding box center [22, 89] width 9 height 6
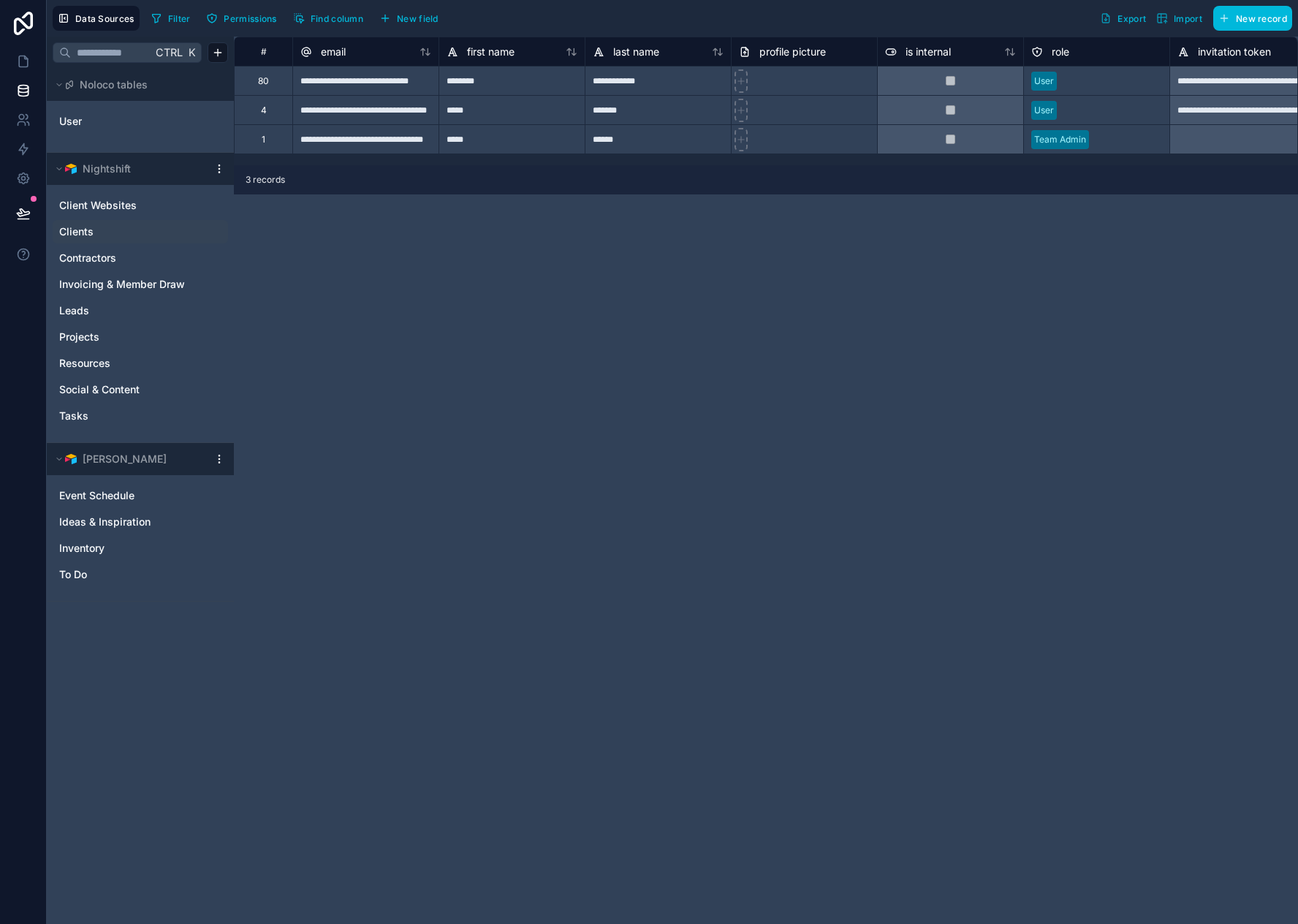
click at [112, 232] on link "Clients" at bounding box center [126, 231] width 133 height 15
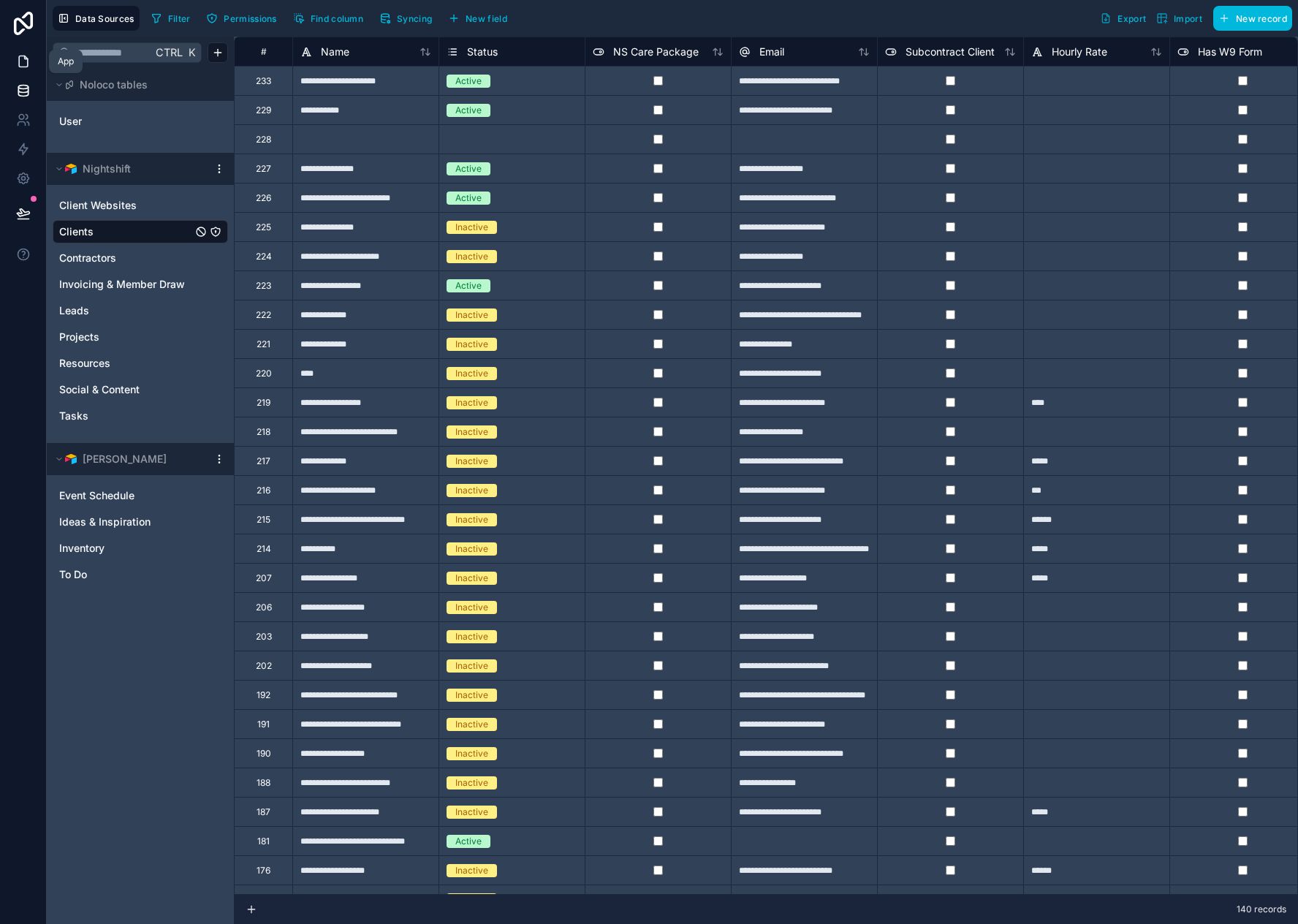
click at [22, 62] on icon at bounding box center [23, 61] width 15 height 15
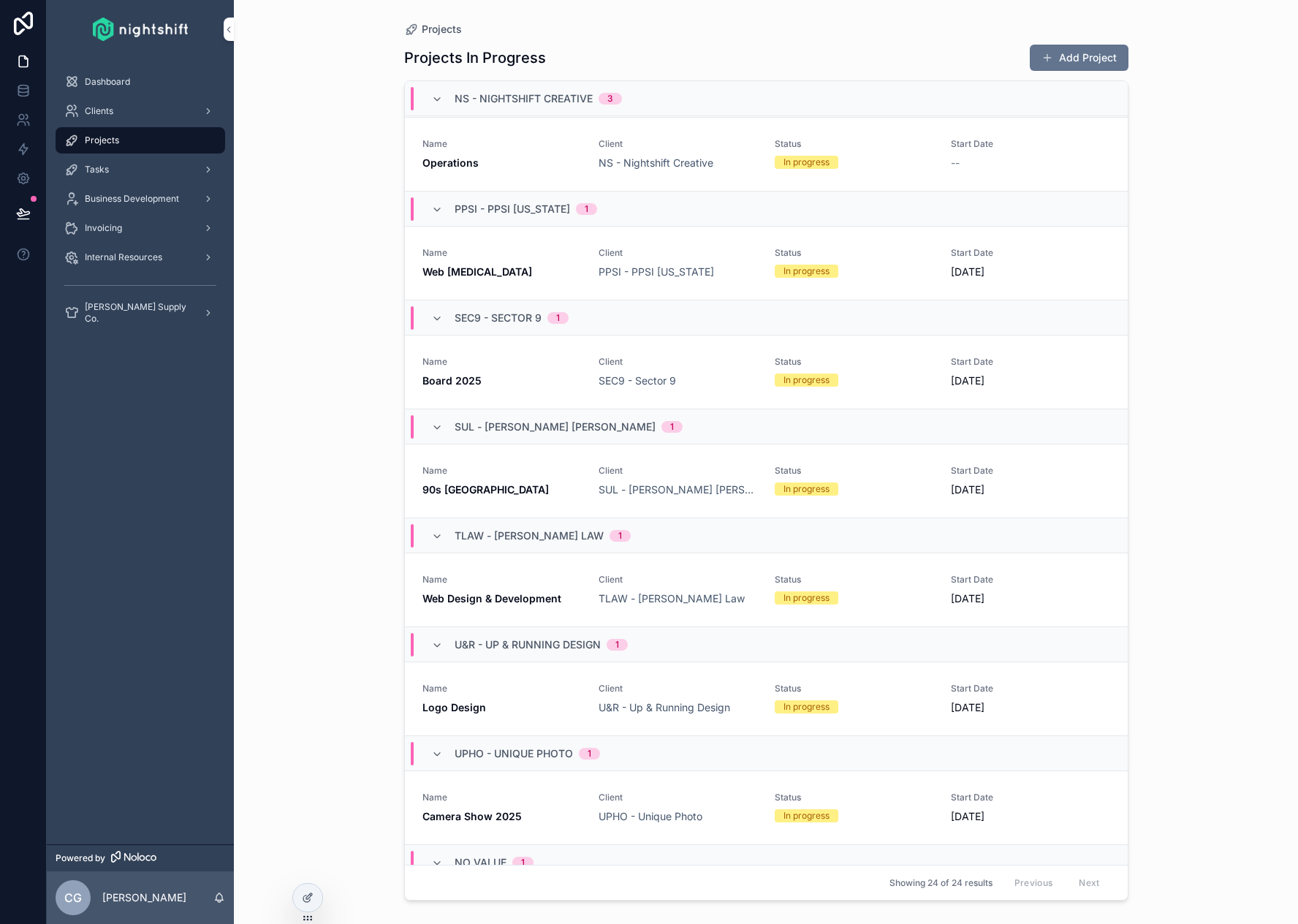
scroll to position [1669, 0]
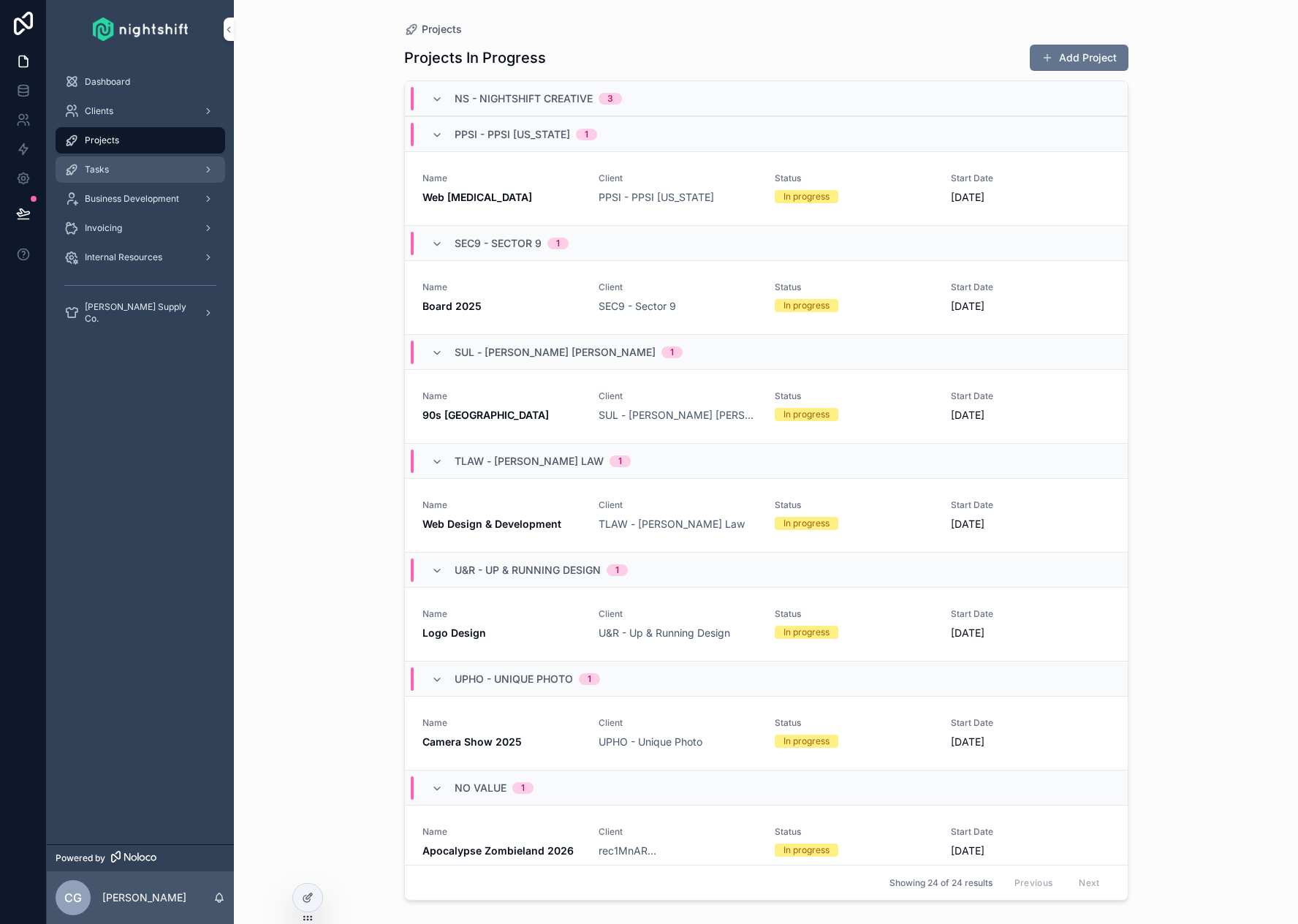
click at [121, 171] on div "Tasks" at bounding box center [141, 169] width 152 height 23
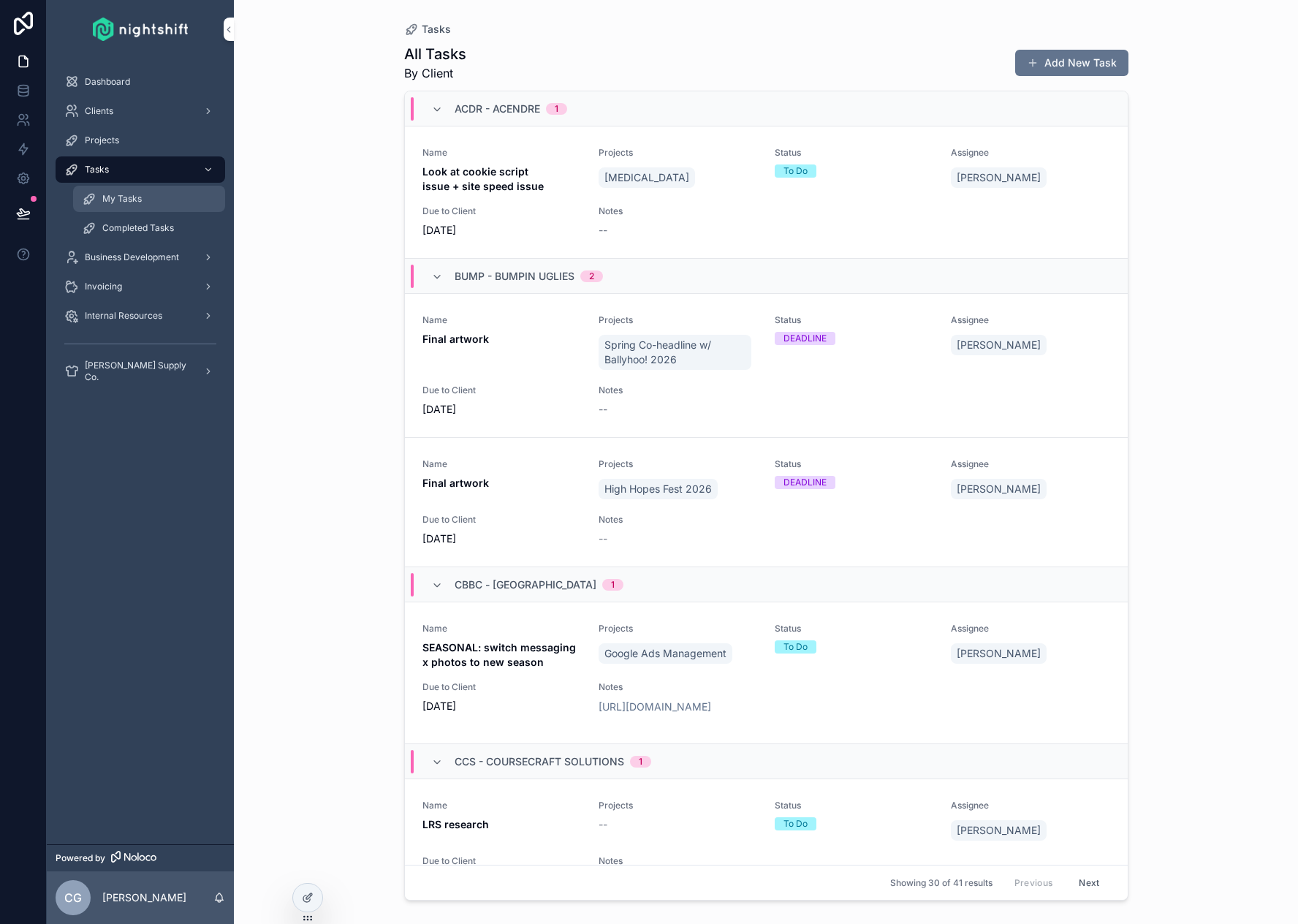
click at [125, 196] on span "My Tasks" at bounding box center [122, 198] width 40 height 12
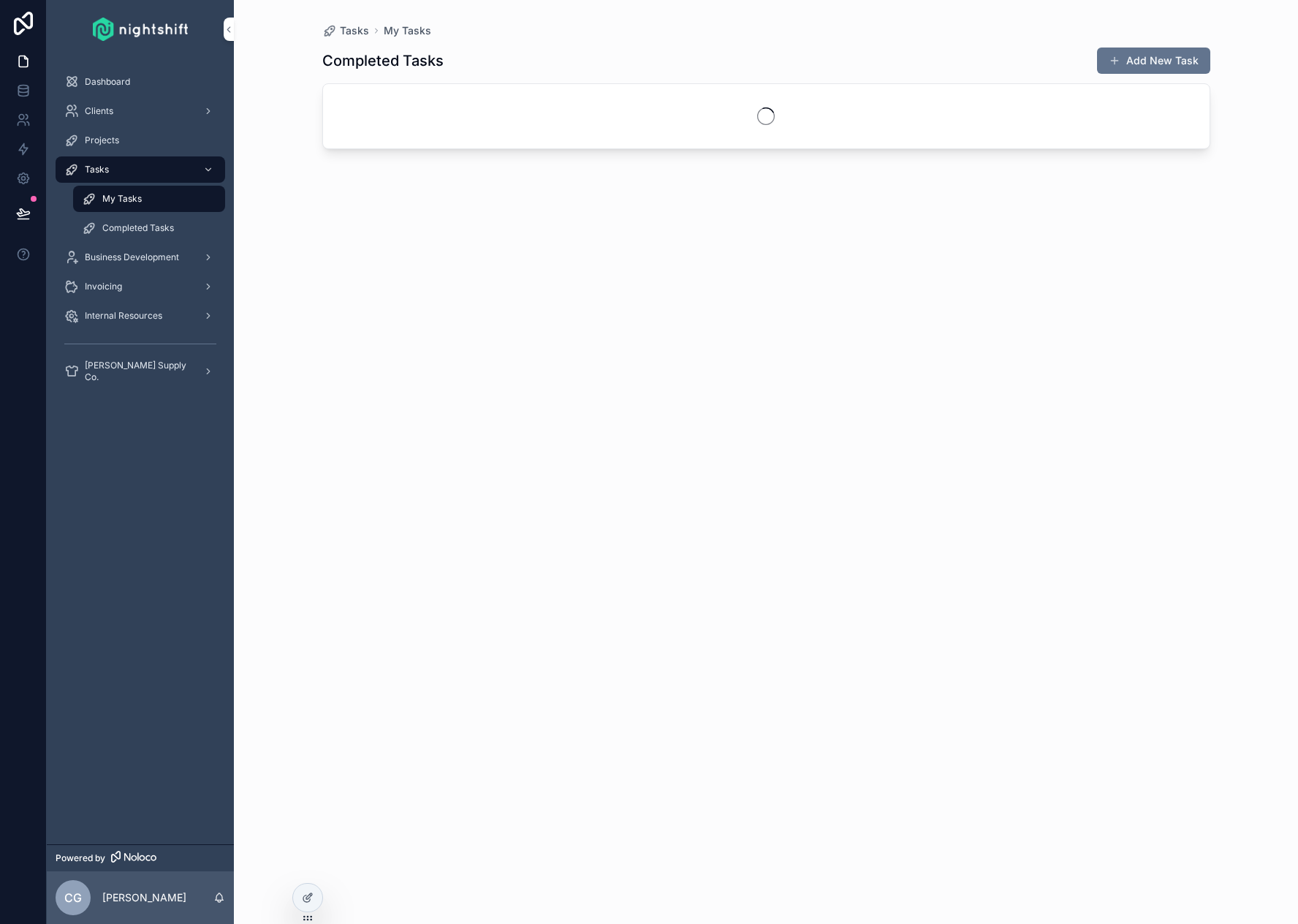
click at [127, 174] on div "Tasks" at bounding box center [141, 169] width 152 height 23
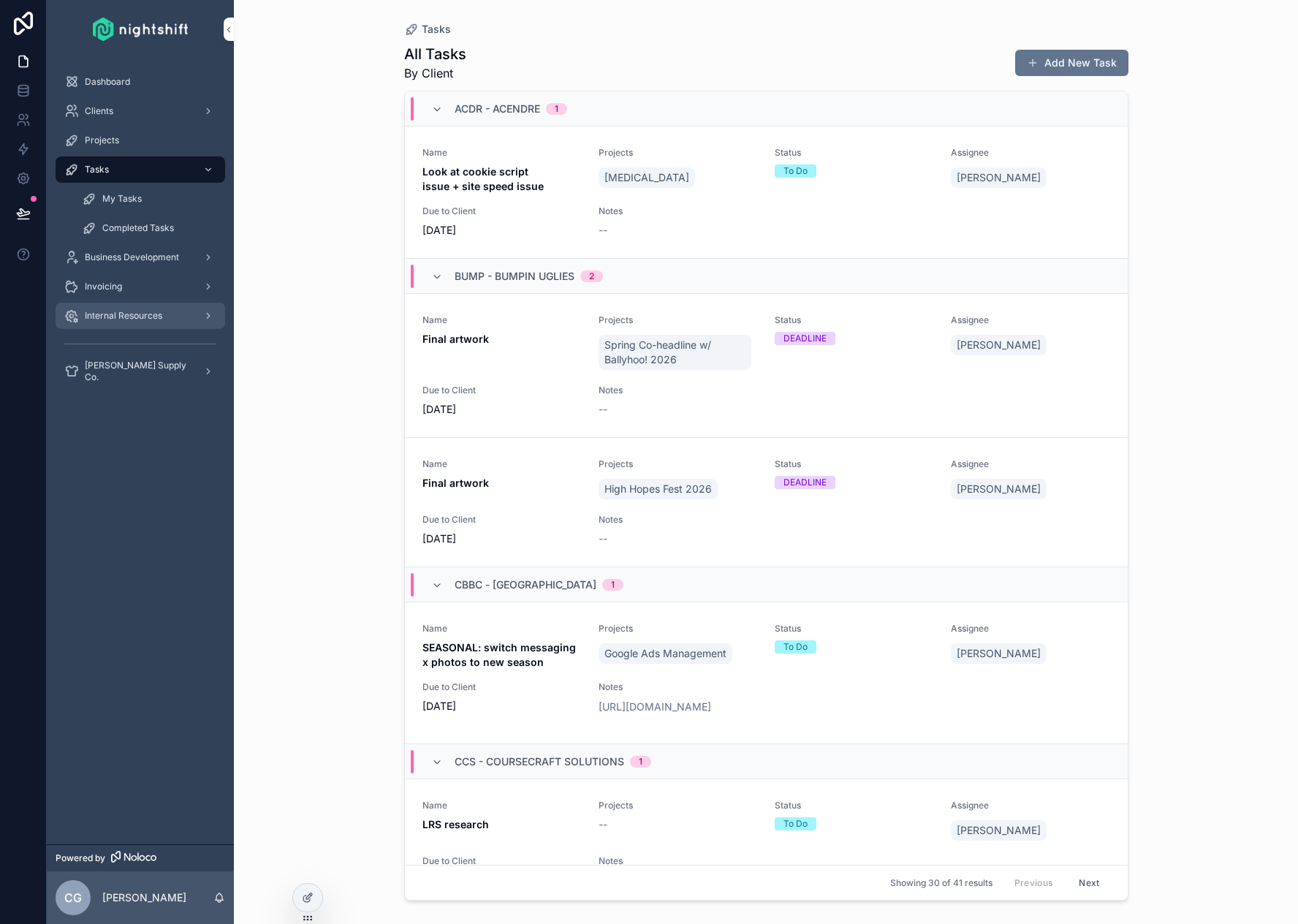
click at [137, 315] on span "Internal Resources" at bounding box center [124, 316] width 78 height 12
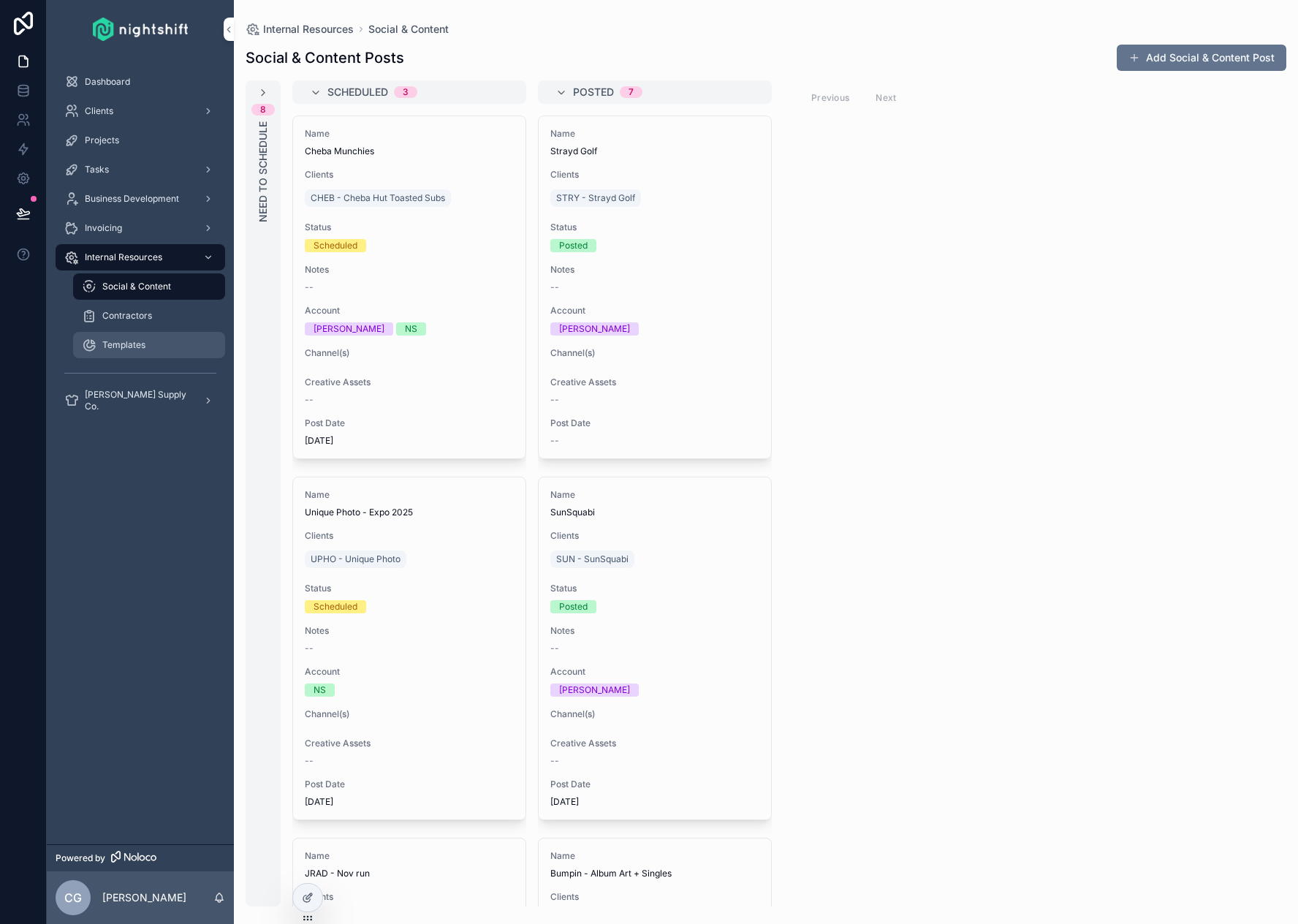
click at [142, 352] on div "Templates" at bounding box center [149, 345] width 135 height 23
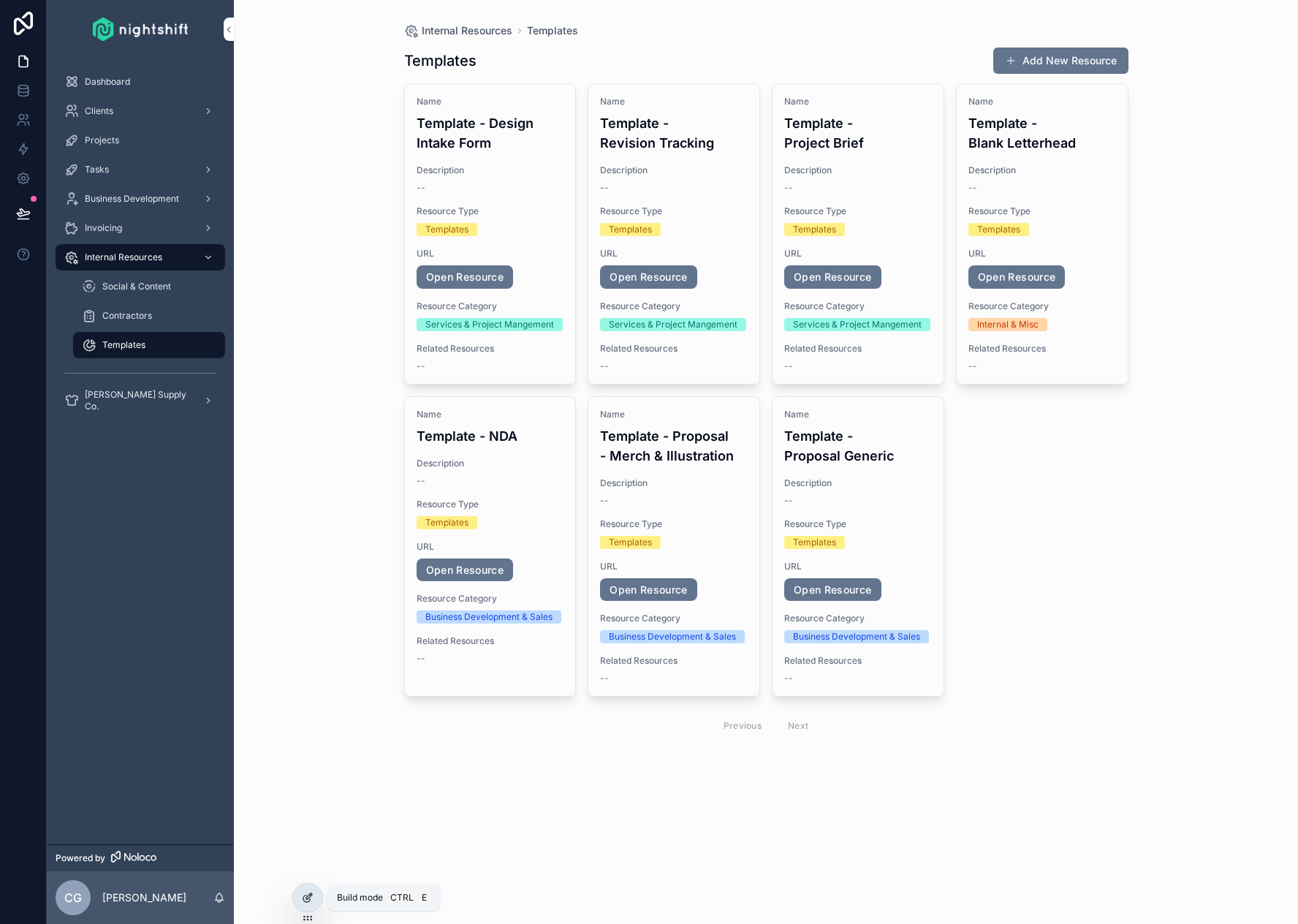
click at [310, 895] on icon at bounding box center [308, 898] width 12 height 12
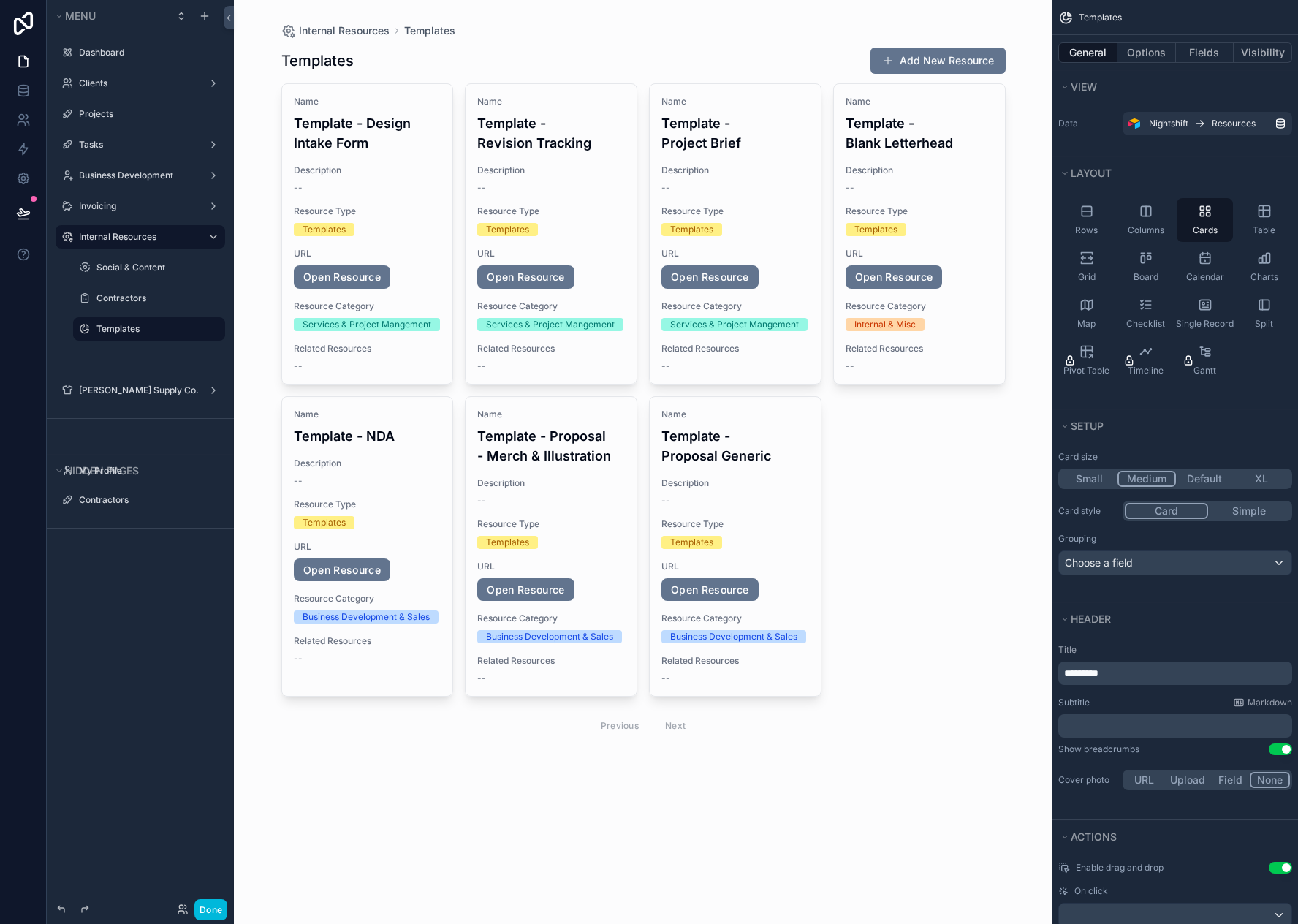
click at [702, 88] on div "scrollable content" at bounding box center [643, 394] width 748 height 789
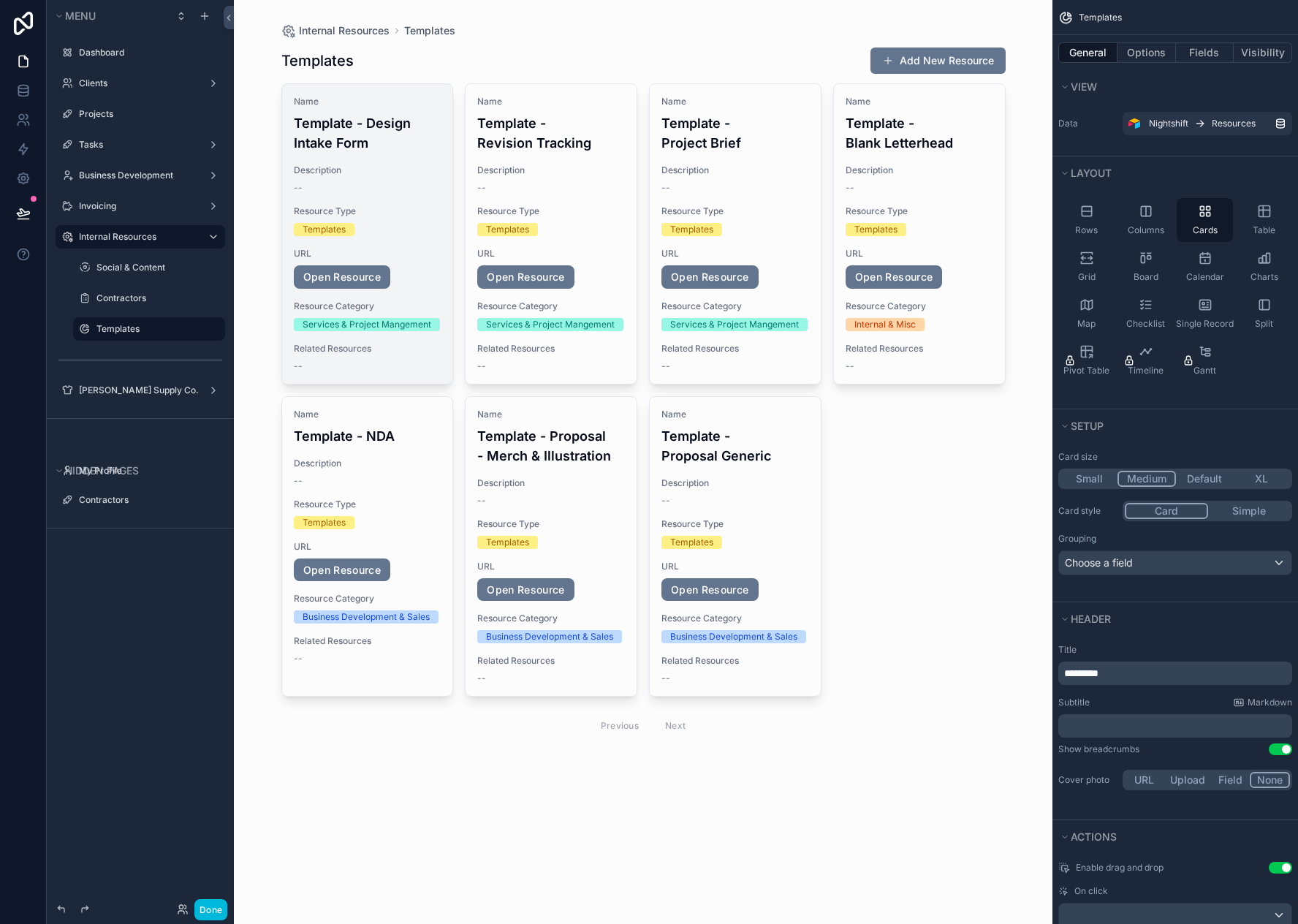
click at [375, 92] on div "Name Template - Design Intake Form Description -- Resource Type Templates URL O…" at bounding box center [367, 234] width 171 height 300
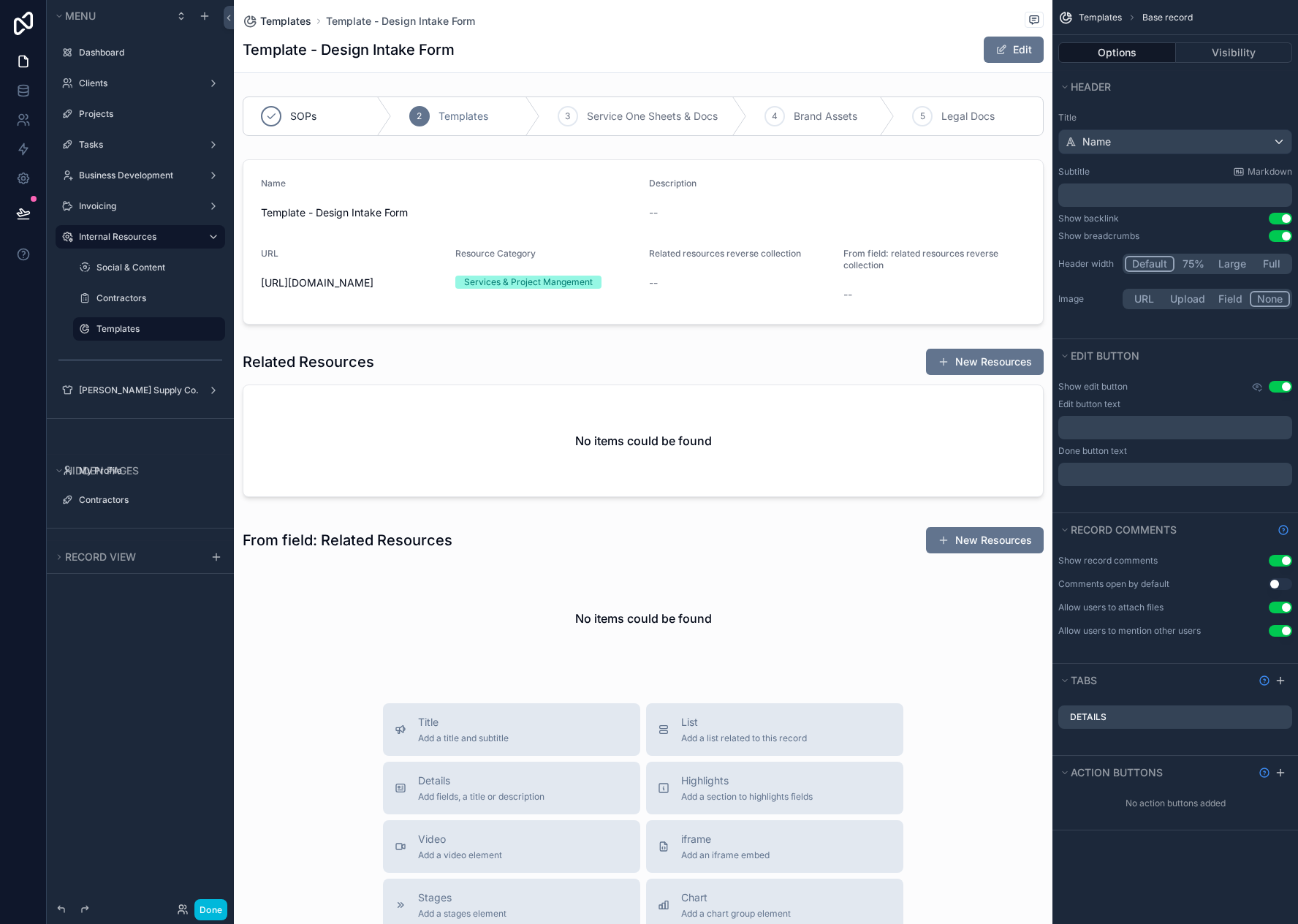
click at [296, 22] on span "Templates" at bounding box center [286, 21] width 51 height 15
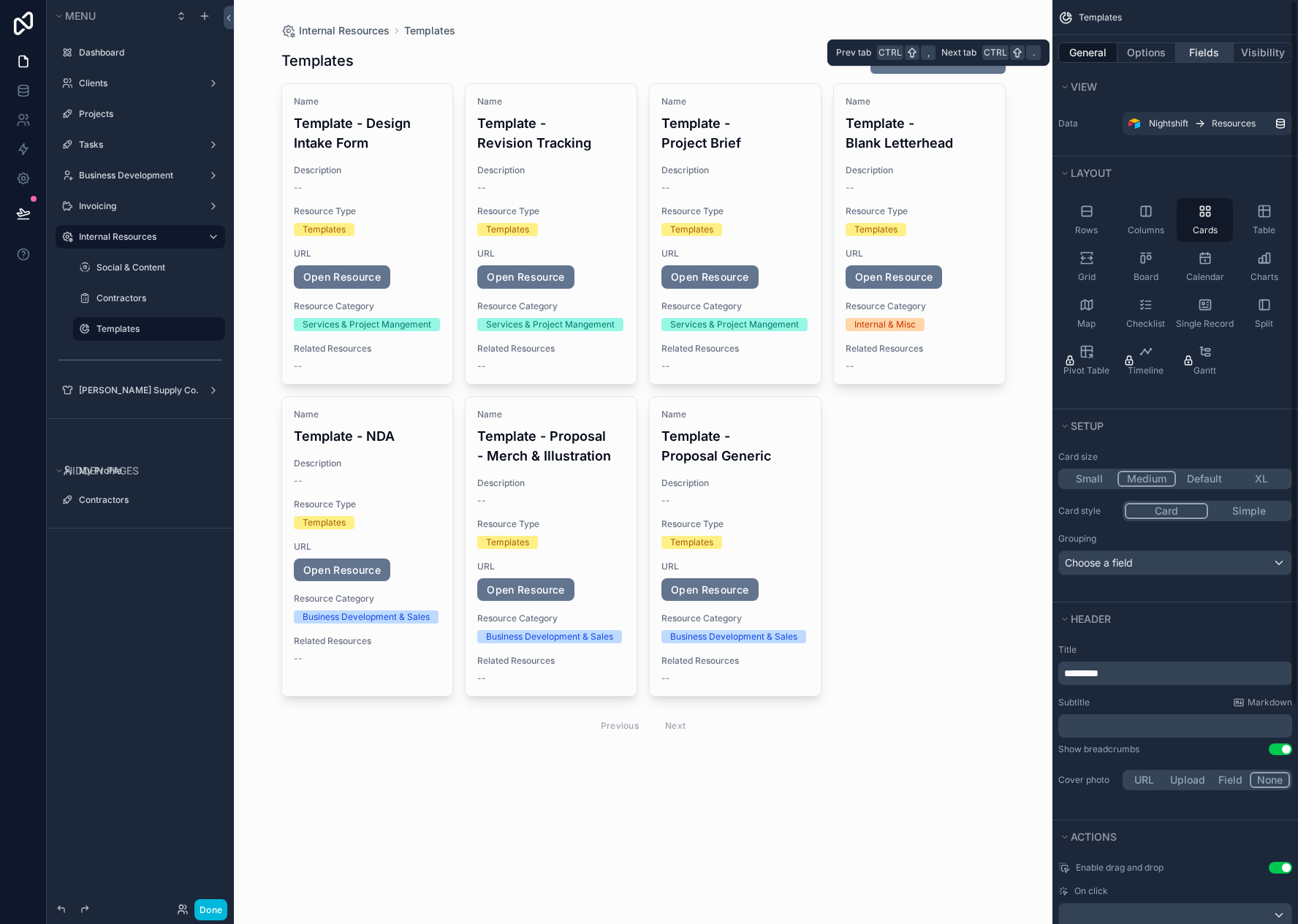
click at [1205, 56] on button "Fields" at bounding box center [1205, 52] width 59 height 21
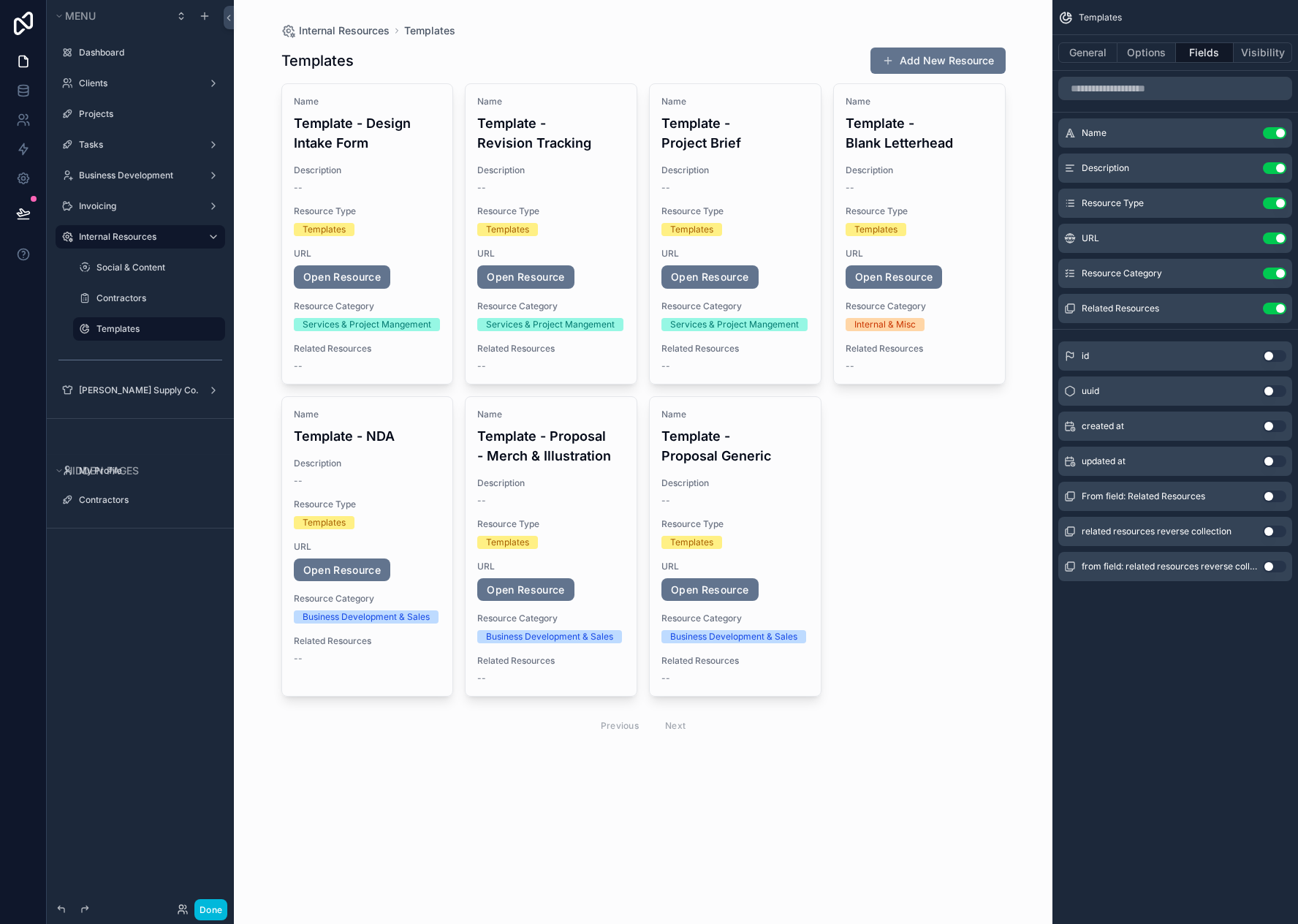
click at [1277, 308] on button "Use setting" at bounding box center [1275, 308] width 23 height 12
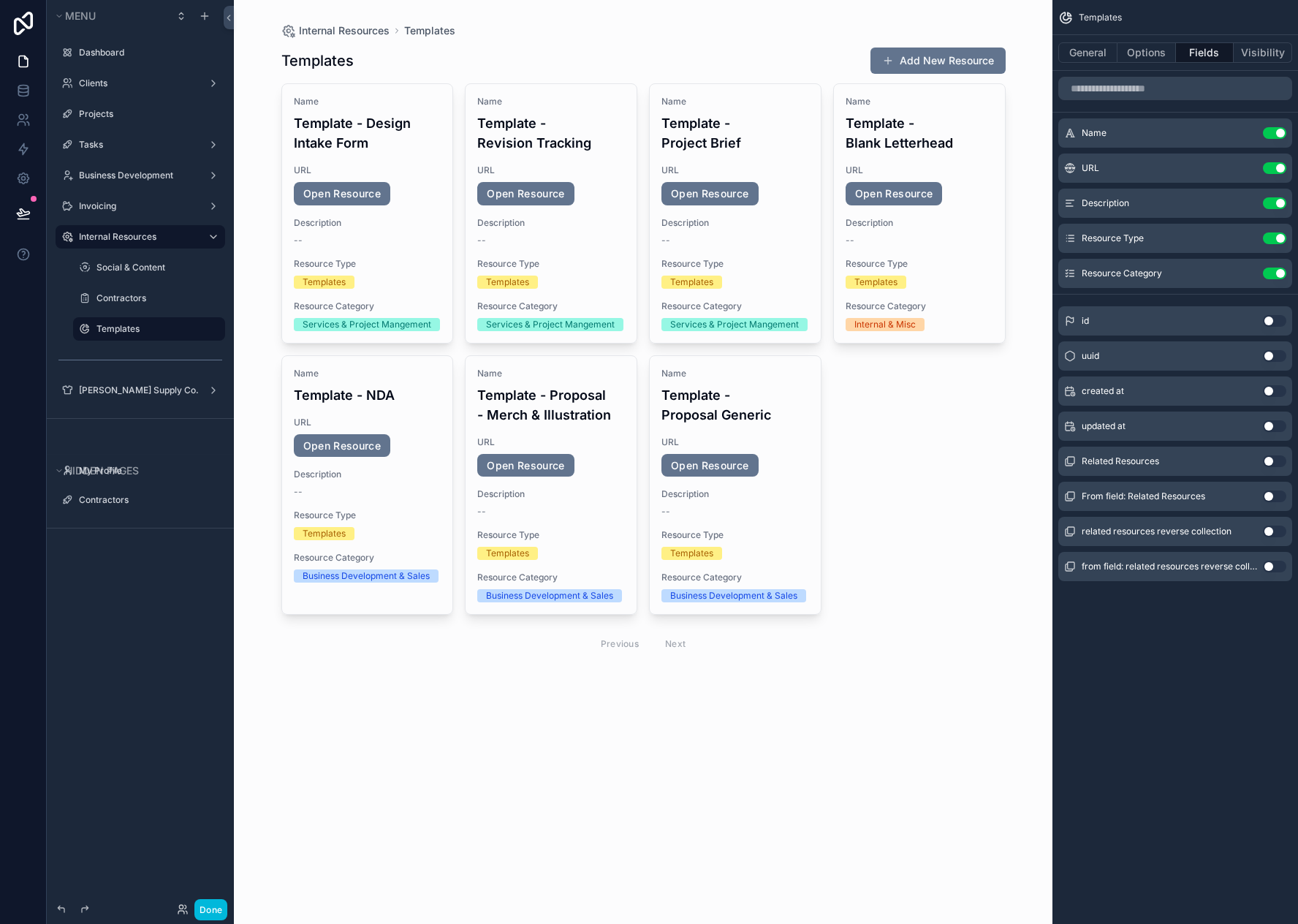
click at [0, 0] on icon "scrollable content" at bounding box center [0, 0] width 0 height 0
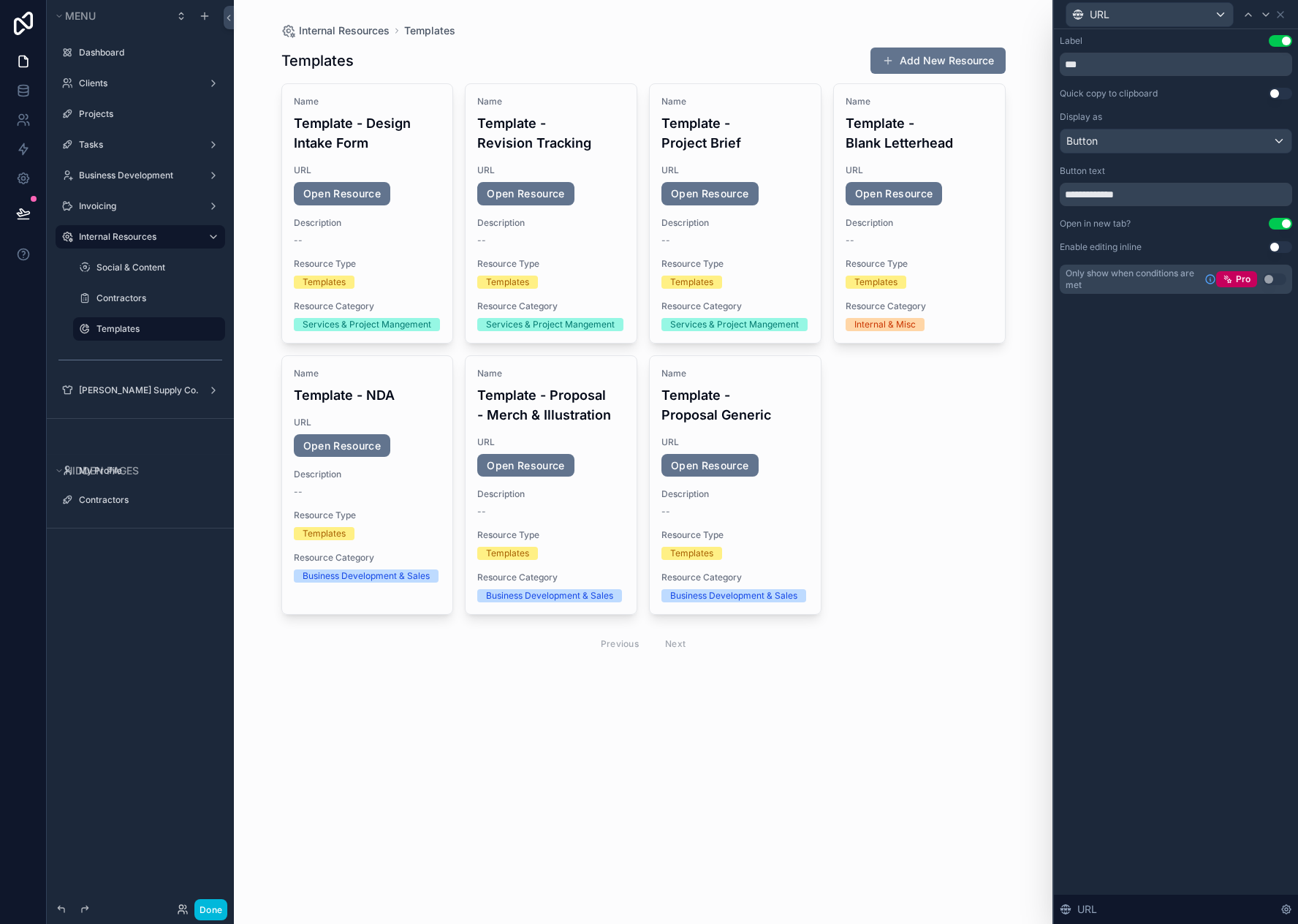
click at [1279, 41] on button "Use setting" at bounding box center [1281, 40] width 23 height 12
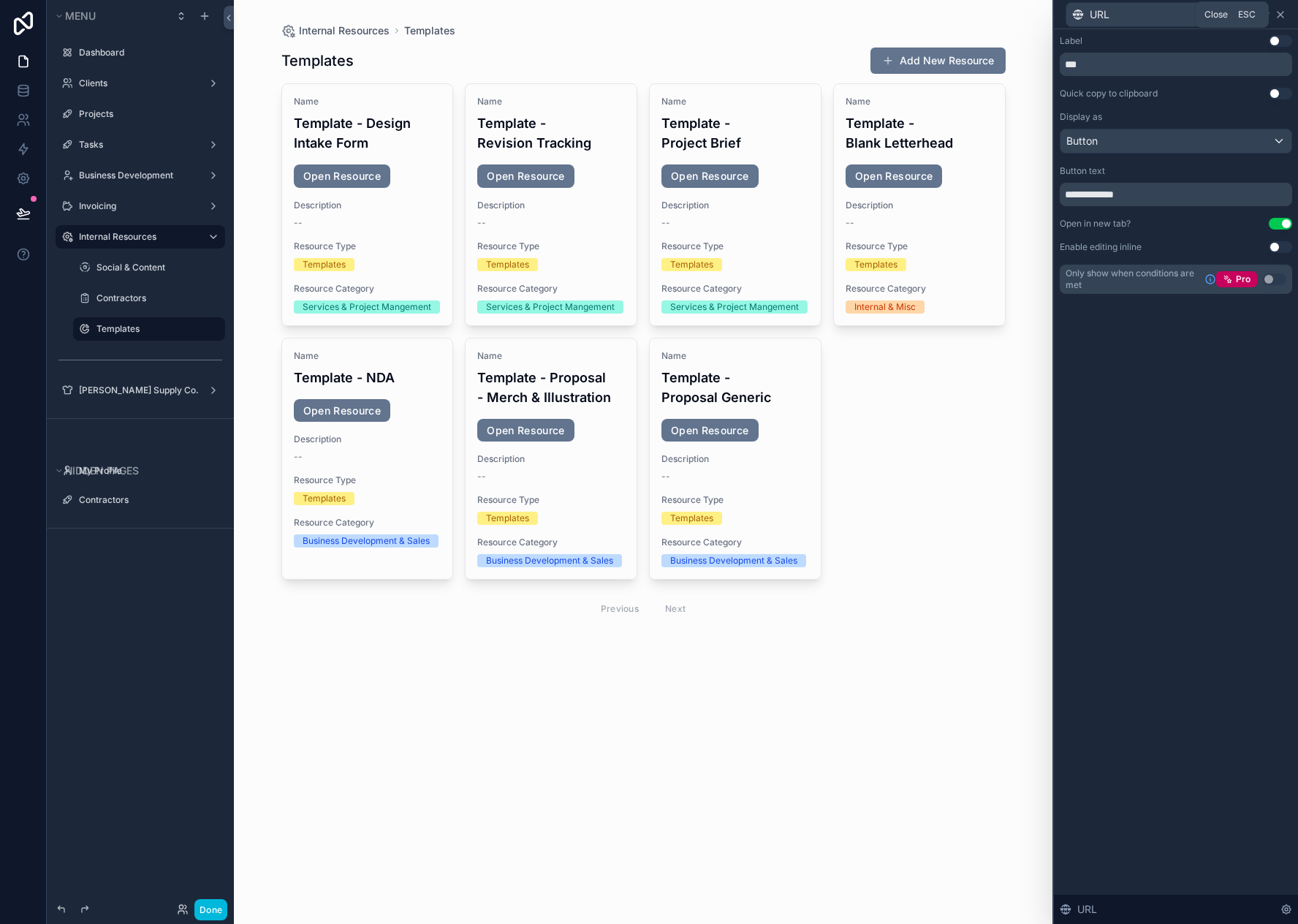
click at [1285, 15] on icon at bounding box center [1281, 15] width 12 height 12
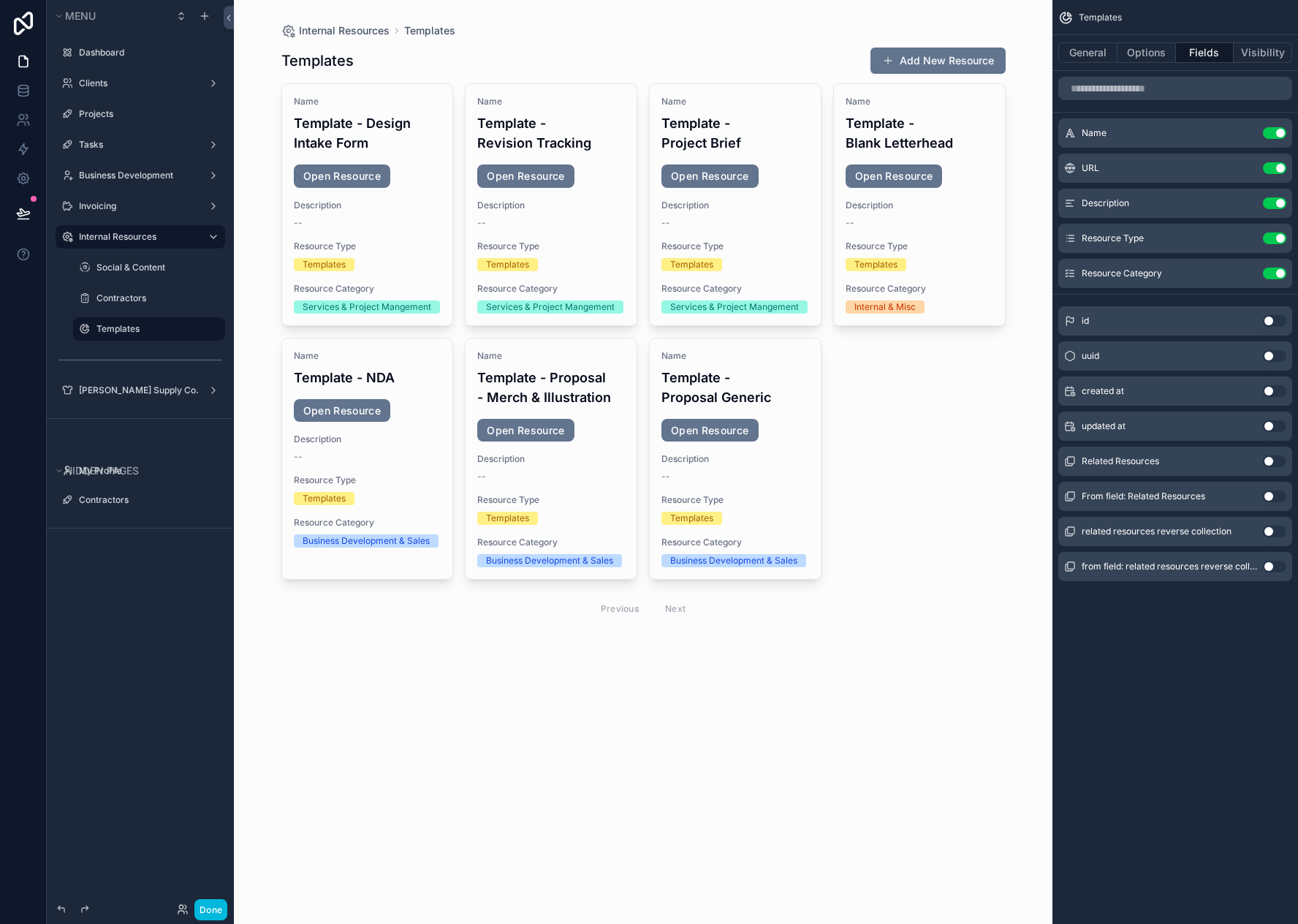
click at [0, 0] on icon "scrollable content" at bounding box center [0, 0] width 0 height 0
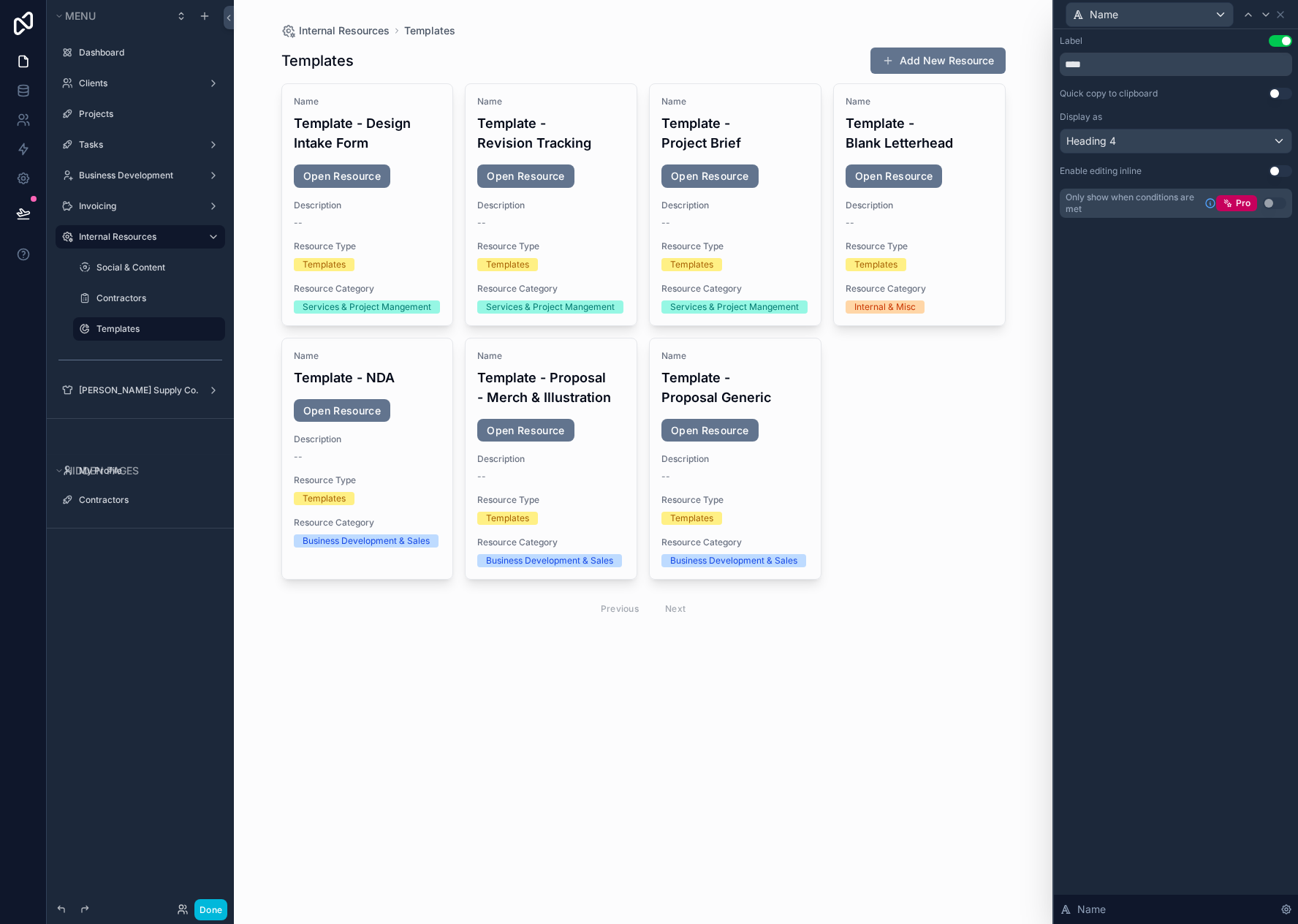
click at [1276, 40] on button "Use setting" at bounding box center [1281, 40] width 23 height 12
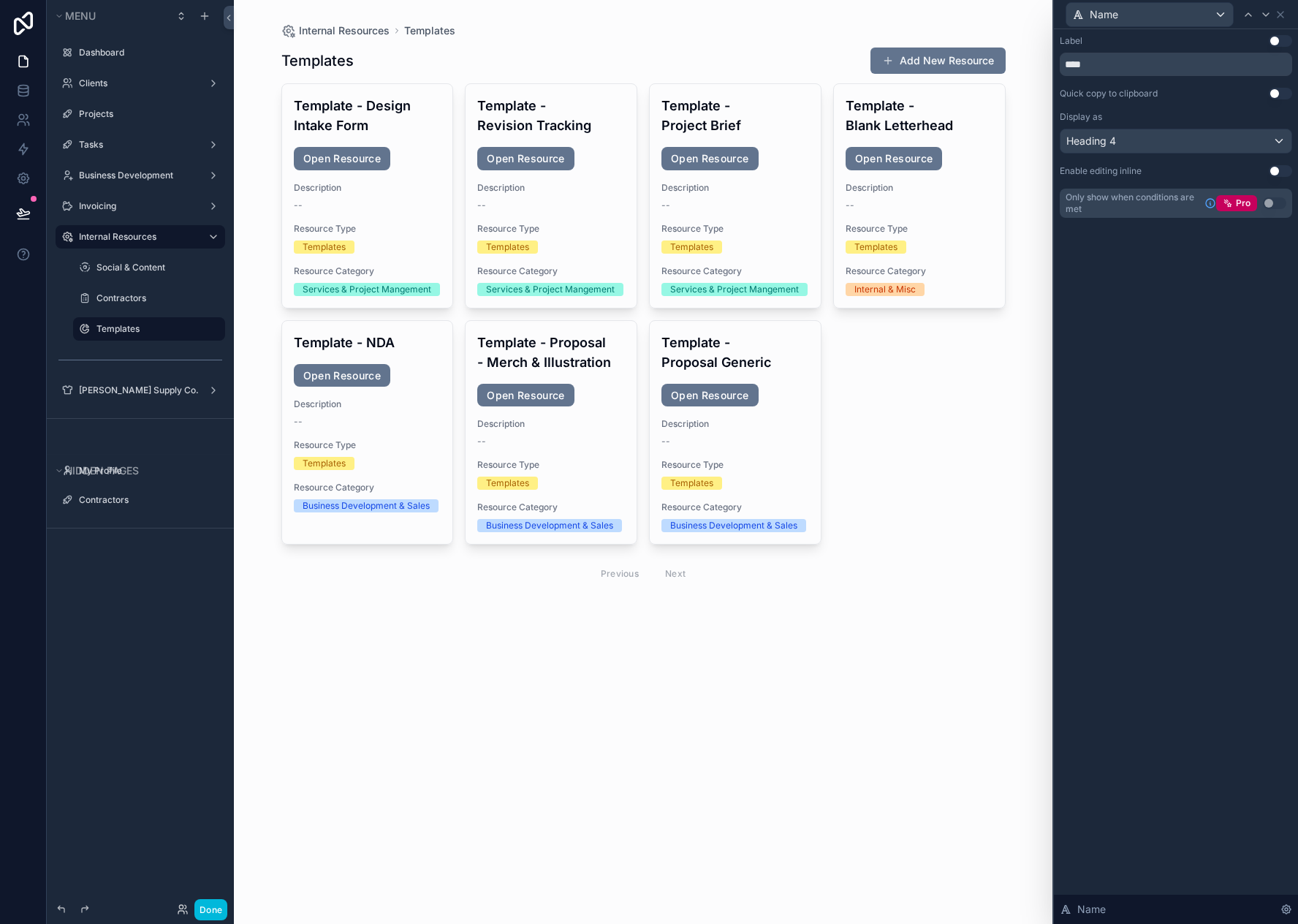
click at [212, 910] on button "Done" at bounding box center [211, 910] width 33 height 21
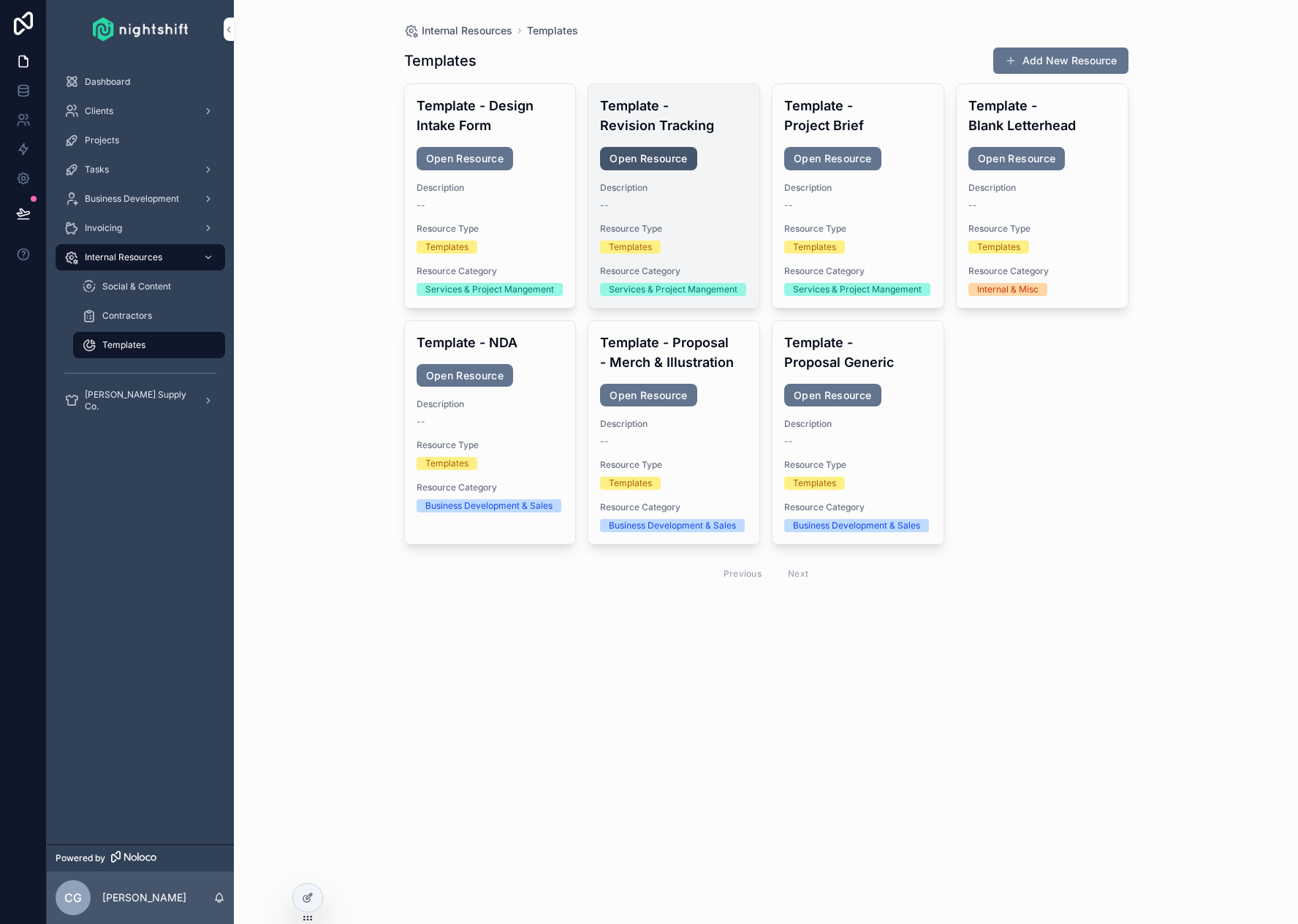
click at [646, 160] on link "Open Resource" at bounding box center [649, 159] width 98 height 23
click at [1133, 471] on div "Internal Resources Templates Templates Add New Resource Template - Design Intak…" at bounding box center [766, 318] width 748 height 637
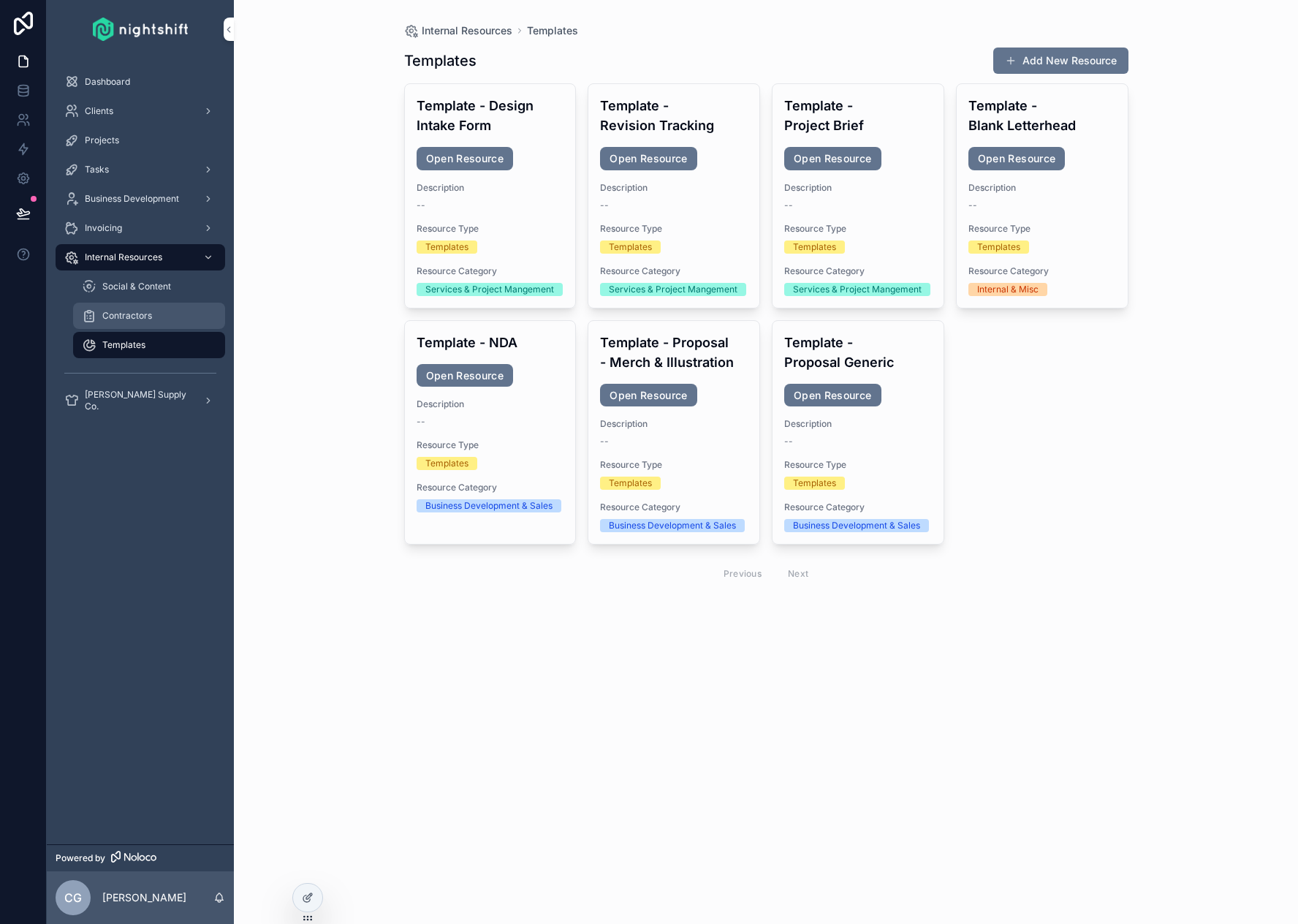
click at [139, 312] on span "Contractors" at bounding box center [127, 316] width 50 height 12
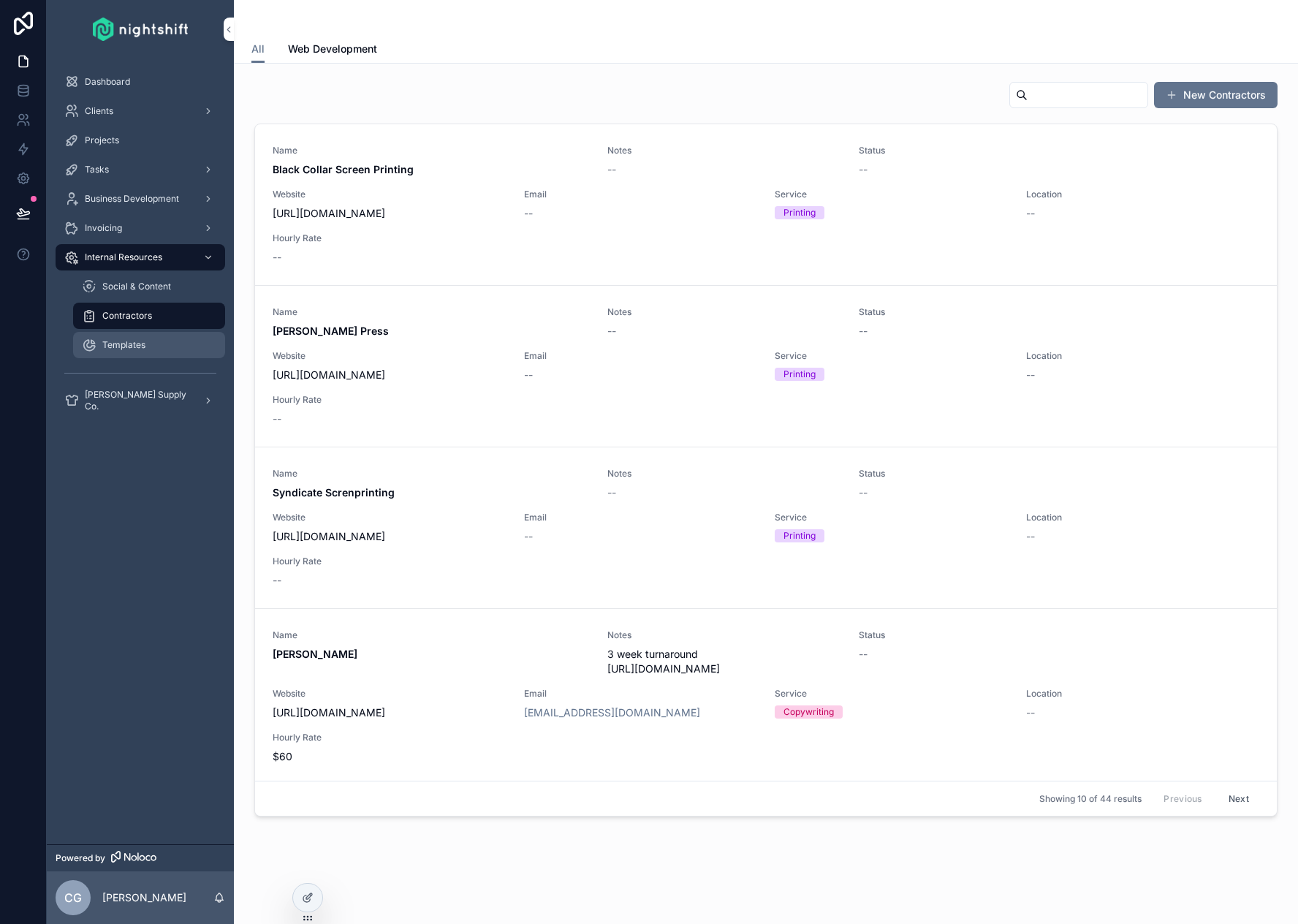
click at [148, 350] on div "Templates" at bounding box center [149, 345] width 135 height 23
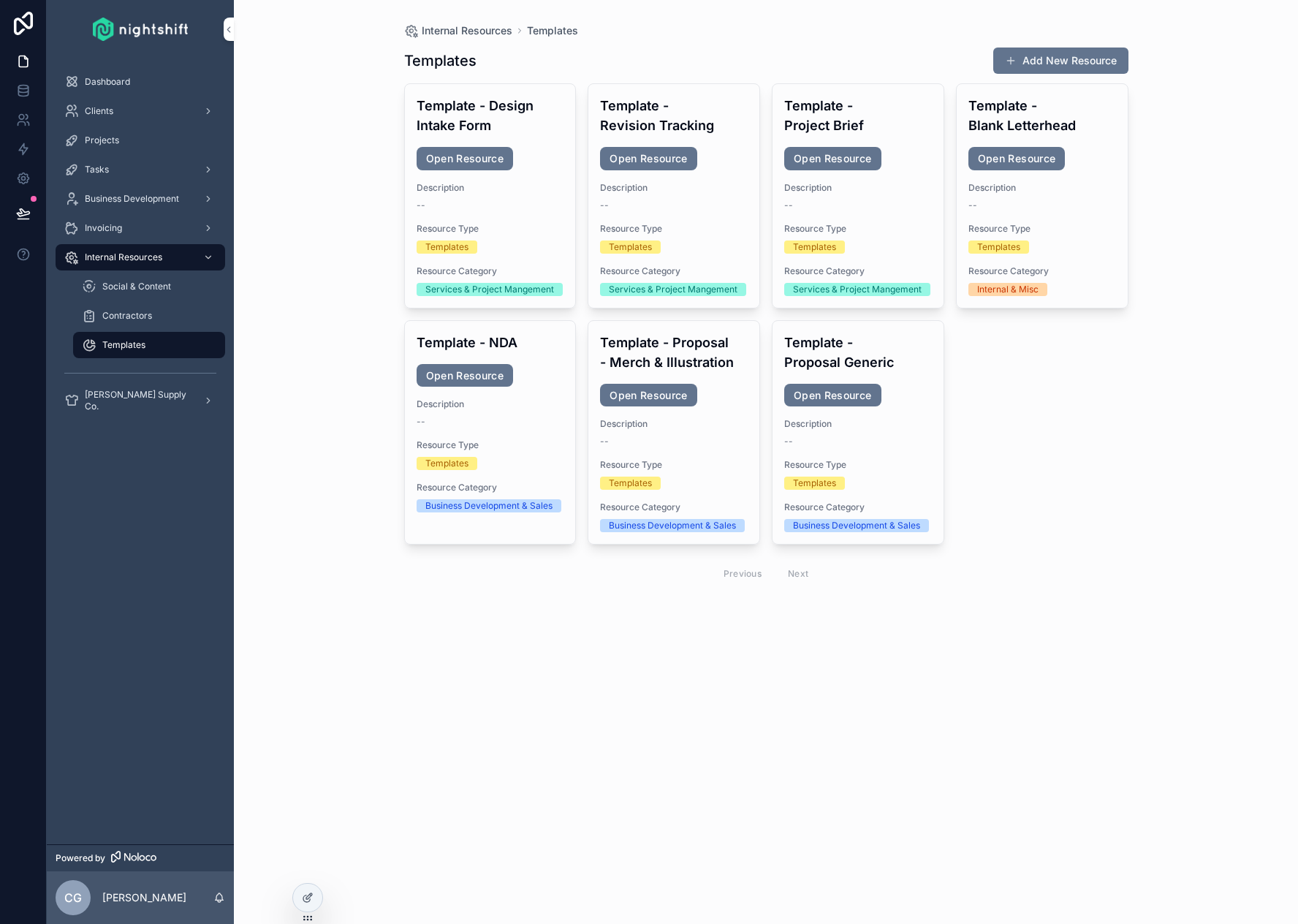
click at [461, 674] on div "Internal Resources Templates Templates Add New Resource Template - Design Intak…" at bounding box center [766, 462] width 1064 height 924
